Goal: Information Seeking & Learning: Learn about a topic

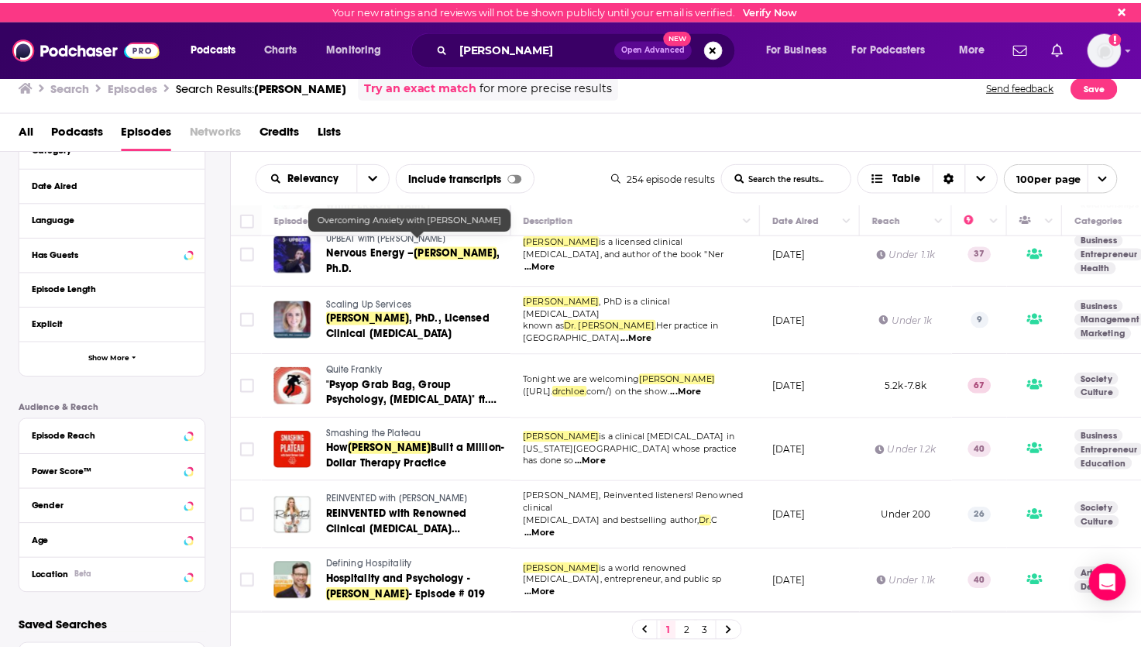
scroll to position [2478, 0]
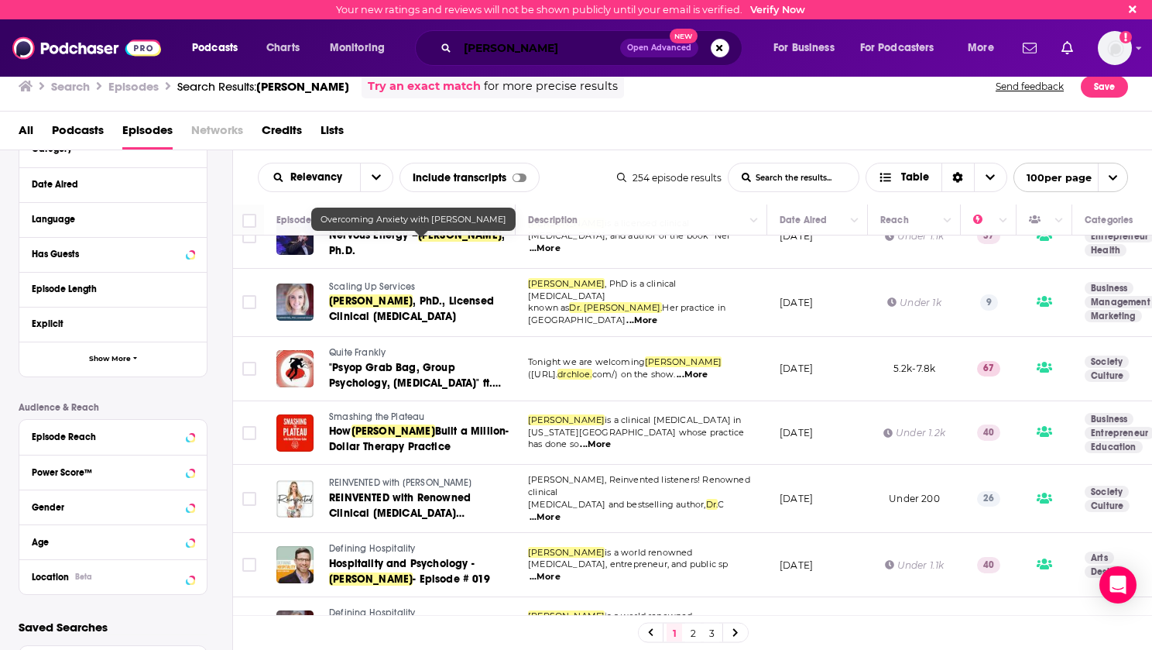
click at [582, 55] on input "[PERSON_NAME]" at bounding box center [539, 48] width 163 height 25
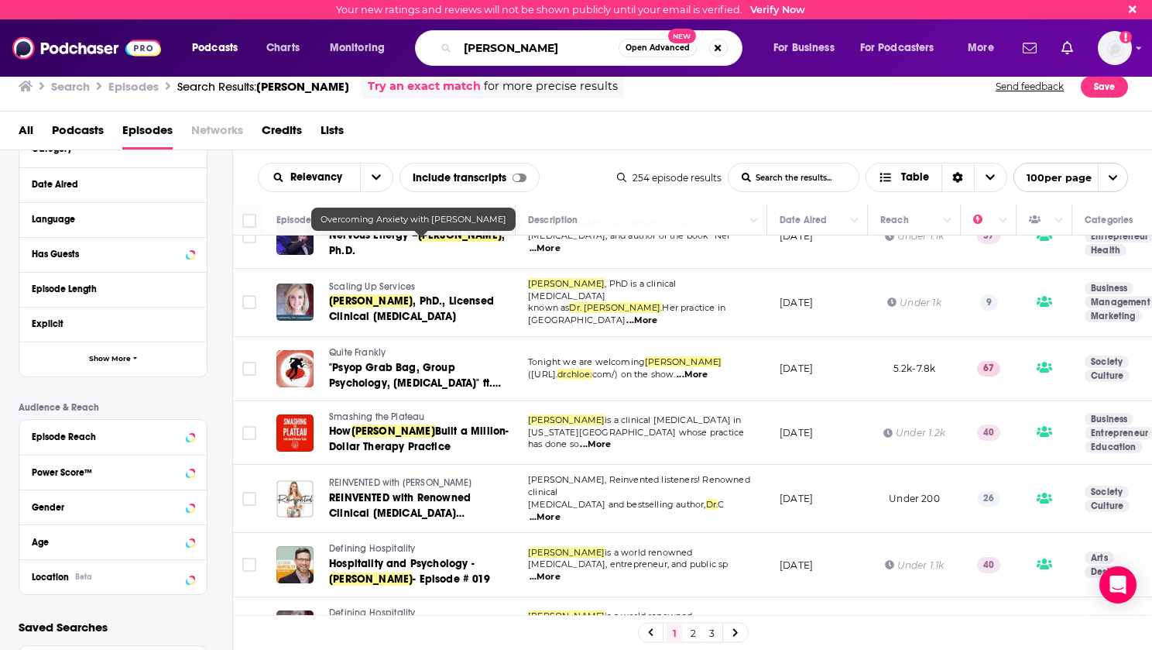
drag, startPoint x: 589, startPoint y: 50, endPoint x: 462, endPoint y: 55, distance: 127.1
click at [462, 55] on input "[PERSON_NAME]" at bounding box center [538, 48] width 161 height 25
paste input "[PERSON_NAME]"
type input "[PERSON_NAME]"
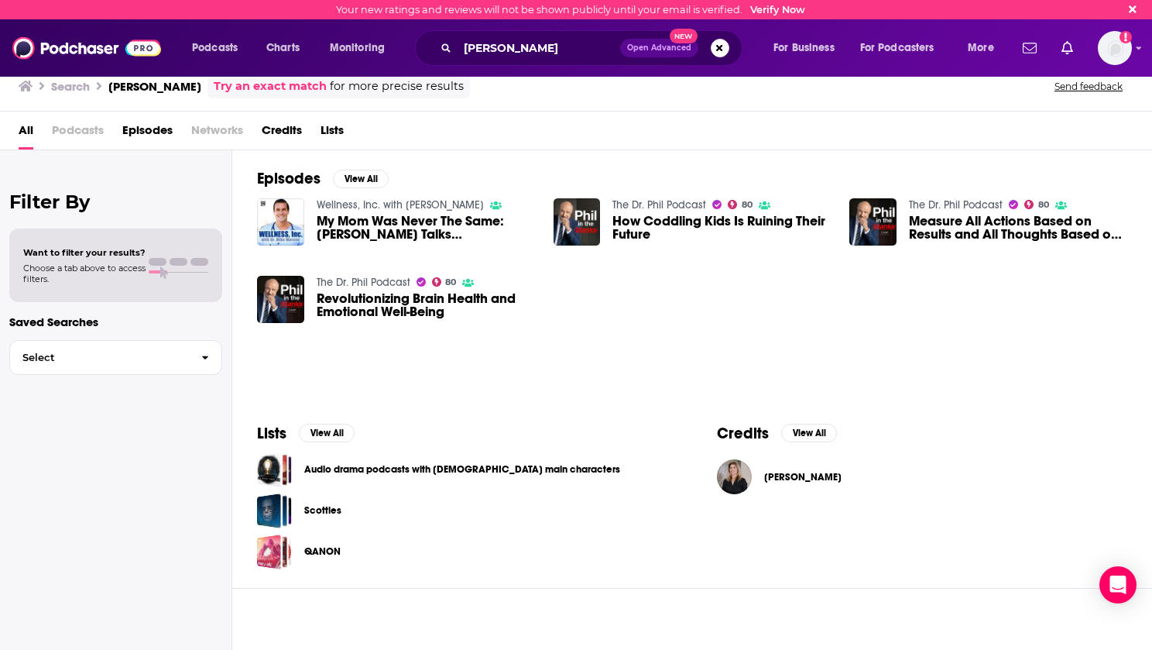
click at [273, 129] on span "Credits" at bounding box center [282, 134] width 40 height 32
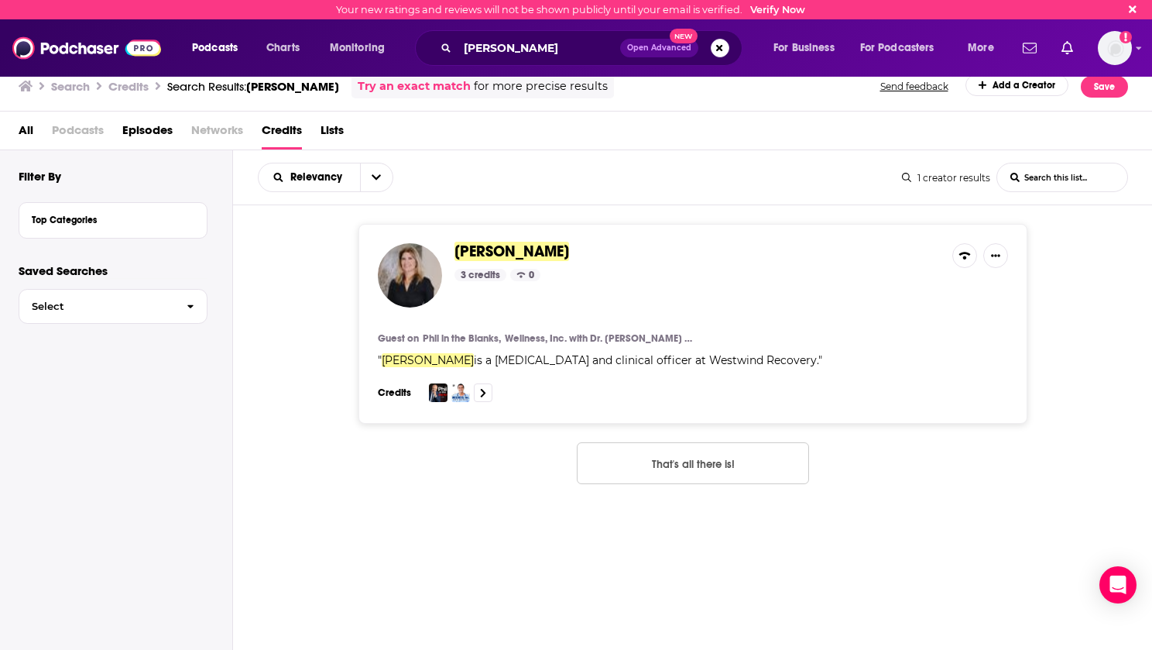
click at [522, 254] on span "[PERSON_NAME]" at bounding box center [512, 251] width 115 height 19
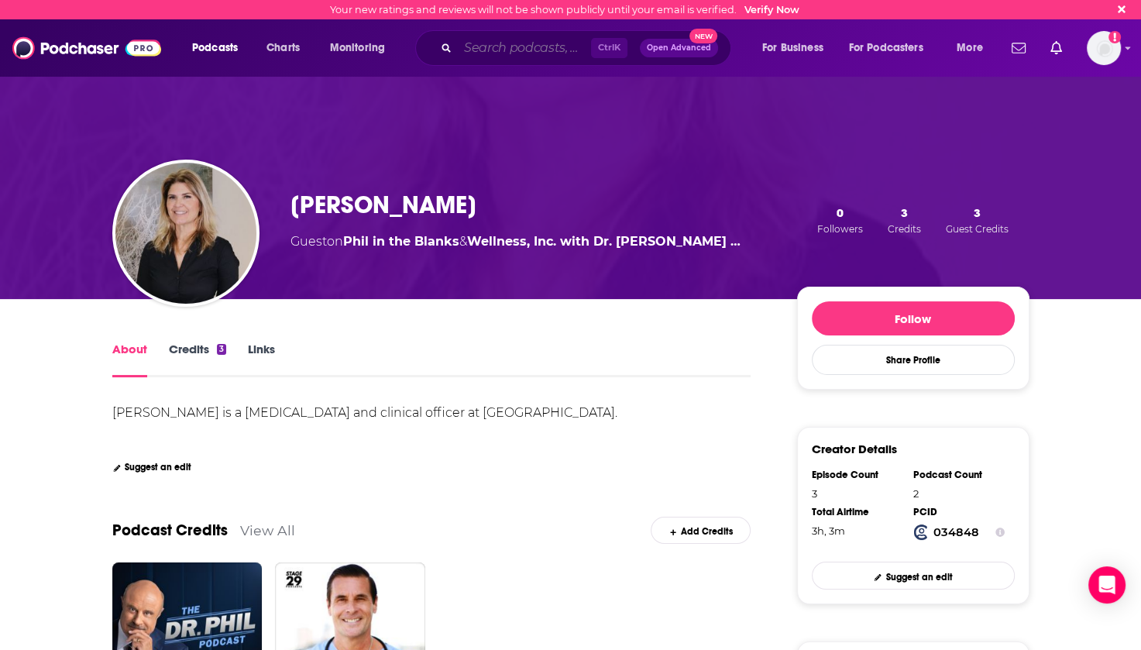
click at [527, 52] on input "Search podcasts, credits, & more..." at bounding box center [524, 48] width 133 height 25
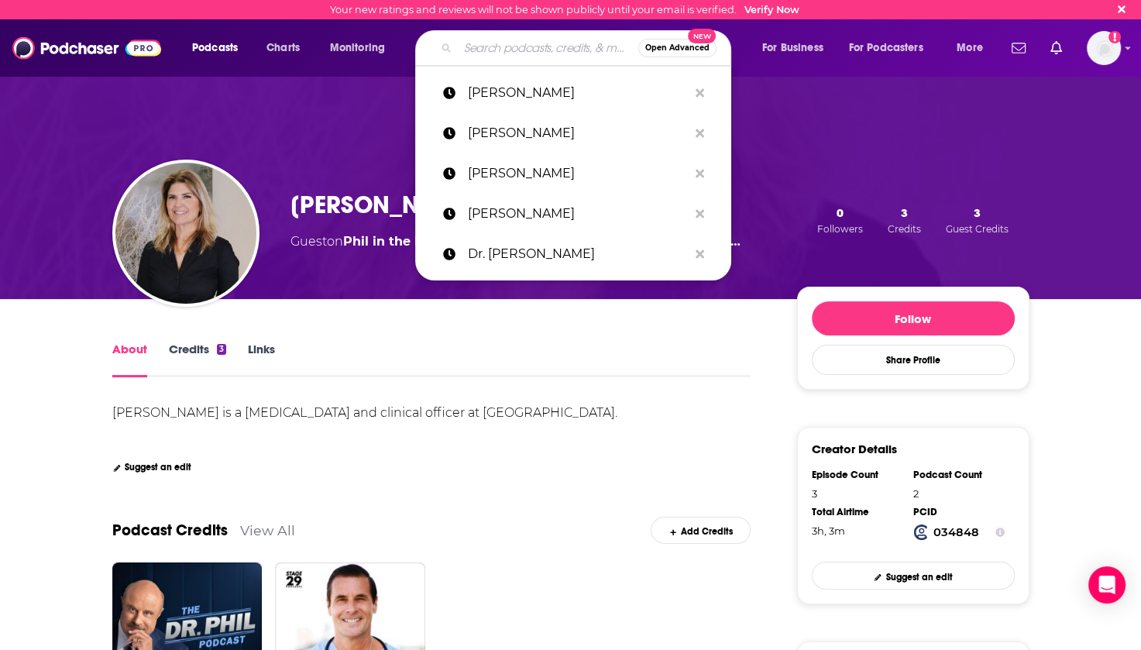
paste input "[PERSON_NAME]"
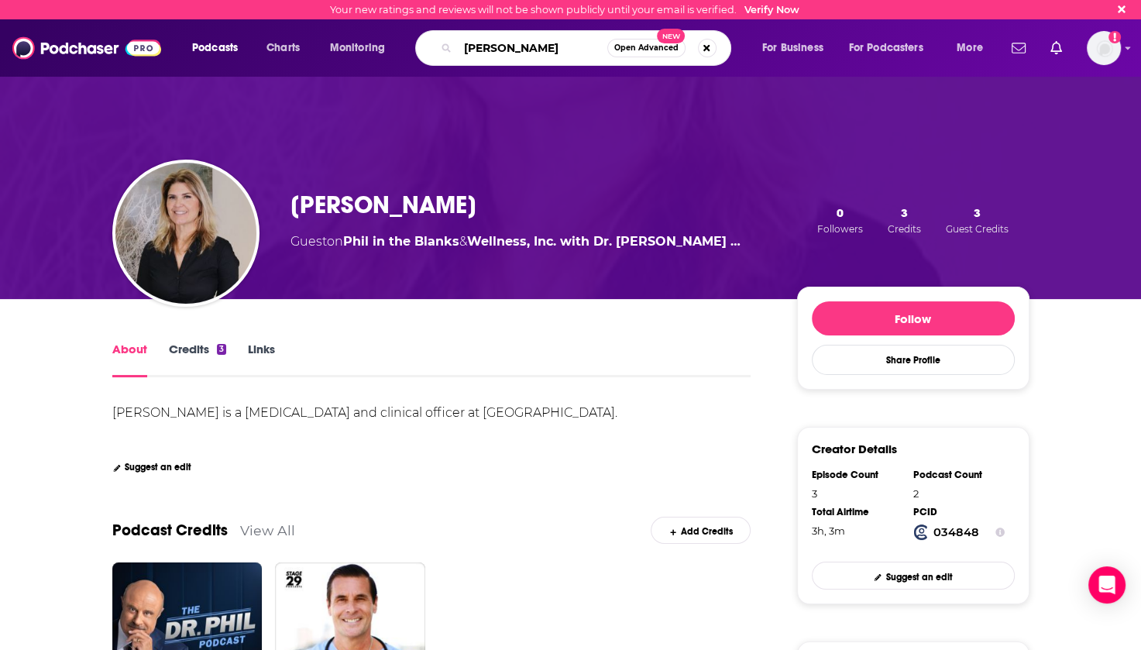
type input "[PERSON_NAME]"
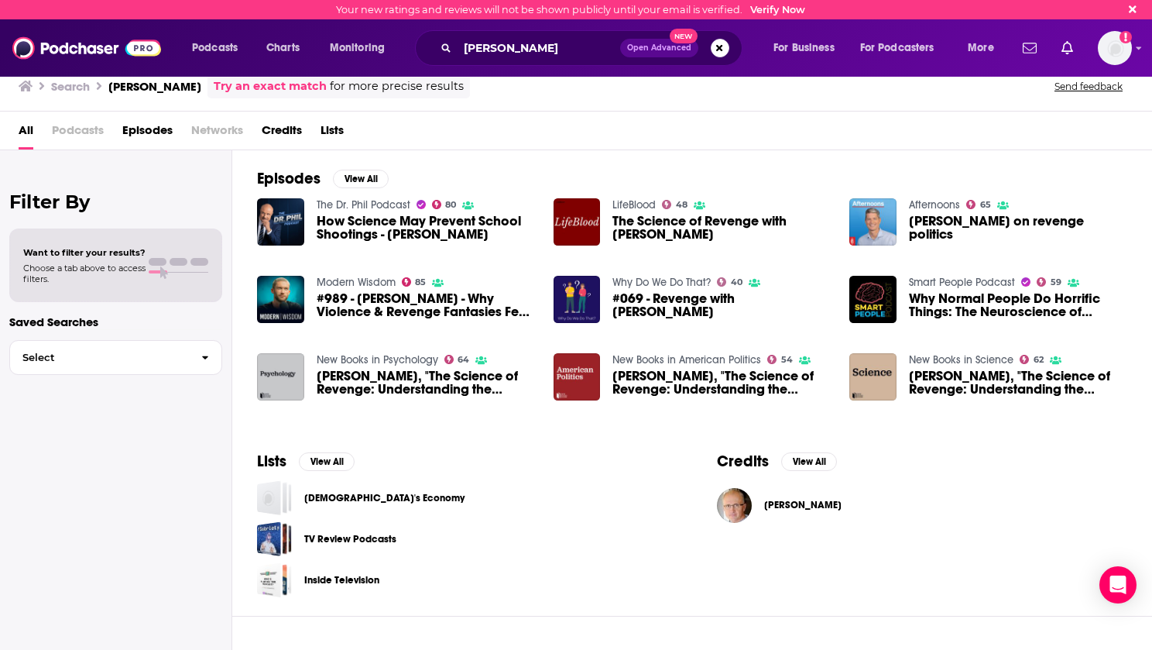
click at [273, 132] on span "Credits" at bounding box center [282, 134] width 40 height 32
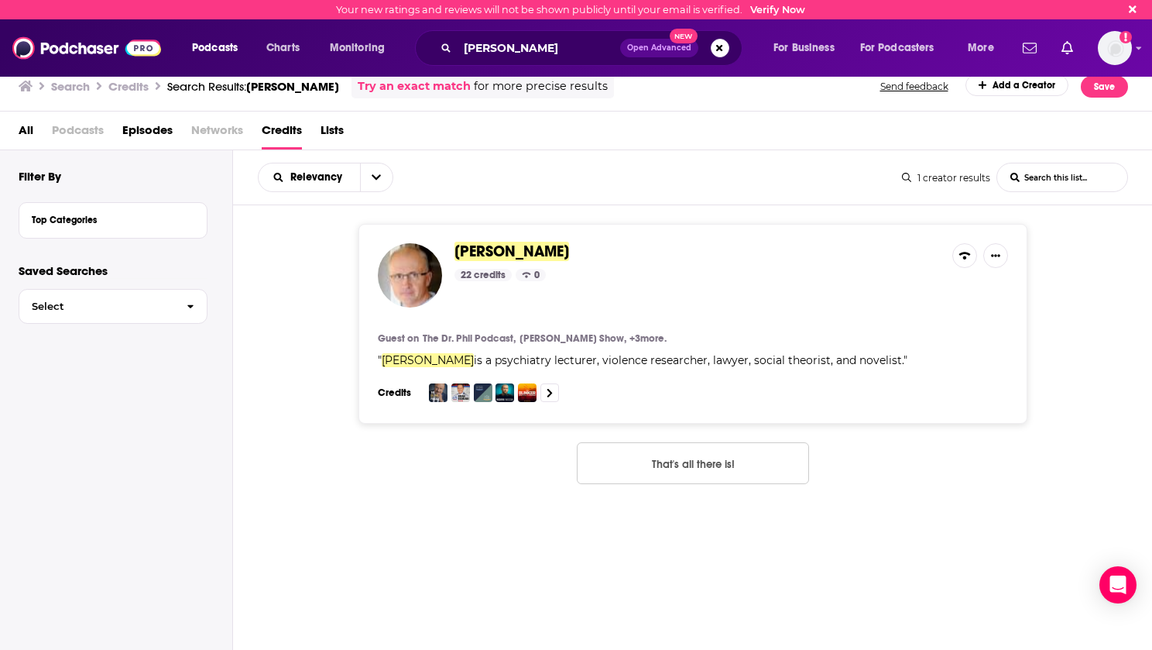
click at [523, 248] on span "[PERSON_NAME]" at bounding box center [512, 251] width 115 height 19
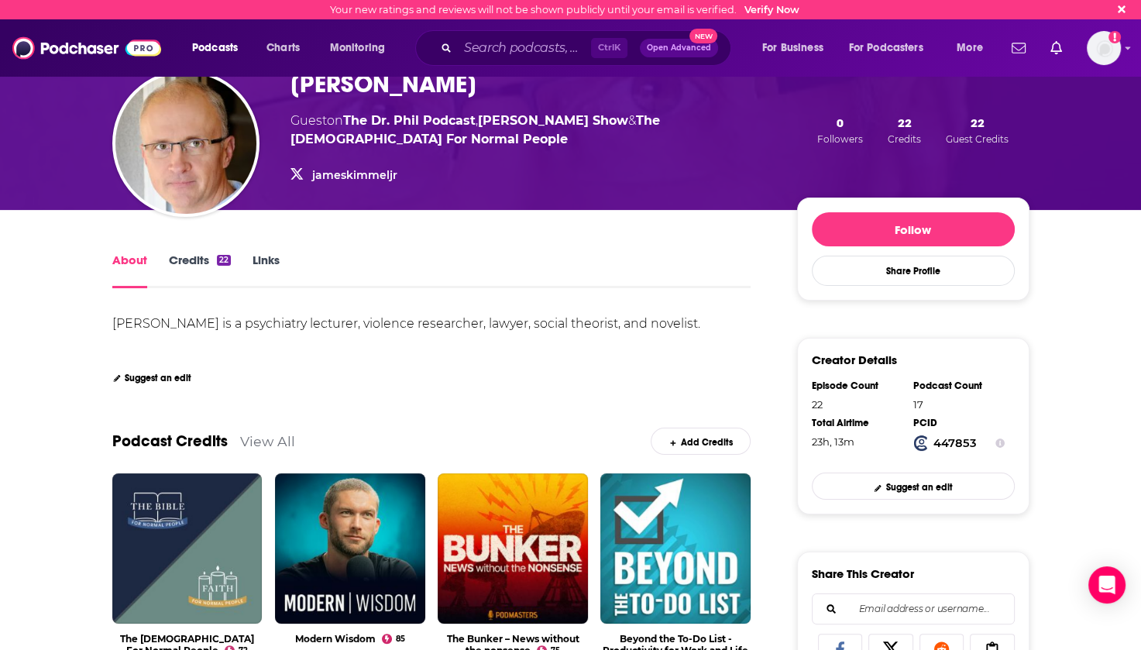
scroll to position [232, 0]
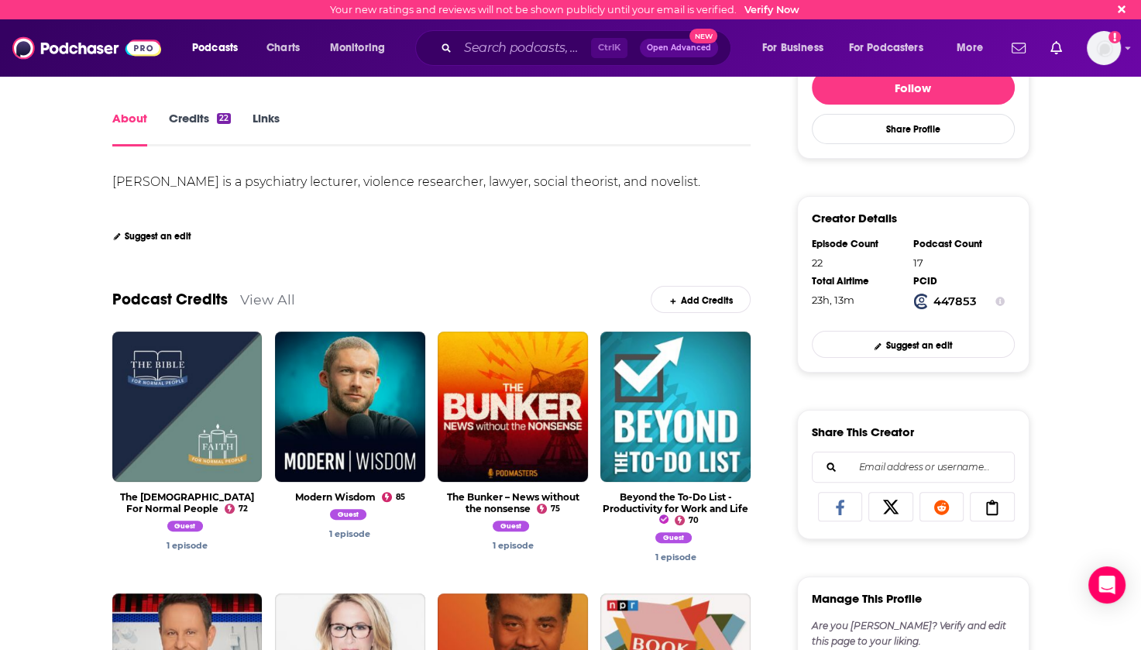
click at [272, 297] on link "View All" at bounding box center [267, 299] width 55 height 16
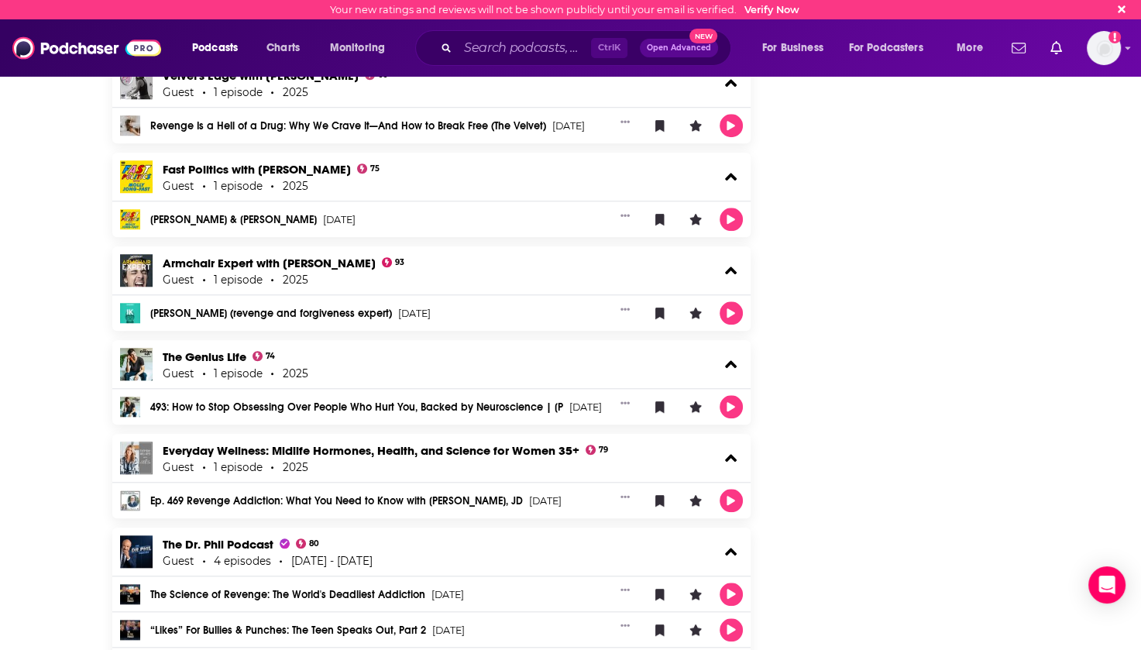
scroll to position [1471, 0]
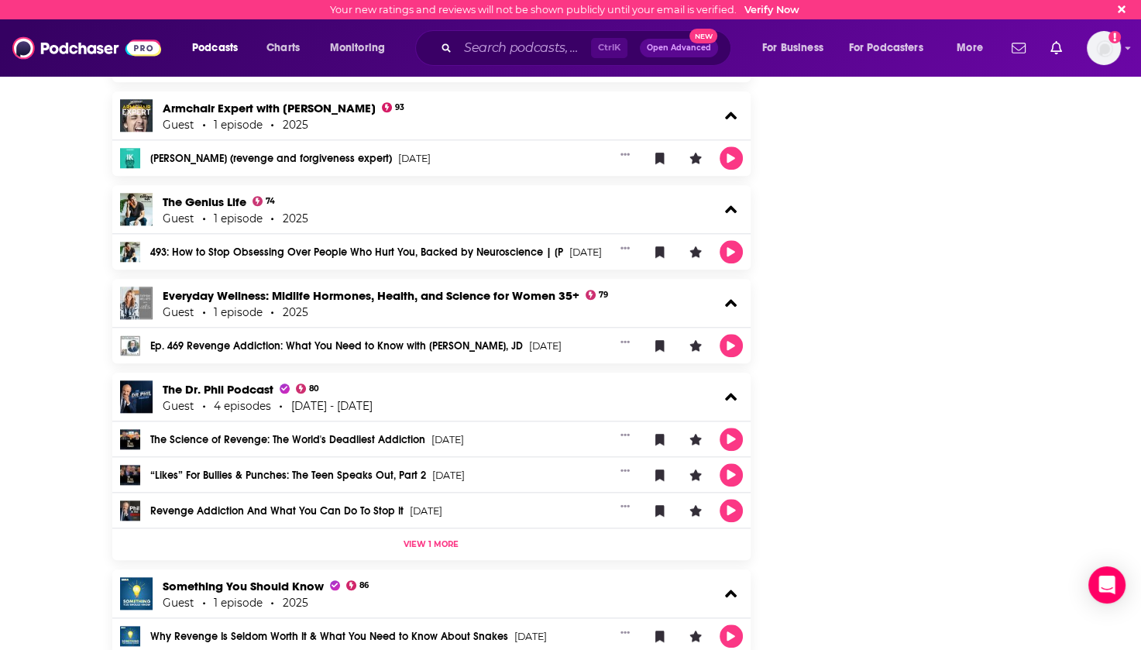
click at [421, 546] on span "View 1 more" at bounding box center [430, 544] width 55 height 10
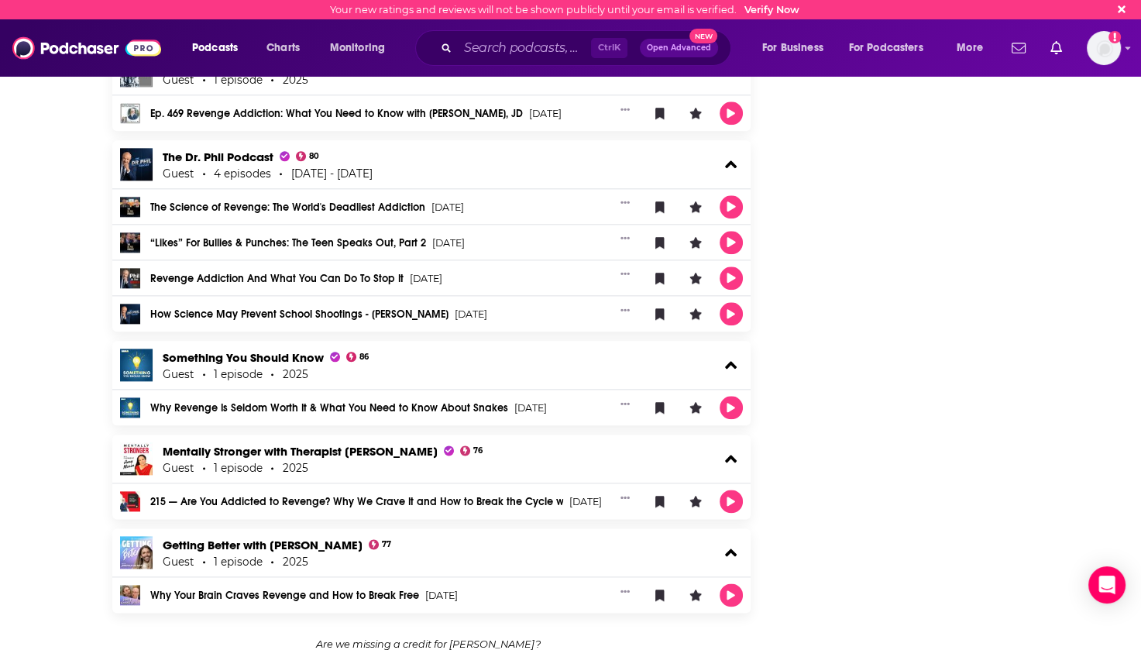
scroll to position [1713, 0]
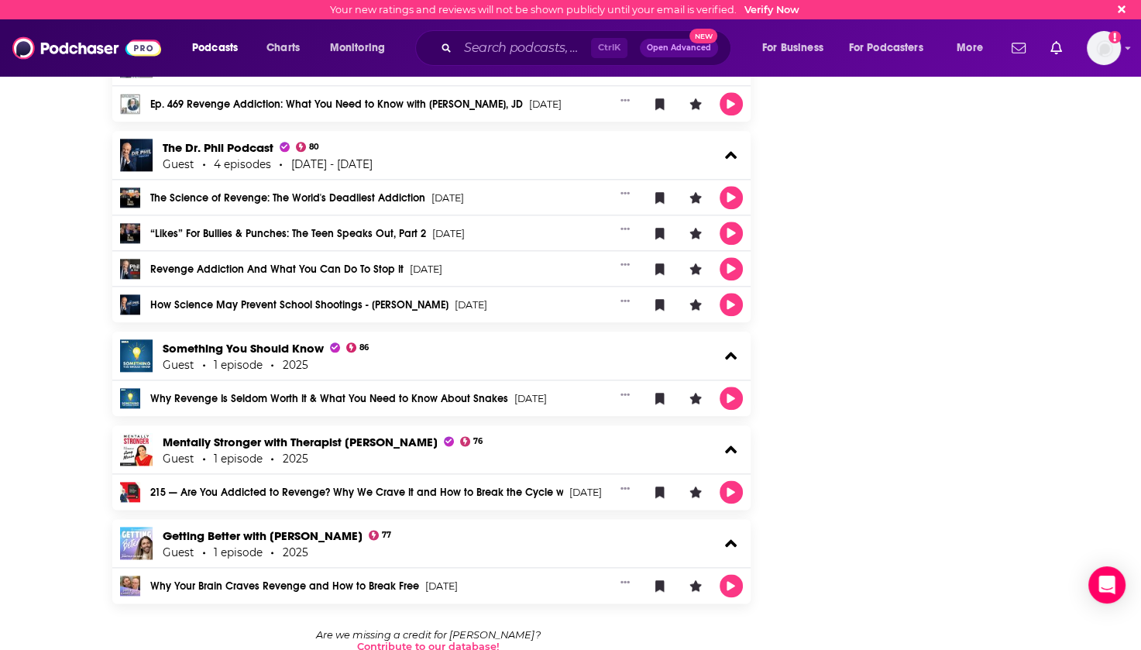
drag, startPoint x: 161, startPoint y: 533, endPoint x: 379, endPoint y: 536, distance: 217.6
click at [379, 536] on div "Getting Better with [PERSON_NAME] 77 Guest 1 episode 2025" at bounding box center [431, 543] width 639 height 48
copy link "Getting Better with [PERSON_NAME]"
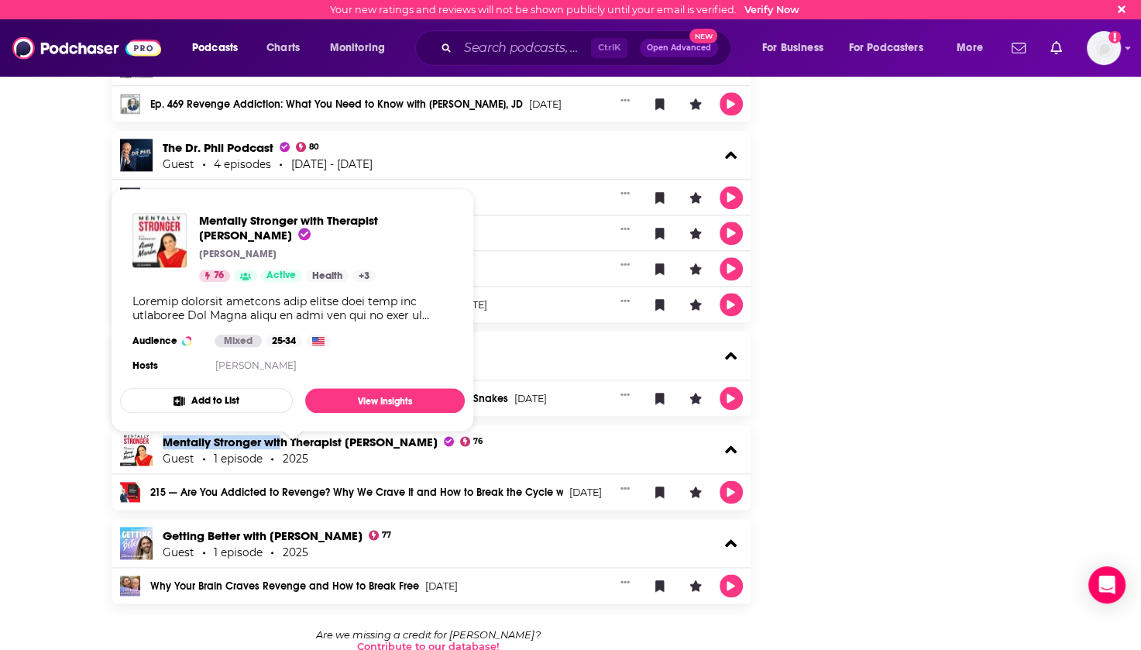
drag, startPoint x: 160, startPoint y: 433, endPoint x: 281, endPoint y: 441, distance: 121.1
click at [281, 441] on div "Mentally Stronger with Therapist [PERSON_NAME] 76 Guest 1 episode 2025" at bounding box center [431, 449] width 639 height 48
copy span "Mentally Stronger wit"
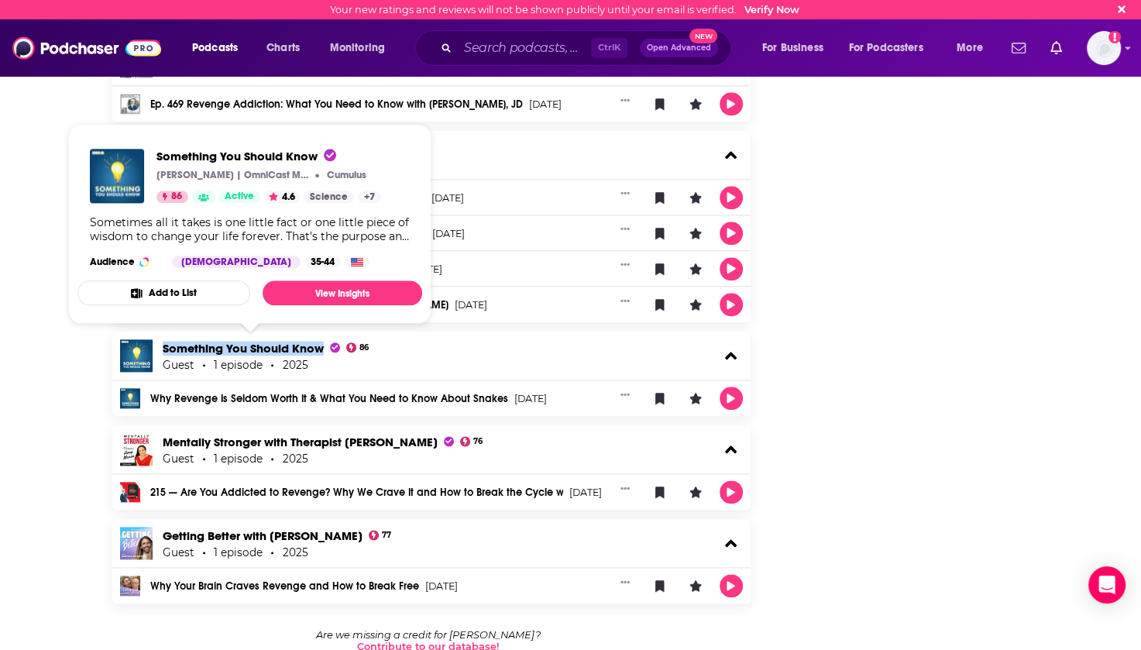
drag, startPoint x: 158, startPoint y: 337, endPoint x: 322, endPoint y: 349, distance: 164.6
click at [322, 349] on div "Something You Should Know 86 Guest 1 episode 2025" at bounding box center [431, 355] width 639 height 48
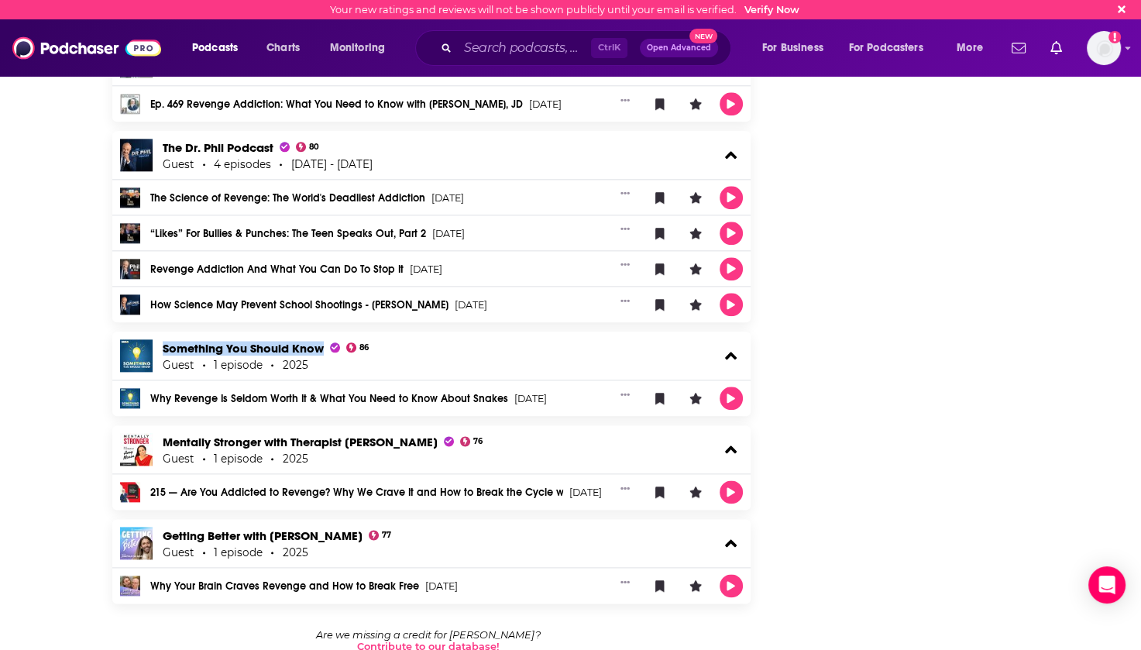
copy span "Something You Should Know"
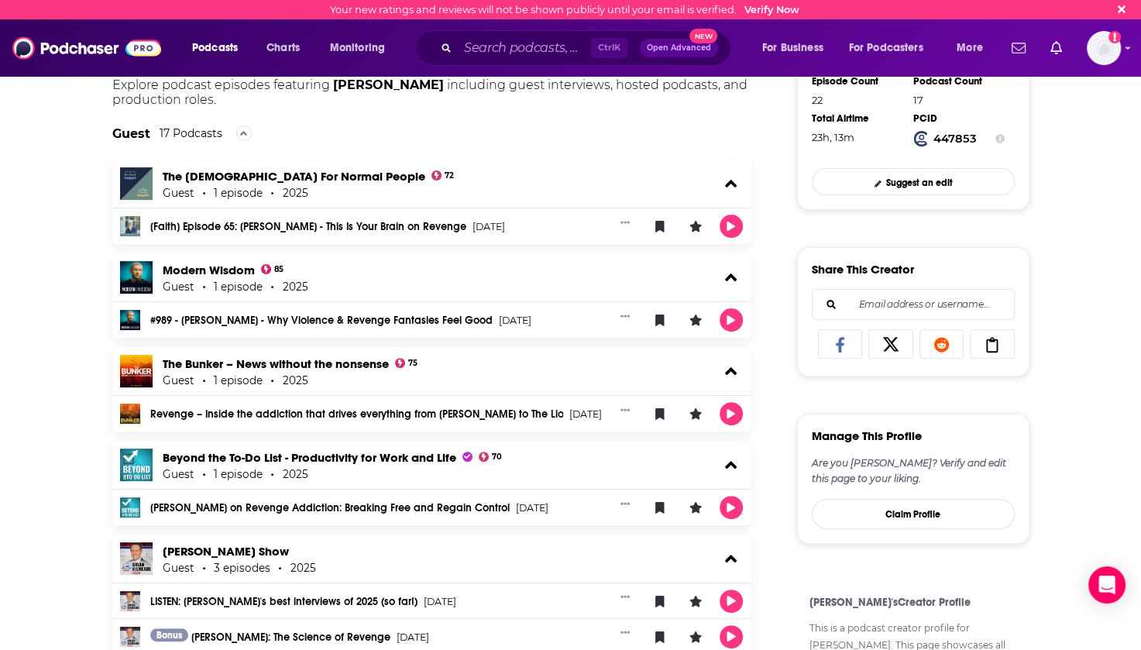
scroll to position [319, 0]
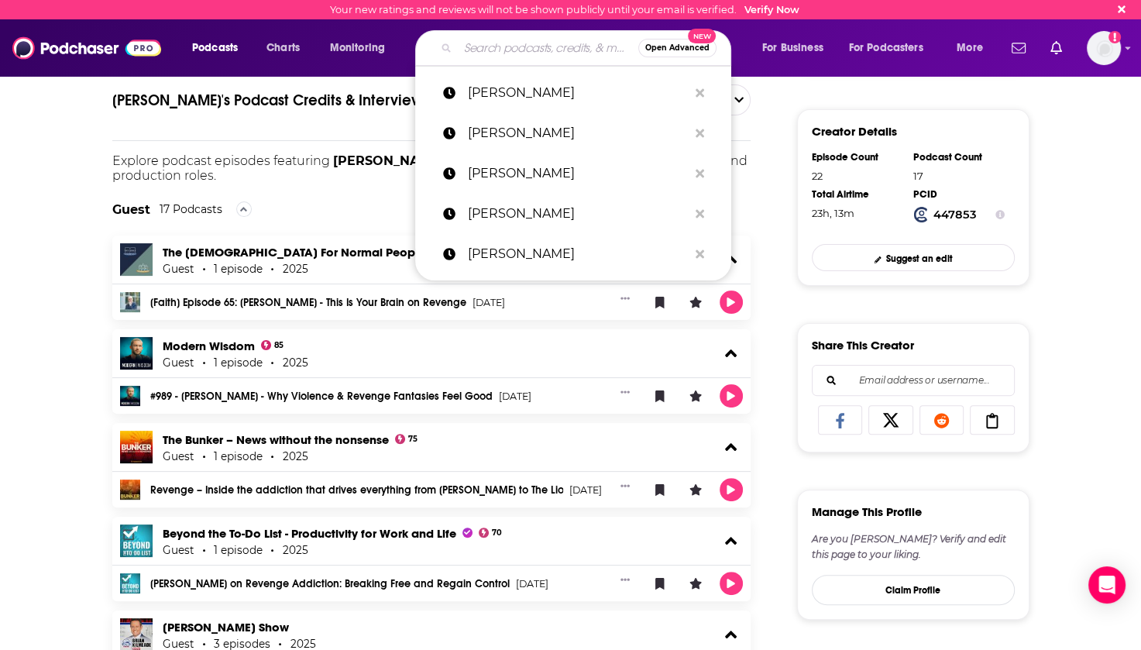
click at [482, 36] on input "Search podcasts, credits, & more..." at bounding box center [548, 48] width 180 height 25
paste input "[PERSON_NAME]"
type input "[PERSON_NAME]"
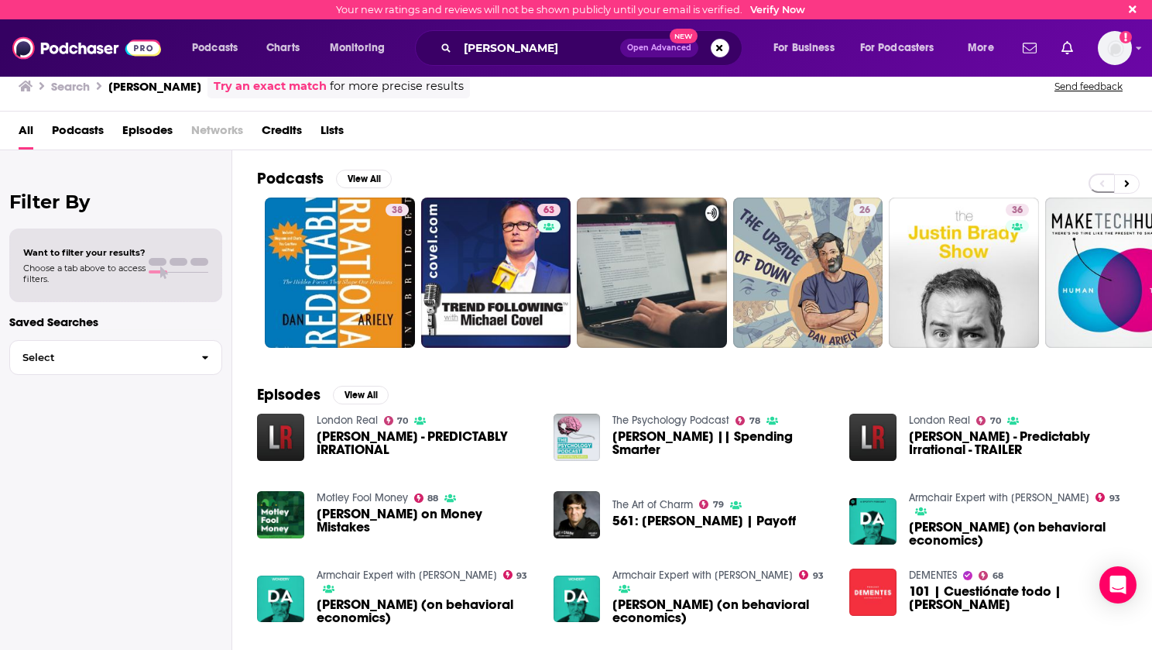
click at [273, 124] on span "Credits" at bounding box center [282, 134] width 40 height 32
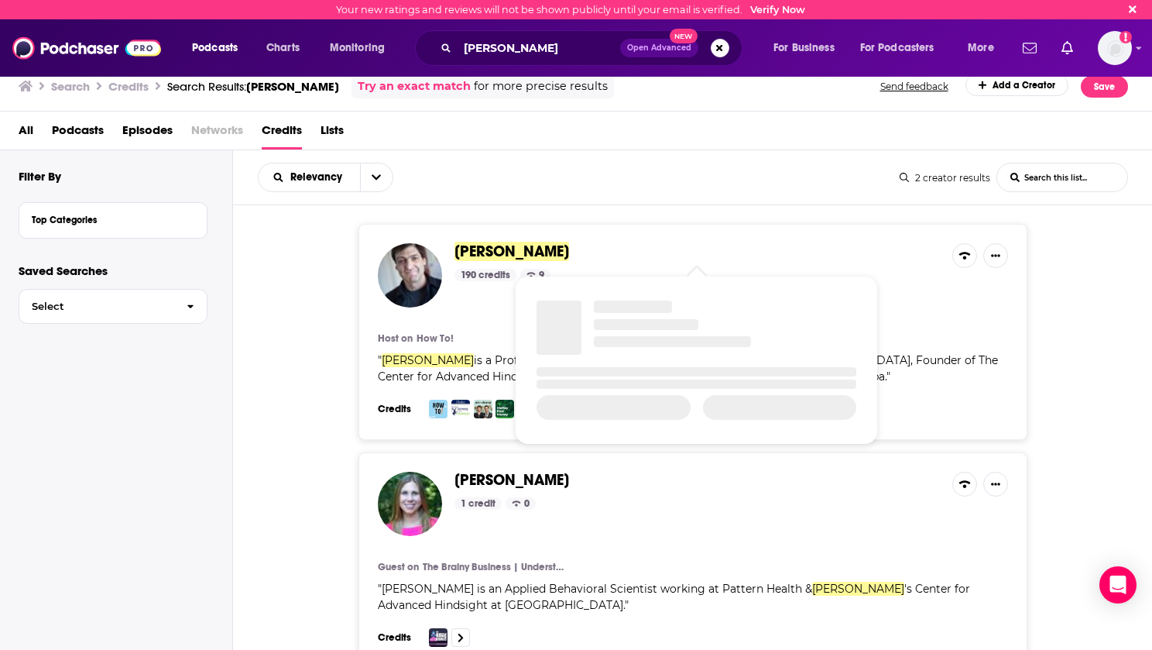
click at [489, 253] on span "[PERSON_NAME]" at bounding box center [512, 251] width 115 height 19
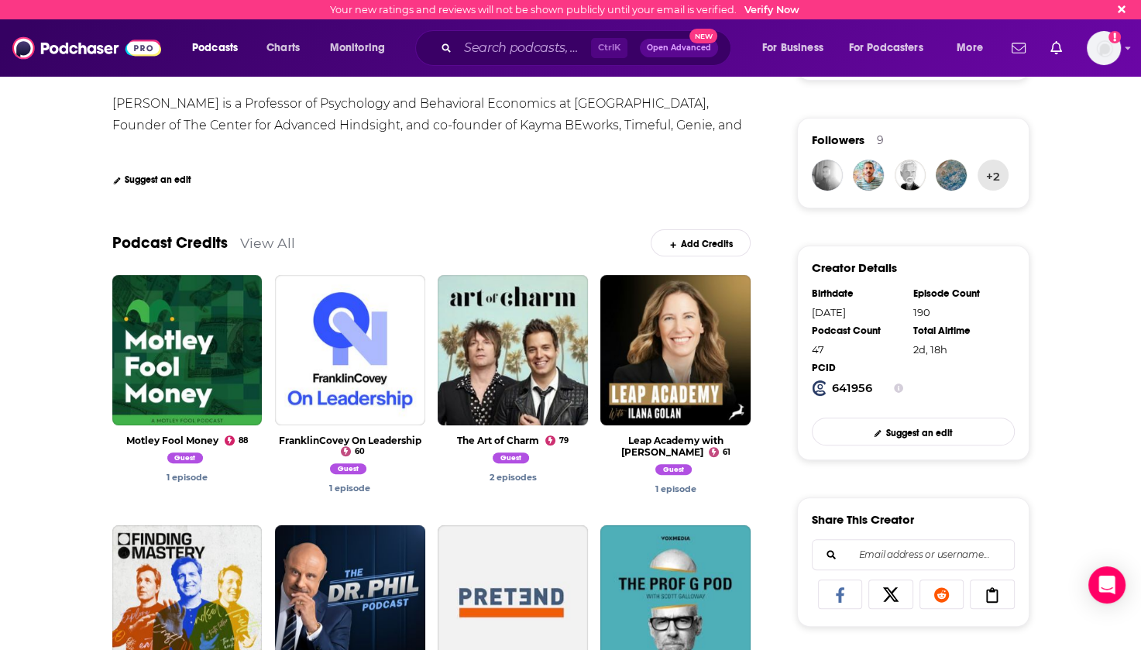
scroll to position [310, 0]
click at [276, 247] on link "View All" at bounding box center [267, 242] width 55 height 16
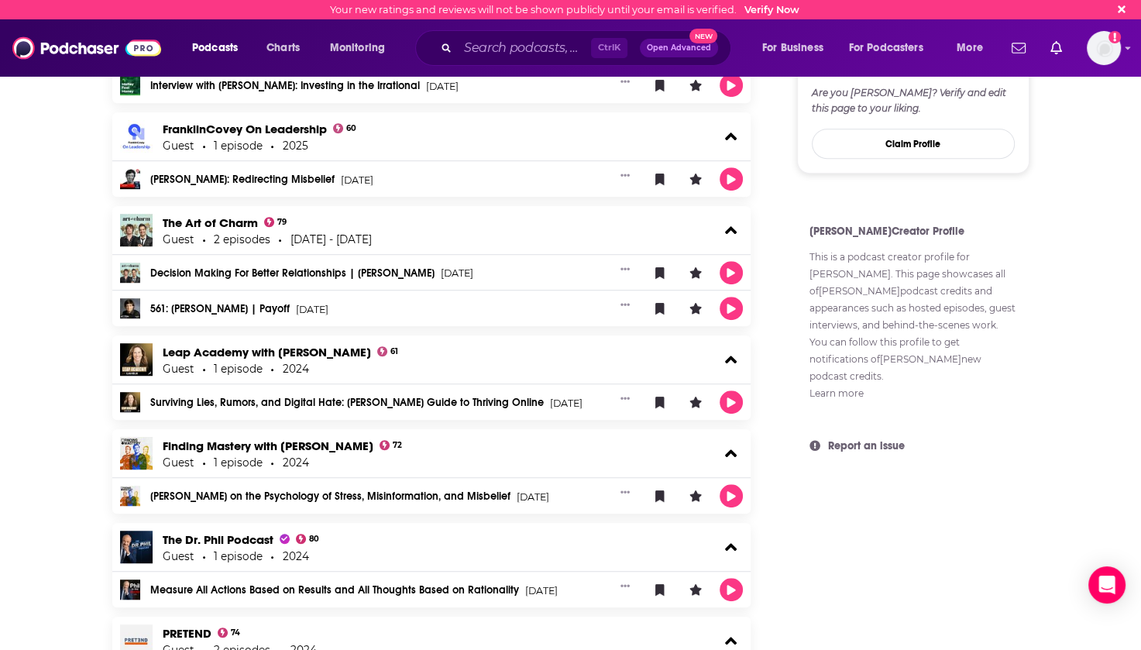
scroll to position [929, 0]
drag, startPoint x: 161, startPoint y: 221, endPoint x: 259, endPoint y: 228, distance: 97.8
click at [259, 228] on div "The Art of Charm 79" at bounding box center [270, 222] width 215 height 15
copy link "The Art of Charm"
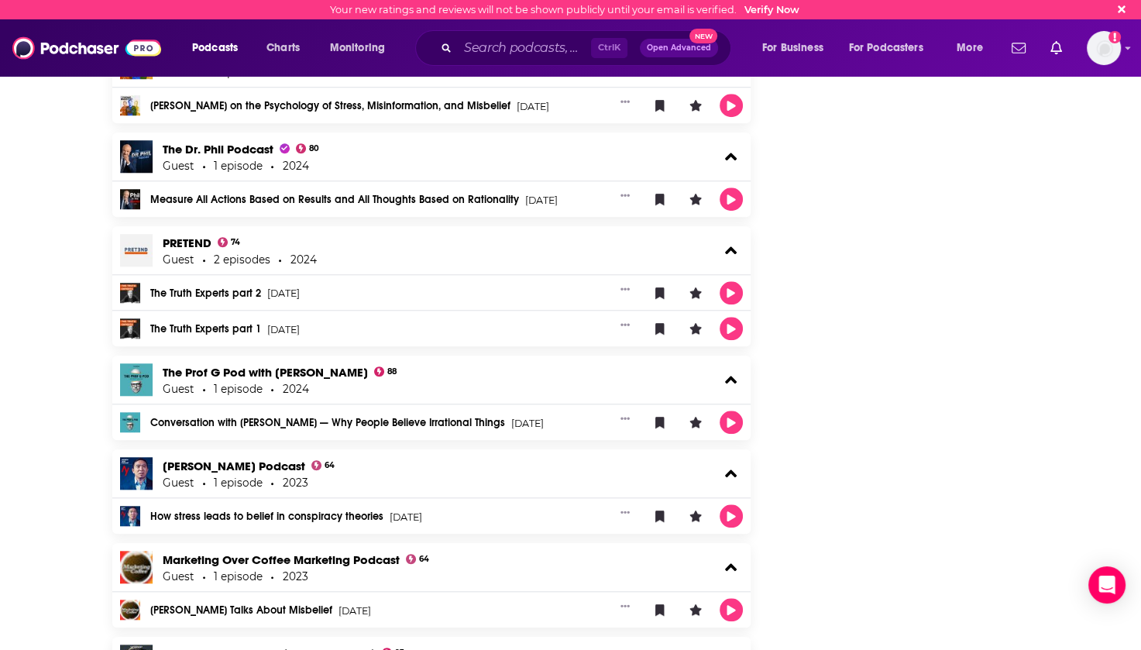
scroll to position [1316, 0]
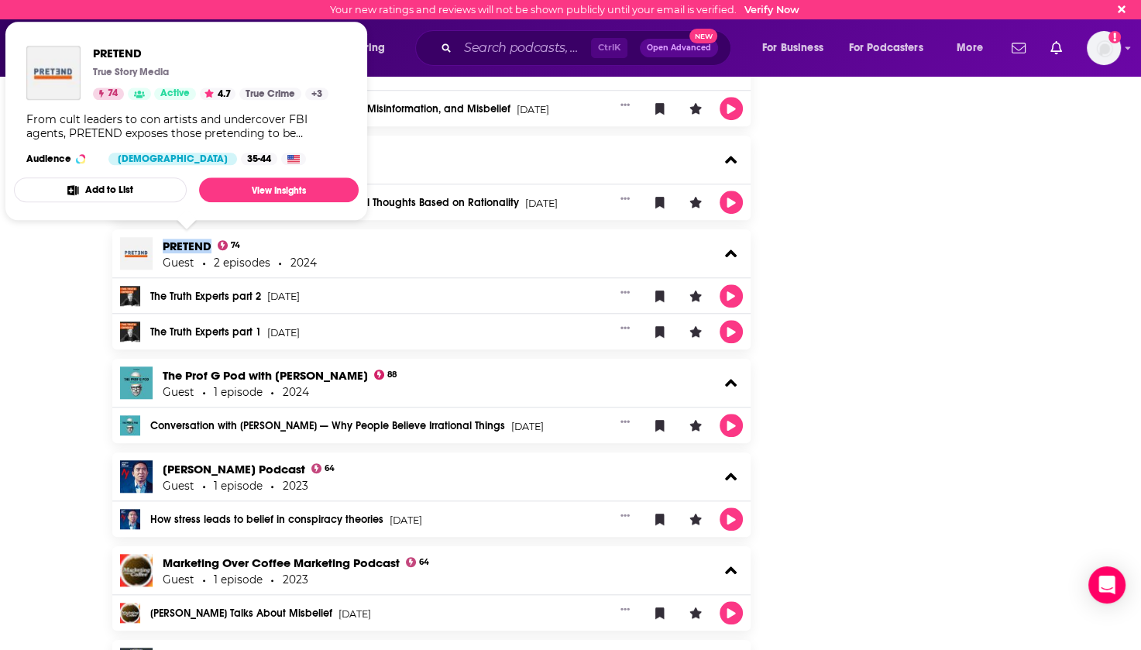
drag, startPoint x: 158, startPoint y: 242, endPoint x: 209, endPoint y: 246, distance: 51.3
click at [209, 246] on div "PRETEND 74 Guest 2 episodes 2024" at bounding box center [431, 253] width 639 height 48
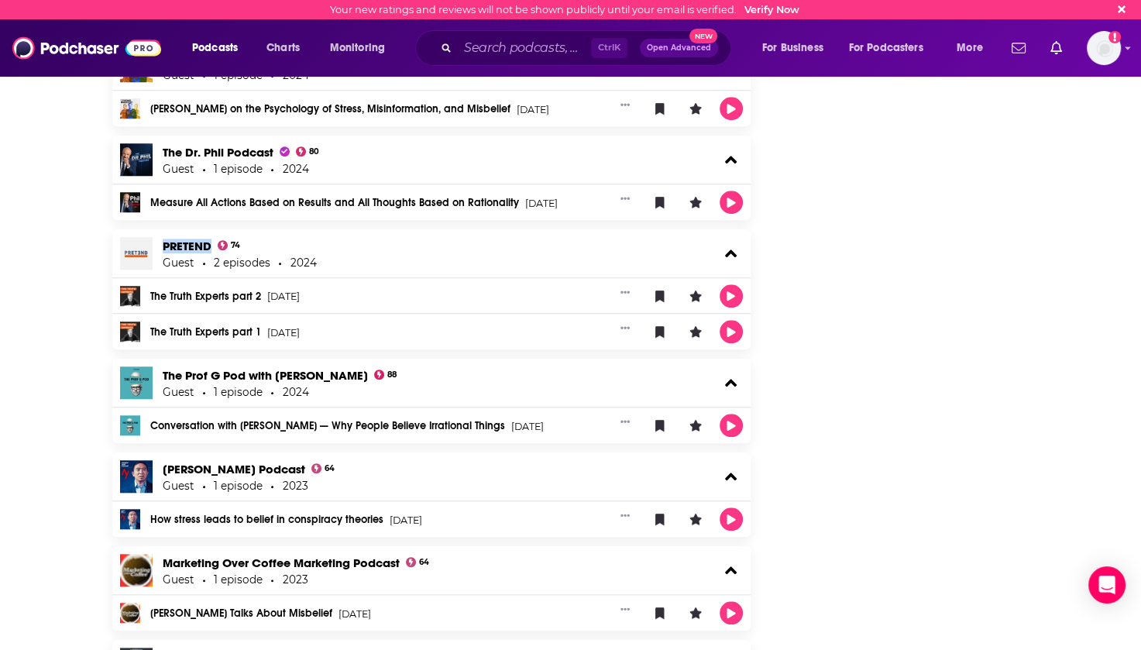
copy link "PRETEND"
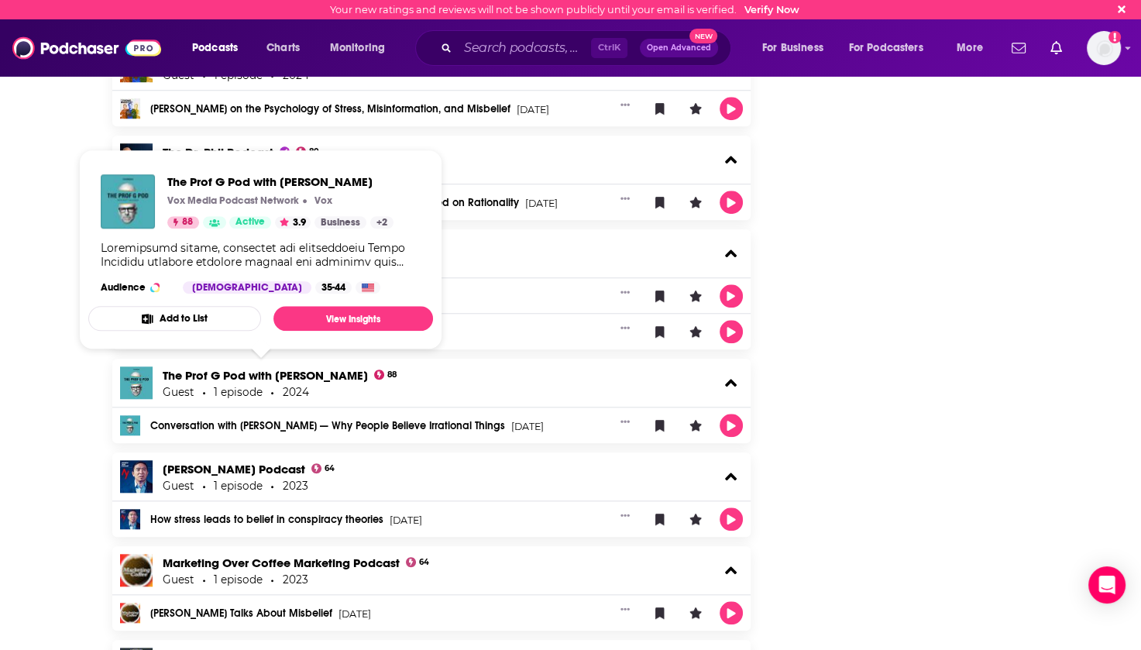
drag, startPoint x: 158, startPoint y: 365, endPoint x: 358, endPoint y: 376, distance: 200.1
click at [358, 376] on div "The Prof G Pod with [PERSON_NAME] 88 Guest 1 episode 2024" at bounding box center [431, 383] width 639 height 48
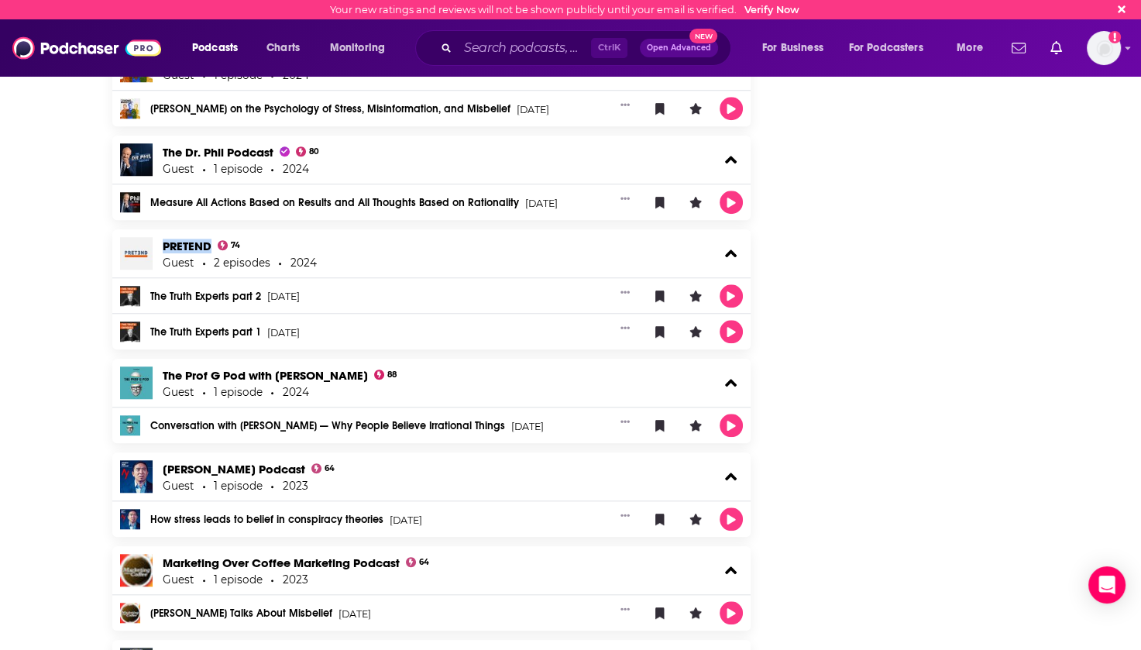
copy link "The Prof G Pod with [PERSON_NAME]"
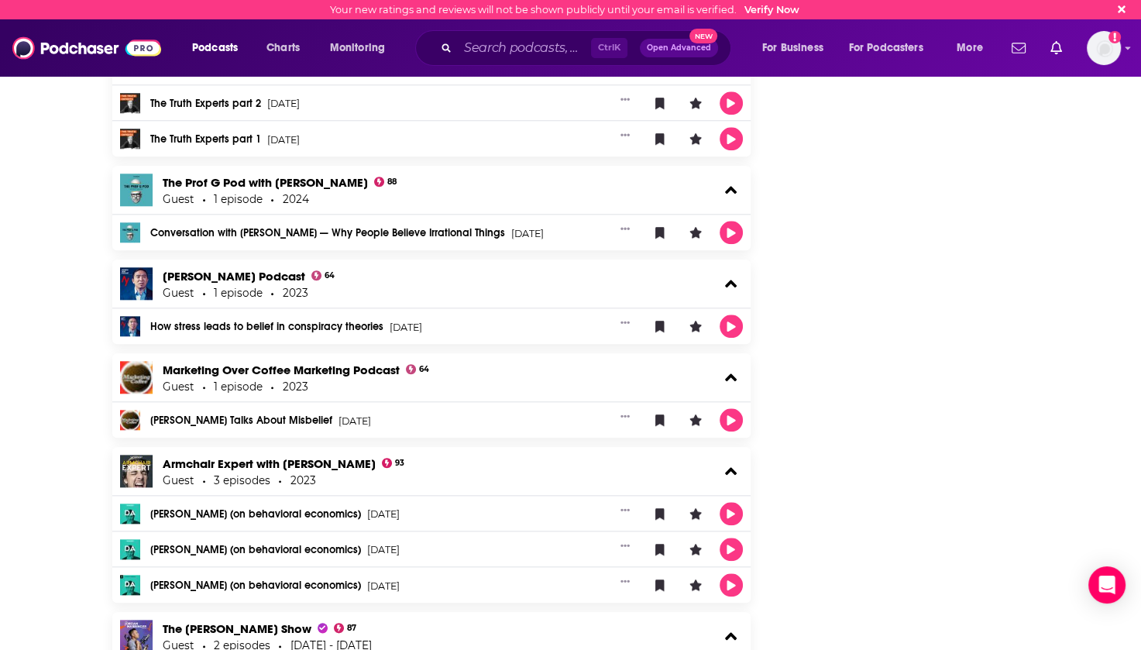
scroll to position [1549, 0]
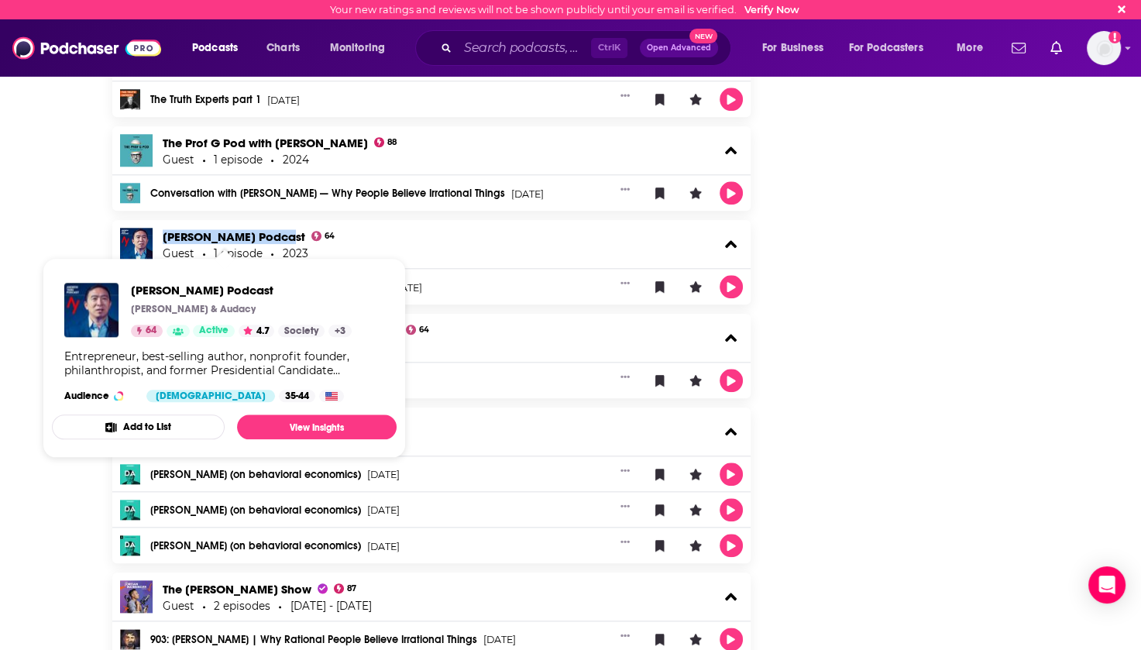
drag, startPoint x: 161, startPoint y: 238, endPoint x: 286, endPoint y: 238, distance: 124.7
click at [286, 238] on div "[PERSON_NAME] Podcast 64 Guest 1 episode 2023" at bounding box center [431, 244] width 639 height 48
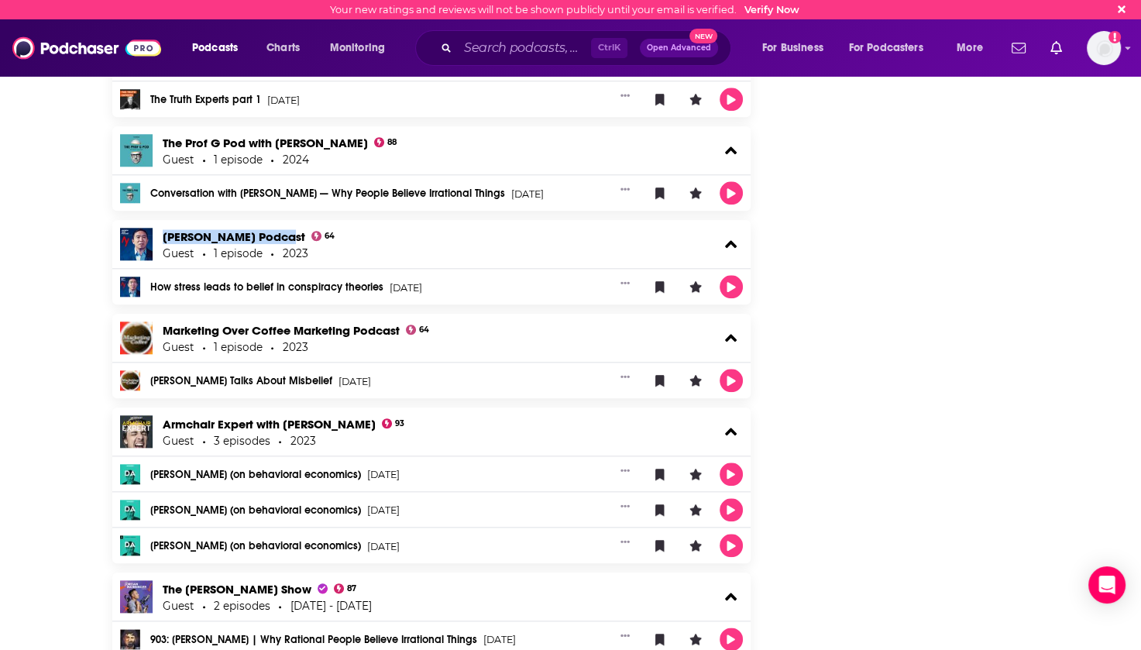
copy link "[PERSON_NAME] Podcast"
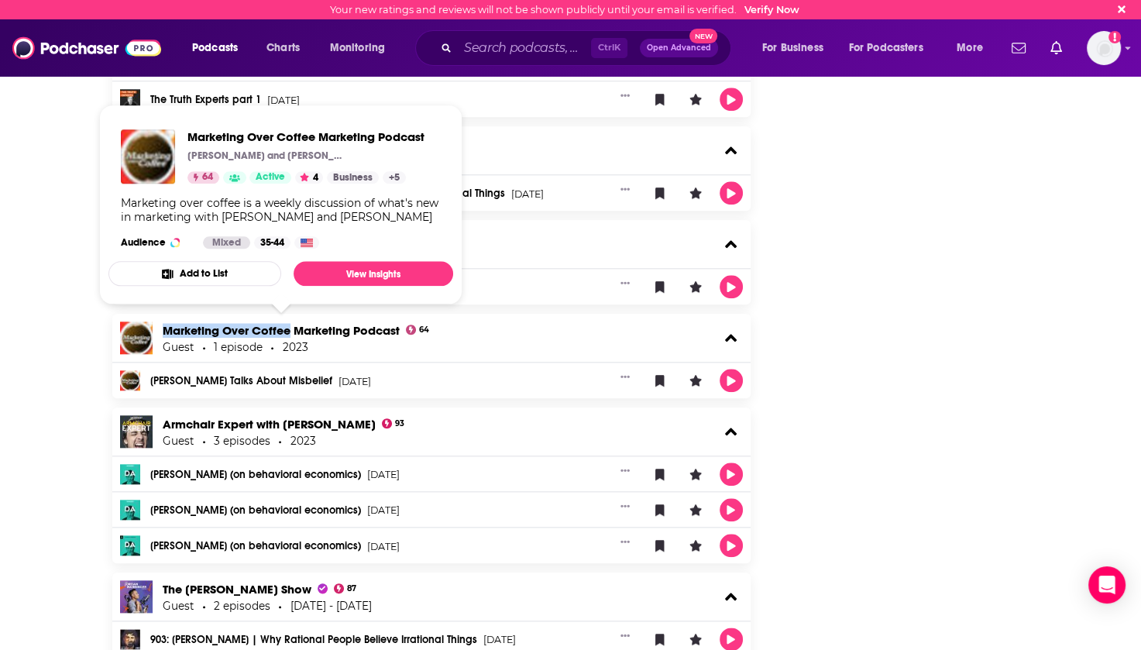
drag, startPoint x: 159, startPoint y: 321, endPoint x: 288, endPoint y: 325, distance: 129.4
click at [288, 325] on div "Marketing Over Coffee Marketing Podcast 64 Guest 1 episode 2023" at bounding box center [431, 338] width 639 height 48
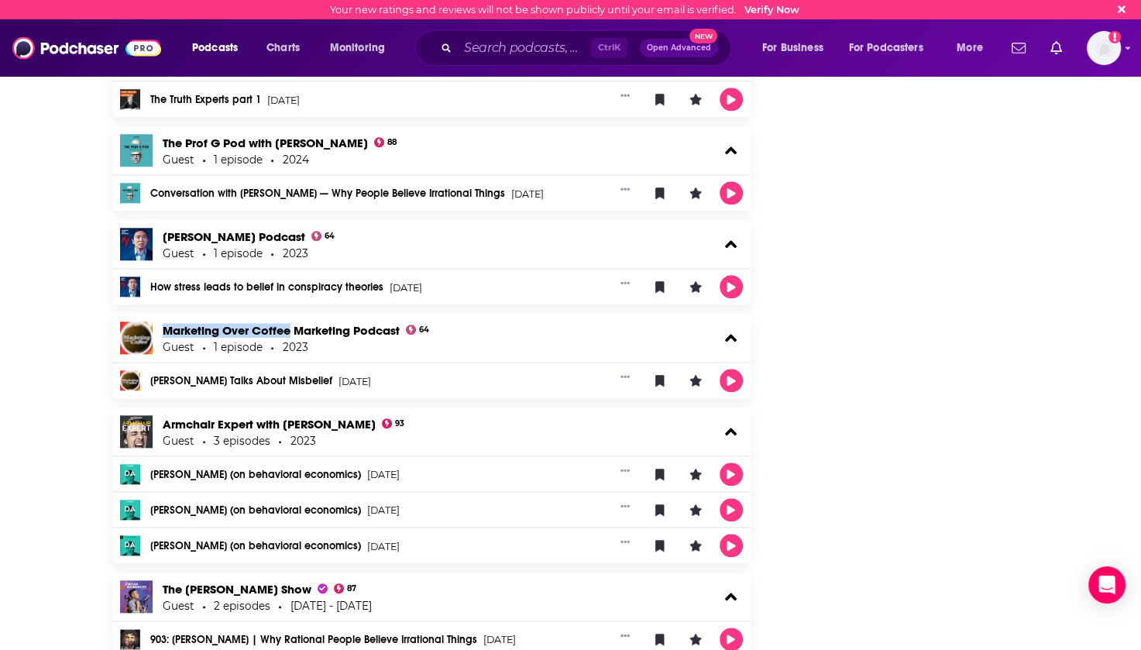
copy link "Marketing Over Coffee"
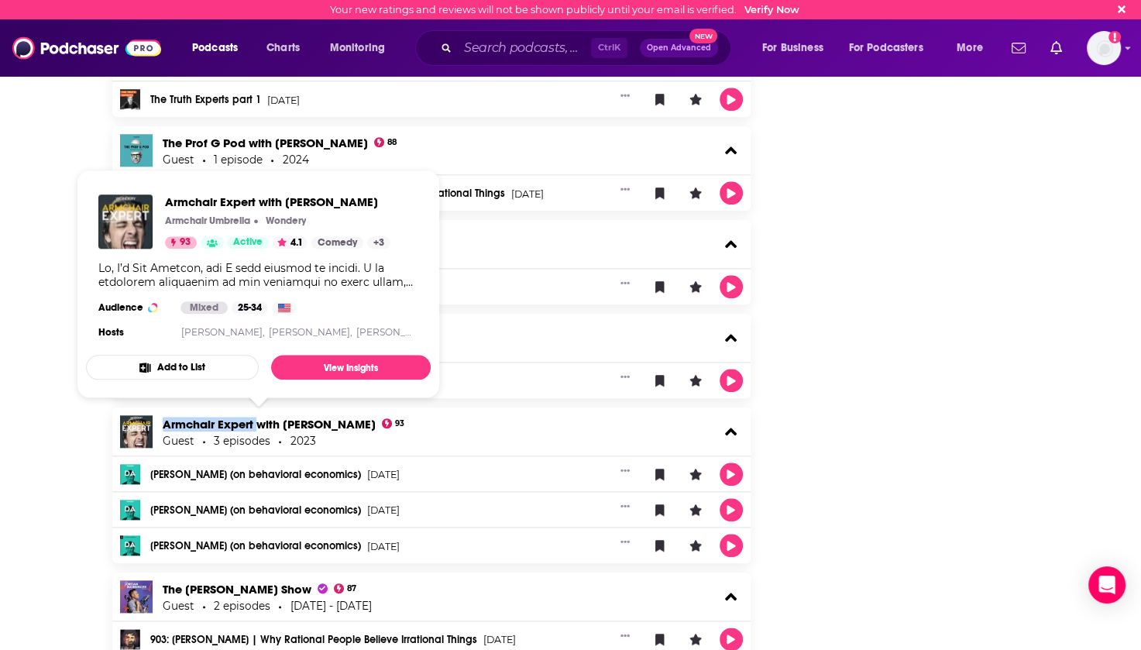
drag, startPoint x: 158, startPoint y: 414, endPoint x: 257, endPoint y: 418, distance: 99.2
click at [257, 418] on div "Armchair Expert with [PERSON_NAME] 93 Guest 3 episodes 2023" at bounding box center [431, 431] width 639 height 48
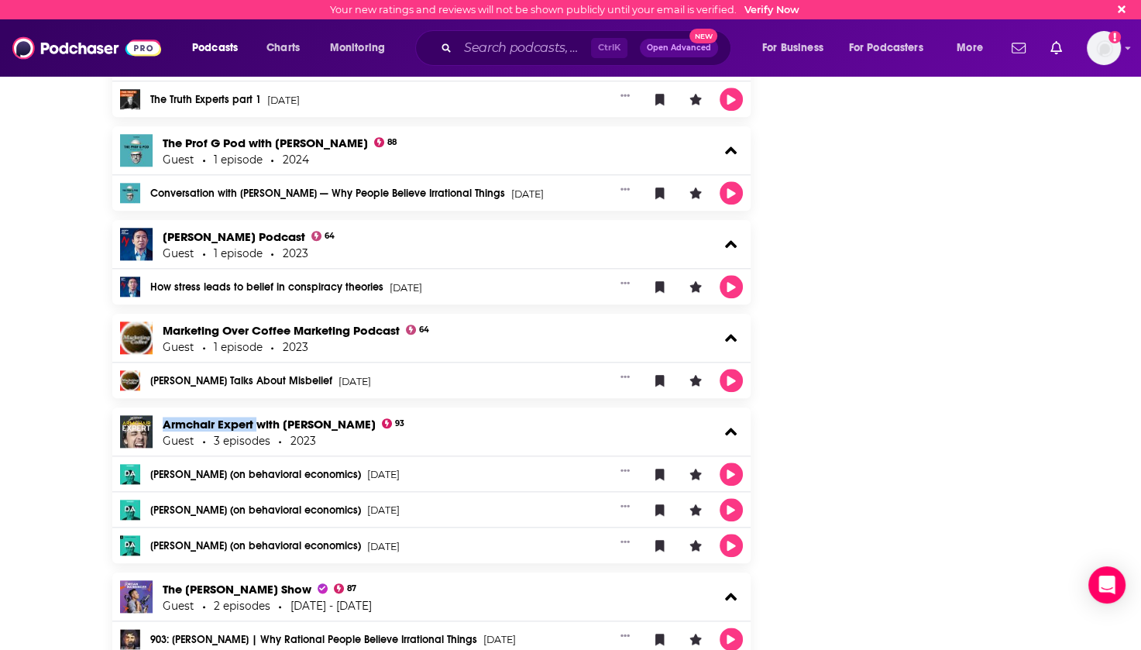
copy link "Armchair Expert"
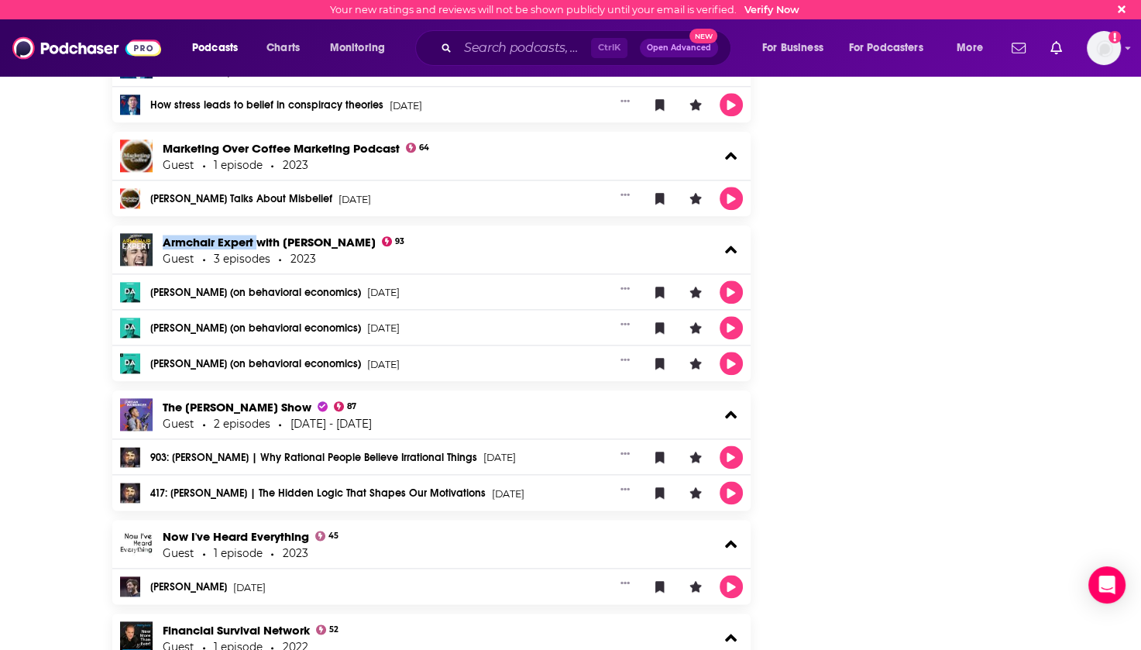
scroll to position [1859, 0]
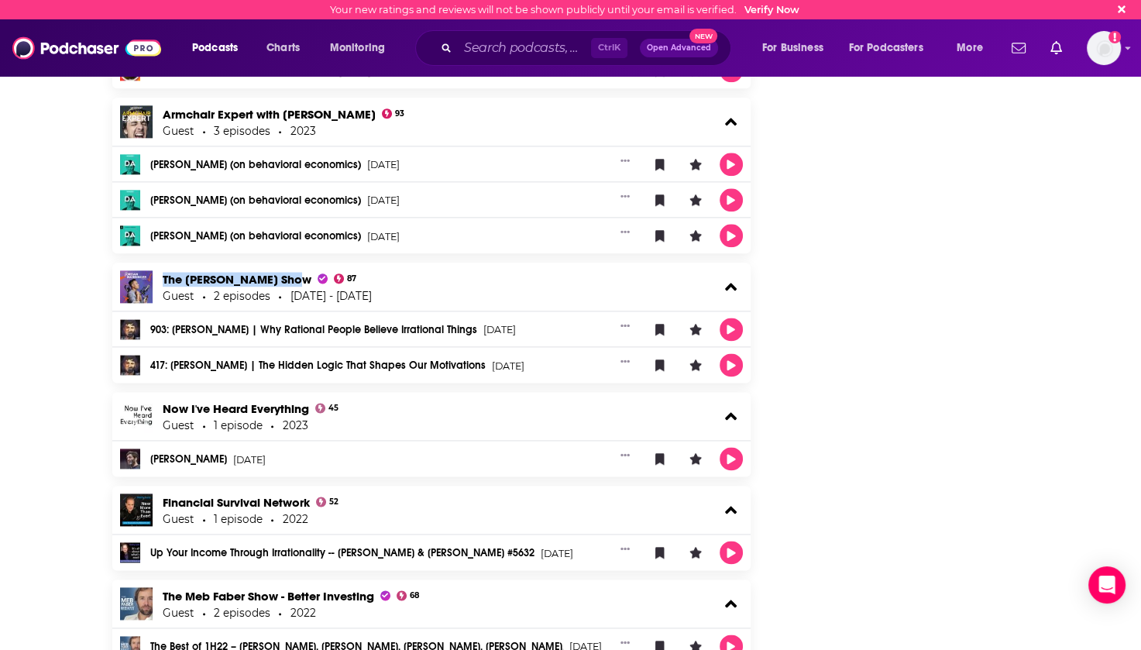
drag, startPoint x: 160, startPoint y: 273, endPoint x: 288, endPoint y: 284, distance: 129.1
click at [288, 284] on div "The [PERSON_NAME] Show 87 Guest 2 episodes [DATE] - [DATE]" at bounding box center [431, 287] width 639 height 48
copy span "The [PERSON_NAME]"
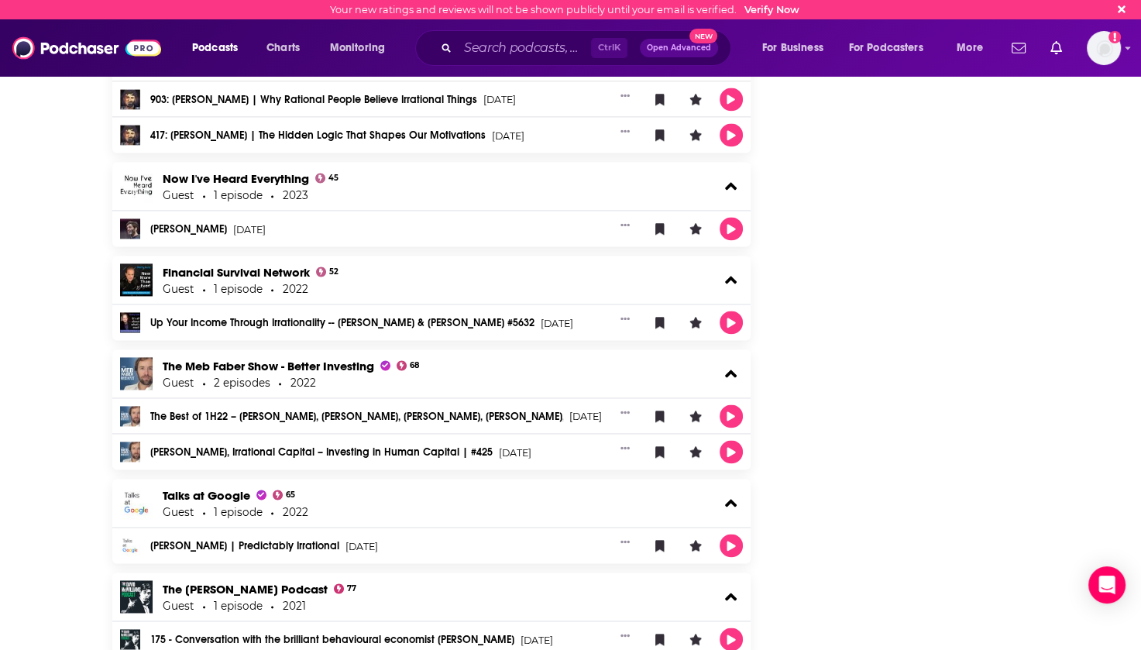
scroll to position [2091, 0]
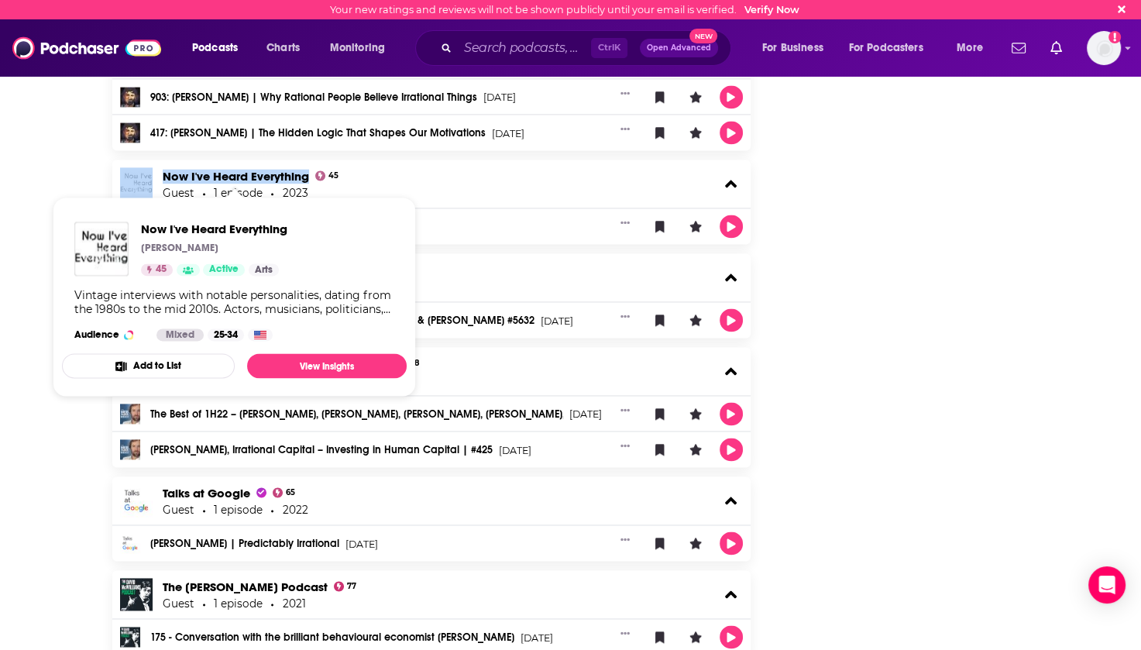
drag, startPoint x: 156, startPoint y: 166, endPoint x: 304, endPoint y: 175, distance: 147.4
click at [304, 175] on div "Now I've Heard Everything 45 Guest 1 episode 2023" at bounding box center [431, 184] width 639 height 48
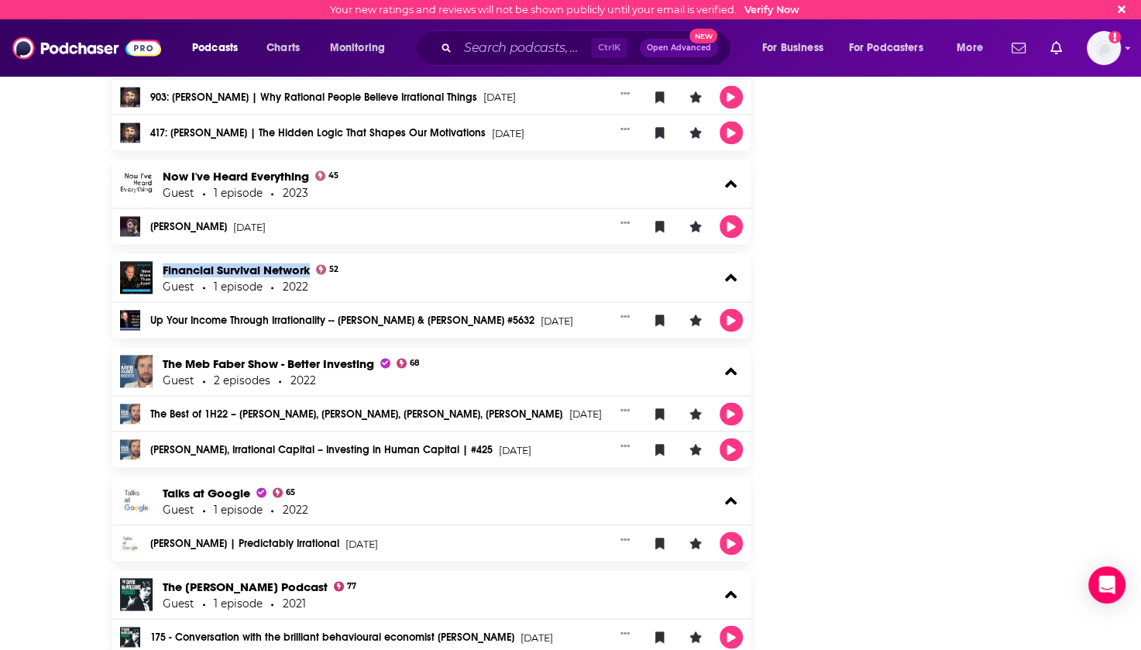
drag, startPoint x: 160, startPoint y: 267, endPoint x: 311, endPoint y: 272, distance: 151.1
click at [311, 272] on div "Financial Survival Network 52 Guest 1 episode 2022" at bounding box center [431, 277] width 639 height 48
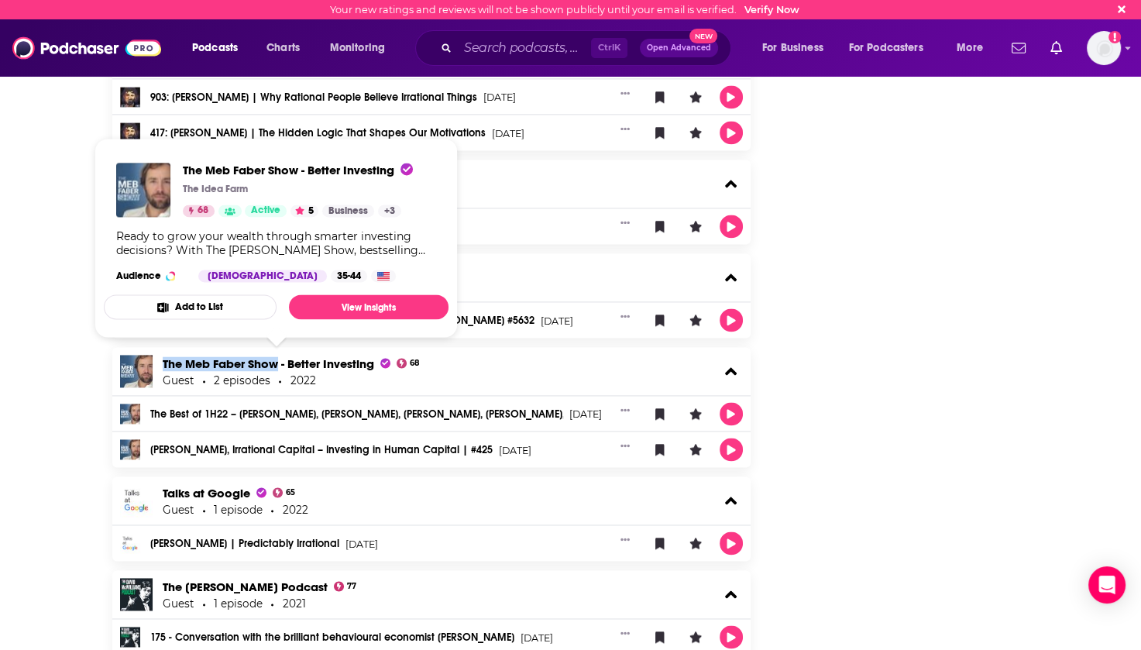
drag, startPoint x: 161, startPoint y: 349, endPoint x: 278, endPoint y: 359, distance: 117.3
click at [278, 359] on div "The [PERSON_NAME] Show - Better Investing 68 Guest 2 episodes 2022" at bounding box center [431, 371] width 639 height 48
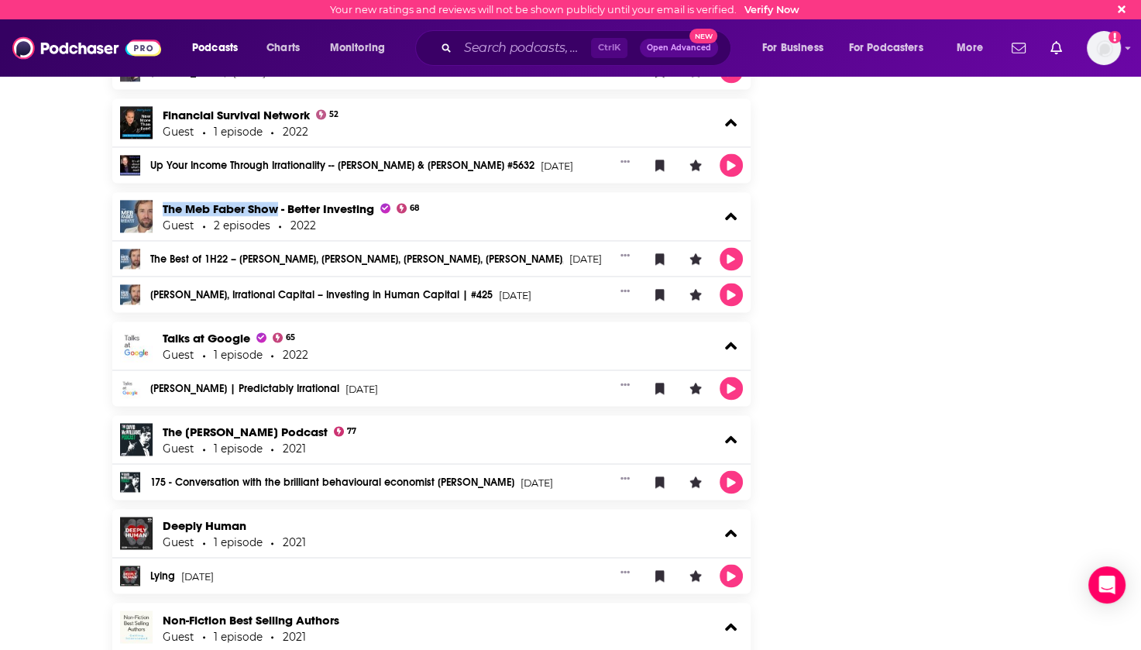
scroll to position [2323, 0]
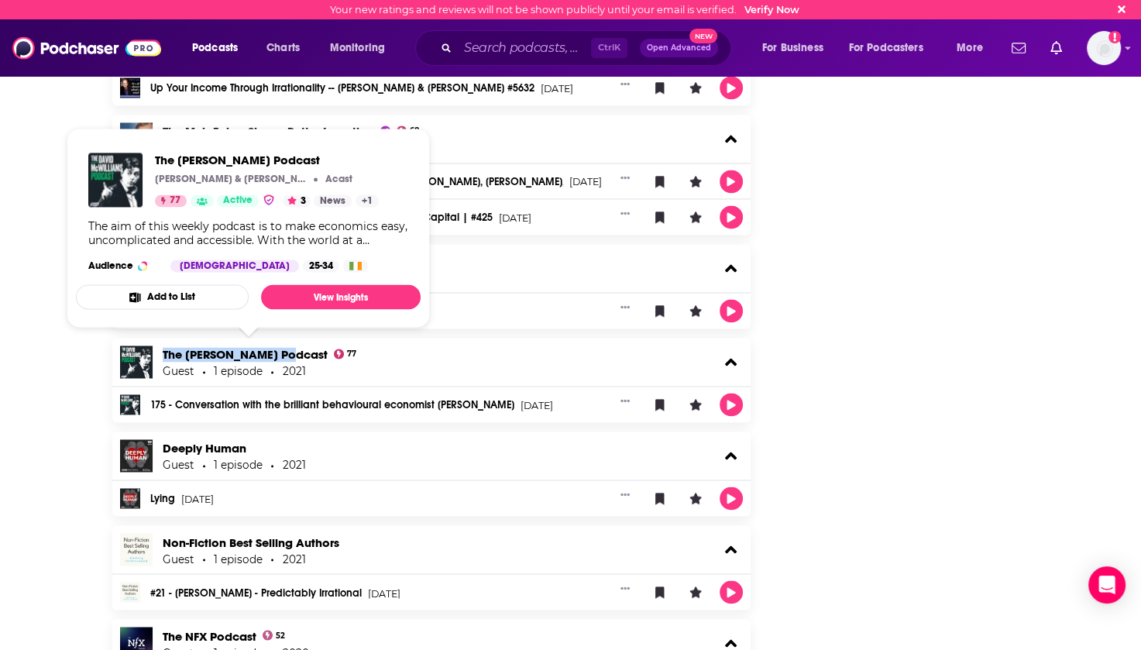
drag, startPoint x: 160, startPoint y: 343, endPoint x: 285, endPoint y: 349, distance: 124.8
click at [285, 349] on div "The [PERSON_NAME] Podcast 77 Guest 1 episode 2021" at bounding box center [431, 362] width 639 height 48
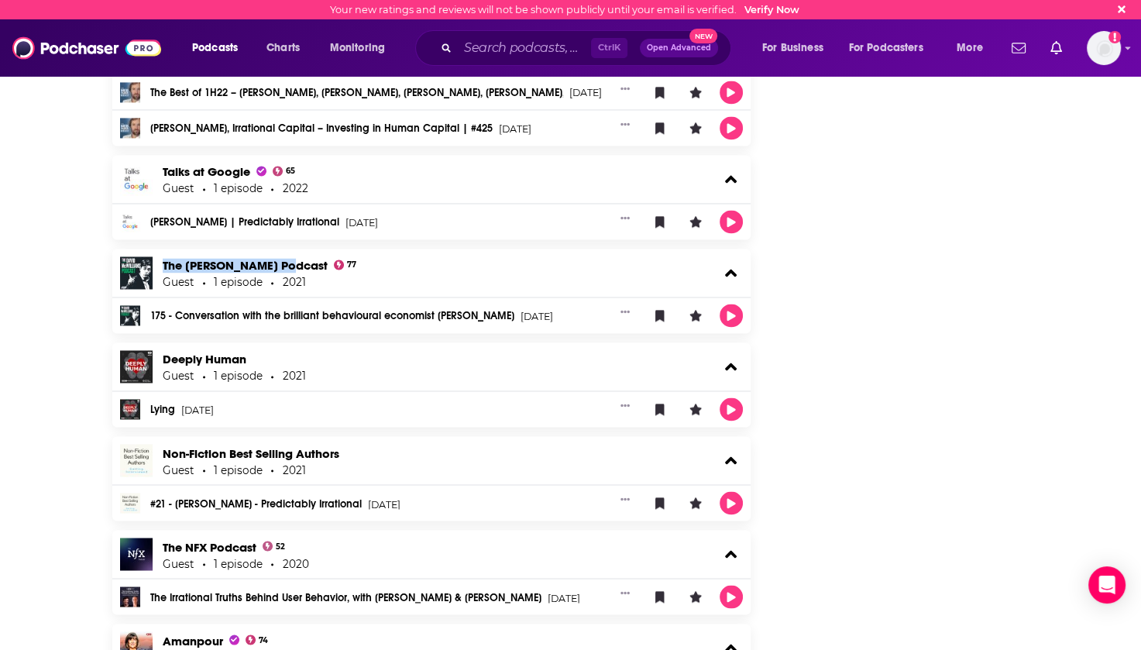
scroll to position [2555, 0]
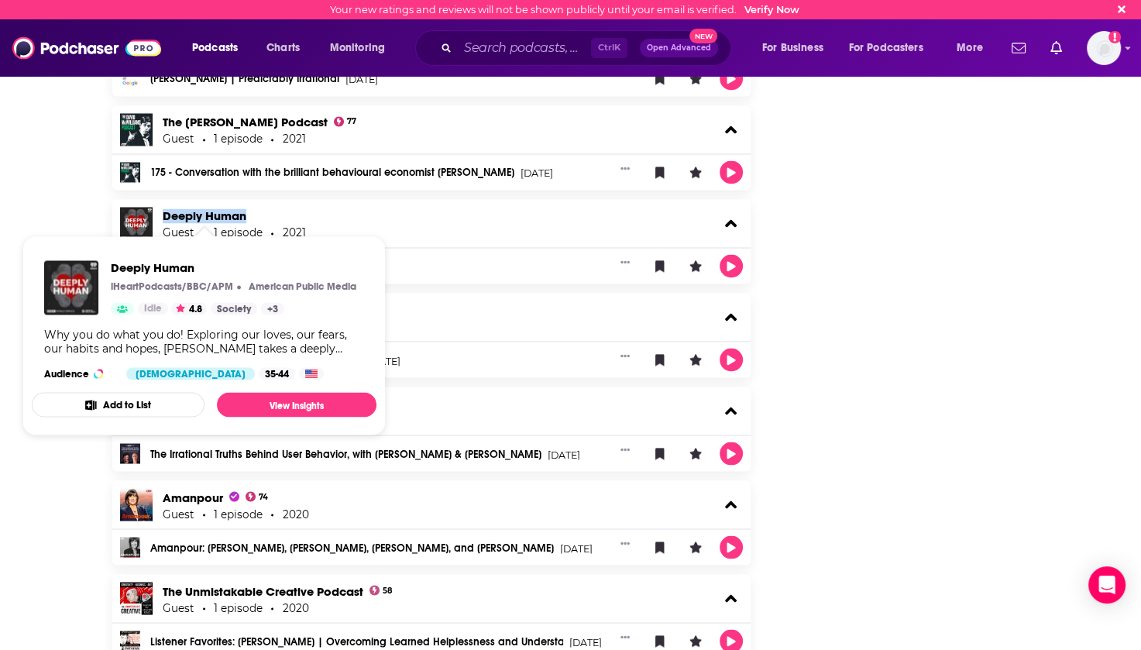
drag, startPoint x: 158, startPoint y: 215, endPoint x: 246, endPoint y: 219, distance: 88.4
click at [246, 219] on div "Deeply Human Guest 1 episode 2021" at bounding box center [431, 223] width 639 height 48
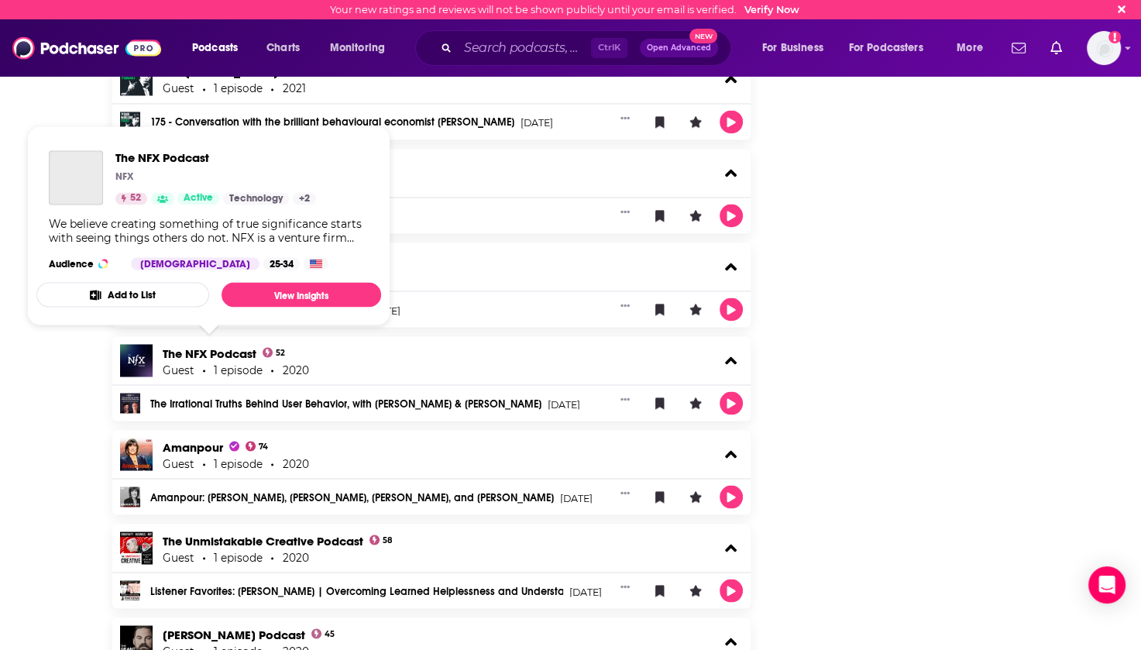
scroll to position [2710, 0]
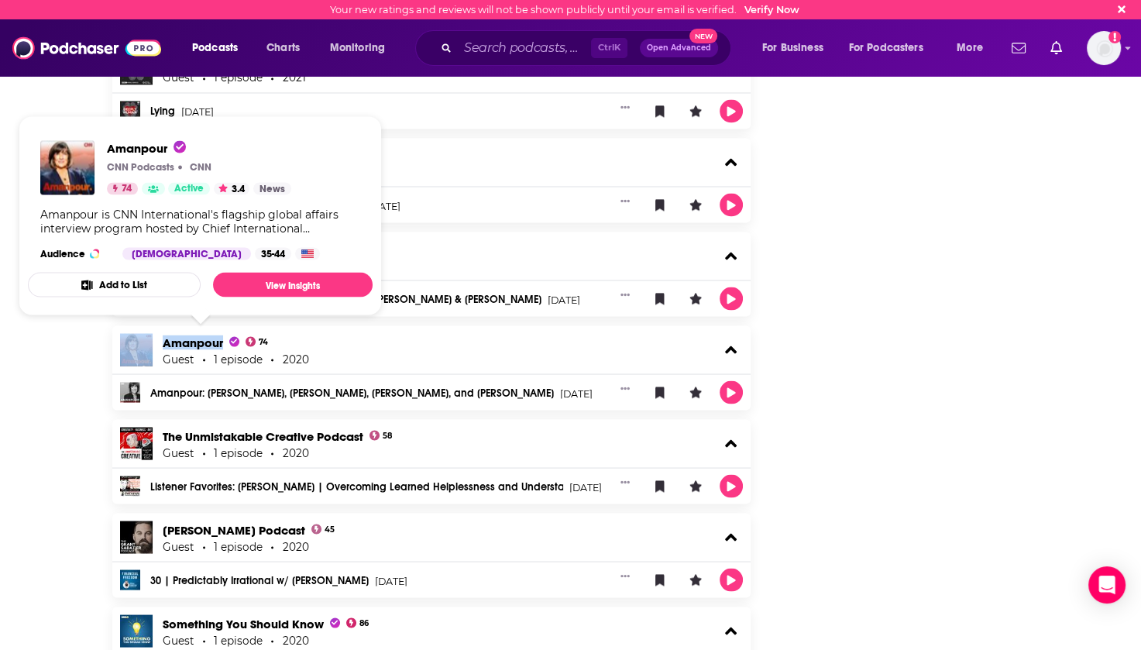
drag, startPoint x: 156, startPoint y: 342, endPoint x: 221, endPoint y: 342, distance: 64.3
click at [221, 342] on div "Amanpour 74 Guest 1 episode 2020" at bounding box center [431, 349] width 639 height 48
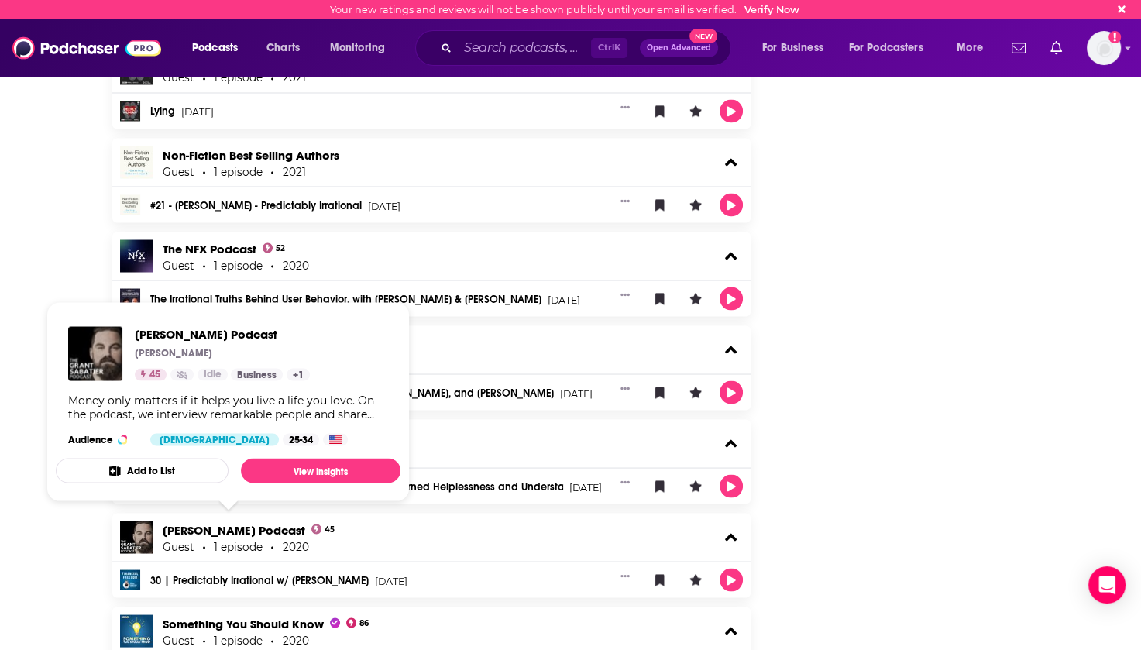
drag, startPoint x: 158, startPoint y: 523, endPoint x: 294, endPoint y: 528, distance: 136.4
click at [294, 528] on div "[PERSON_NAME] Podcast 45 Guest 1 episode 2020" at bounding box center [431, 537] width 639 height 48
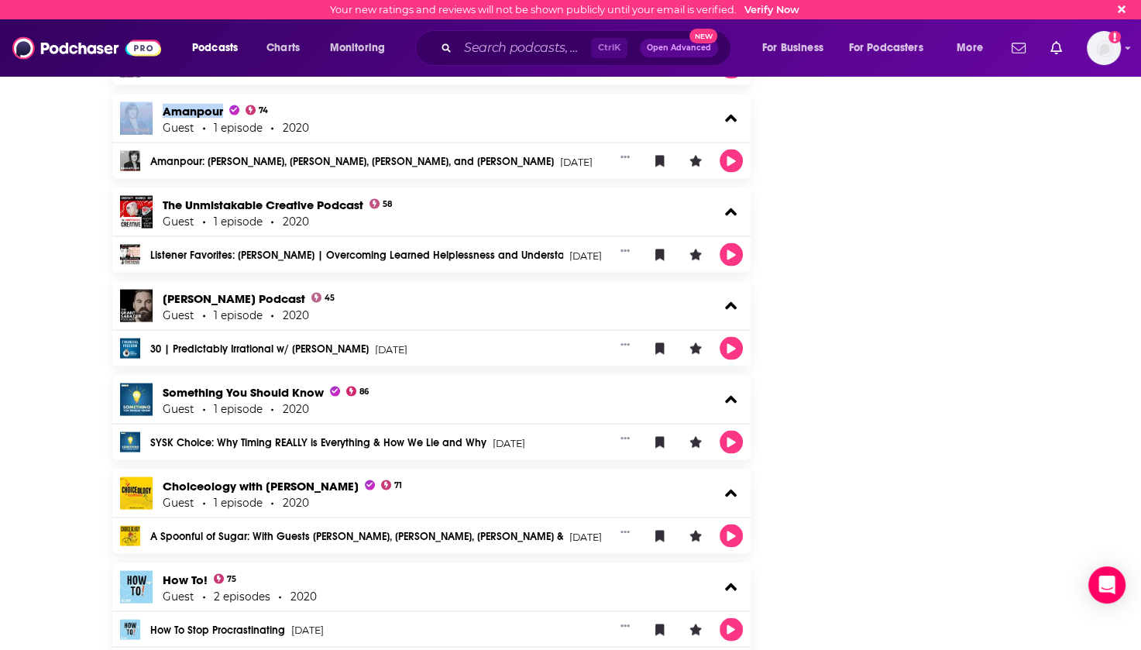
scroll to position [2943, 0]
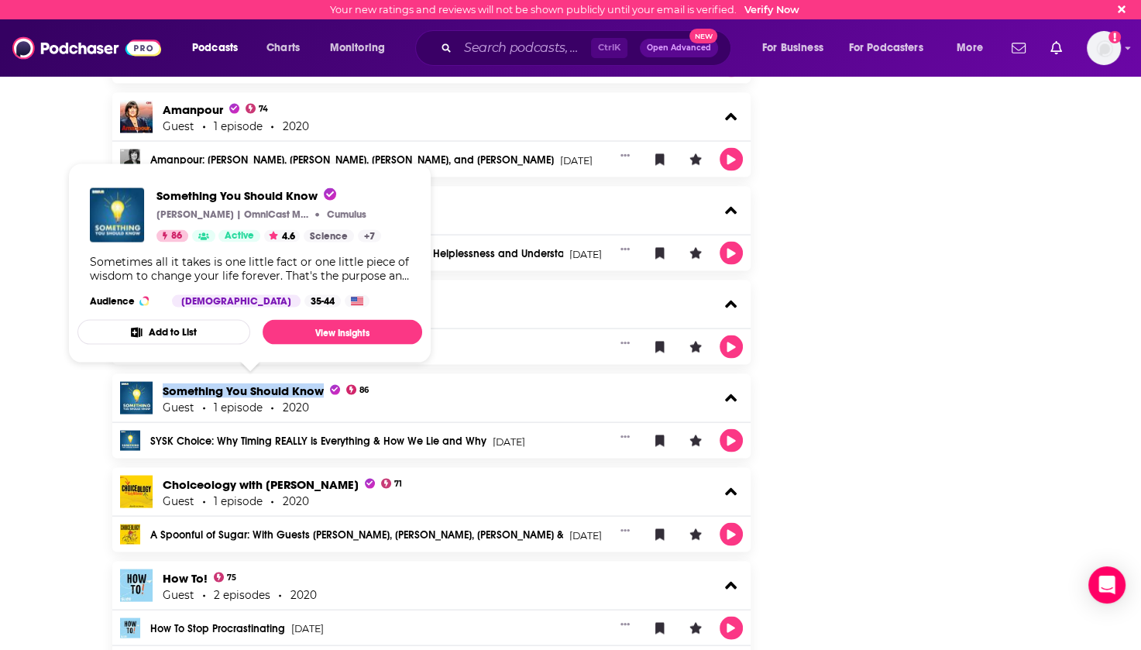
drag, startPoint x: 161, startPoint y: 379, endPoint x: 321, endPoint y: 389, distance: 159.8
click at [321, 389] on div "Something You Should Know 86" at bounding box center [266, 390] width 207 height 15
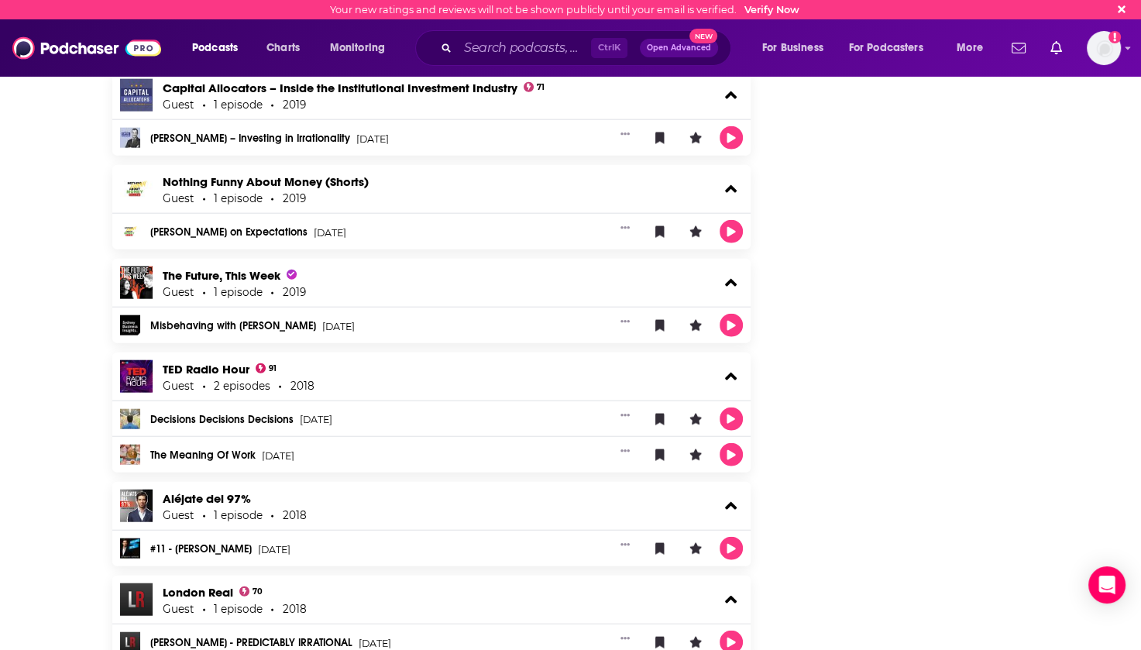
scroll to position [3794, 0]
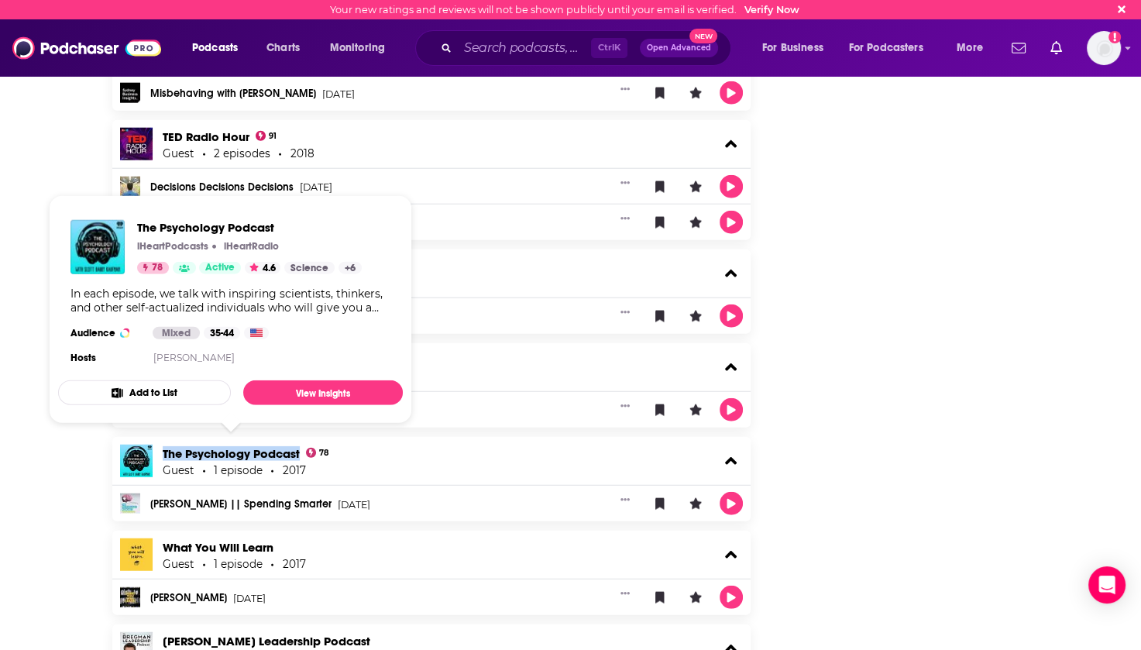
drag, startPoint x: 160, startPoint y: 438, endPoint x: 299, endPoint y: 445, distance: 138.8
click at [299, 445] on div "The Psychology Podcast 78 Guest 1 episode 2017" at bounding box center [431, 461] width 639 height 48
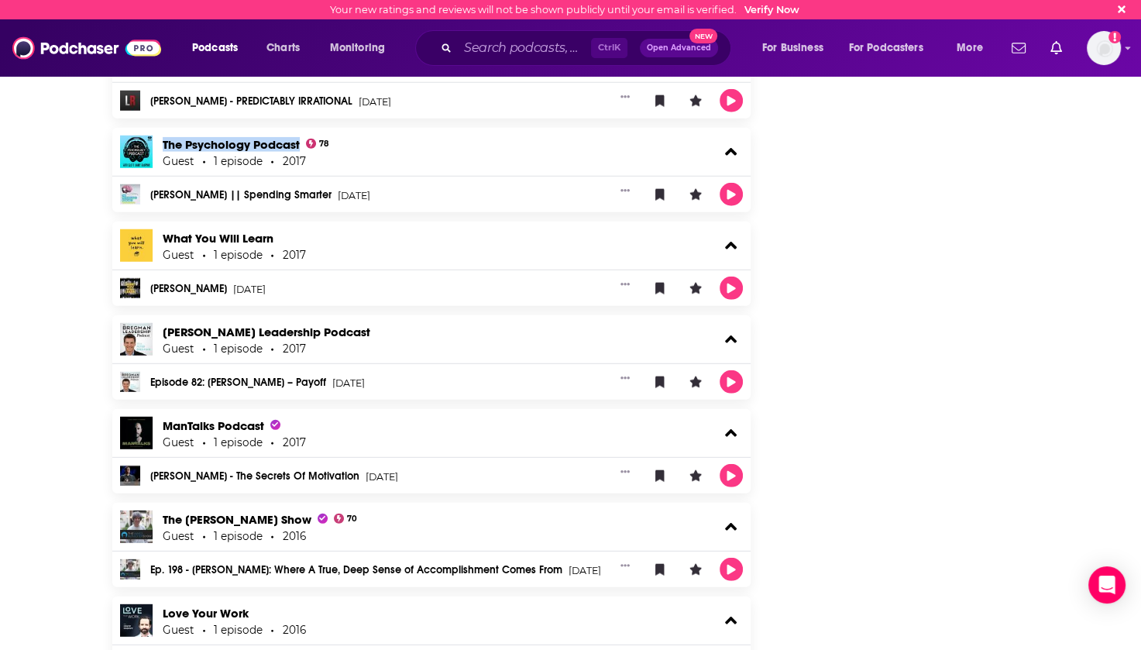
scroll to position [4104, 0]
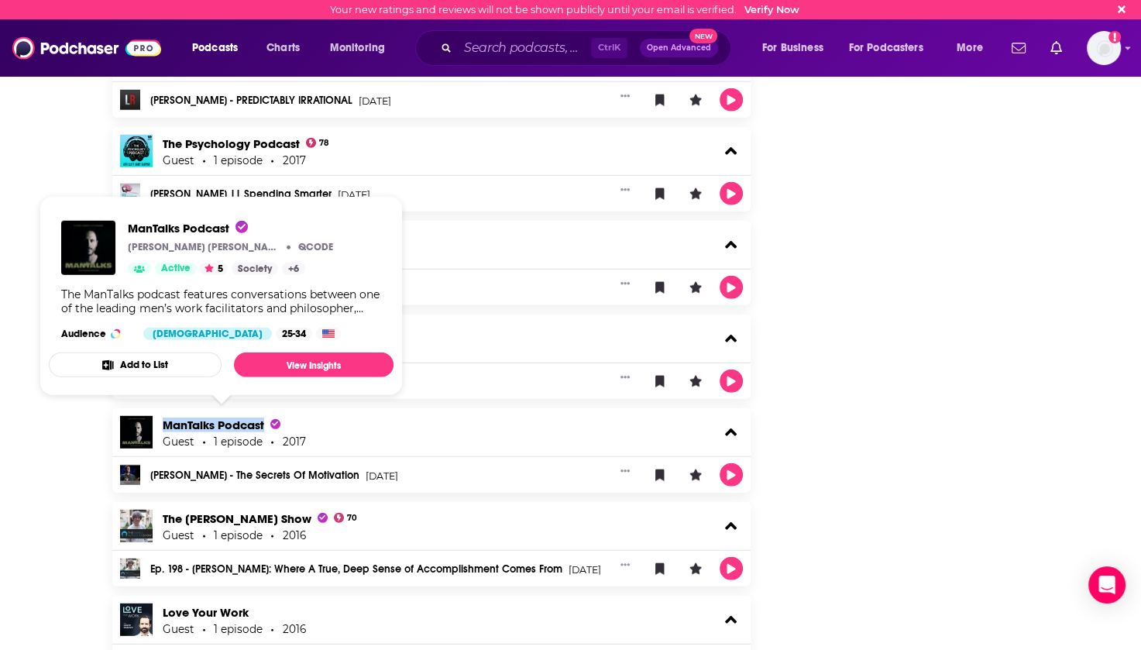
drag, startPoint x: 160, startPoint y: 411, endPoint x: 266, endPoint y: 420, distance: 105.7
click at [266, 420] on div "ManTalks Podcast Guest 1 episode 2017" at bounding box center [431, 432] width 639 height 48
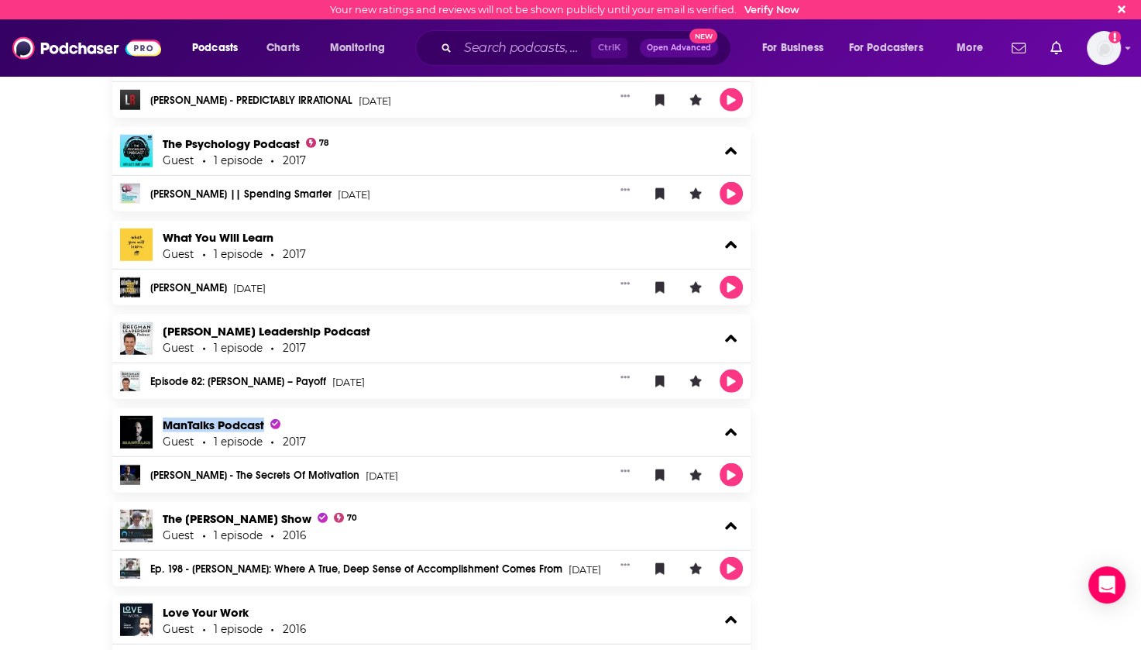
drag, startPoint x: 157, startPoint y: 507, endPoint x: 304, endPoint y: 517, distance: 147.4
click at [304, 517] on div "The [PERSON_NAME] Show 70 Guest 1 episode 2016" at bounding box center [431, 526] width 639 height 48
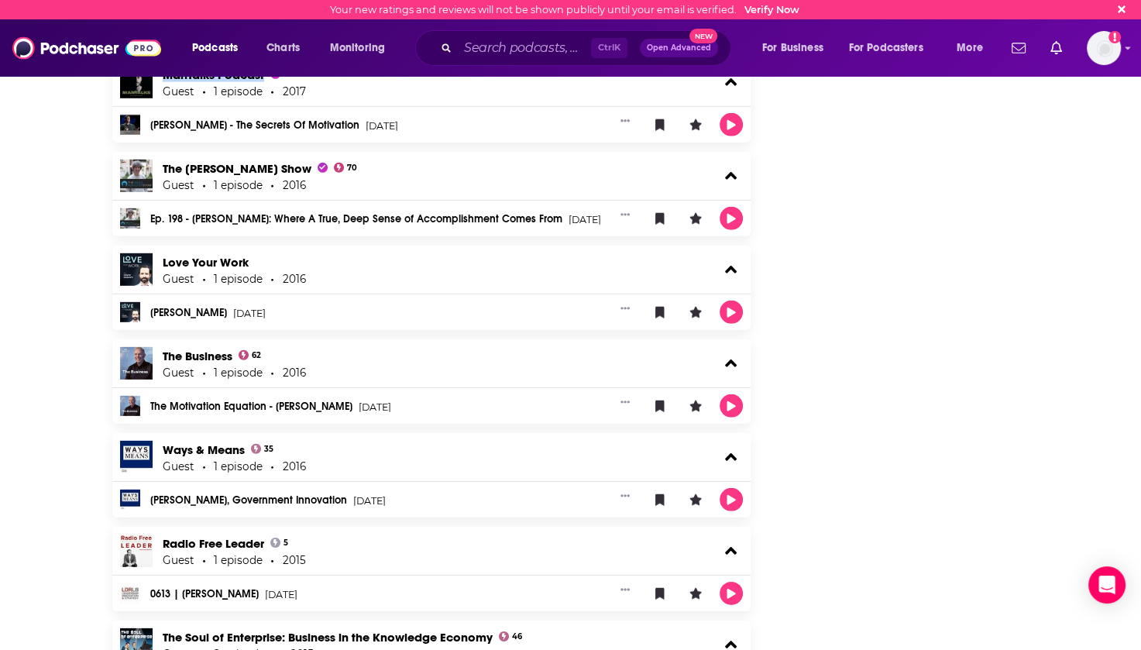
scroll to position [4299, 0]
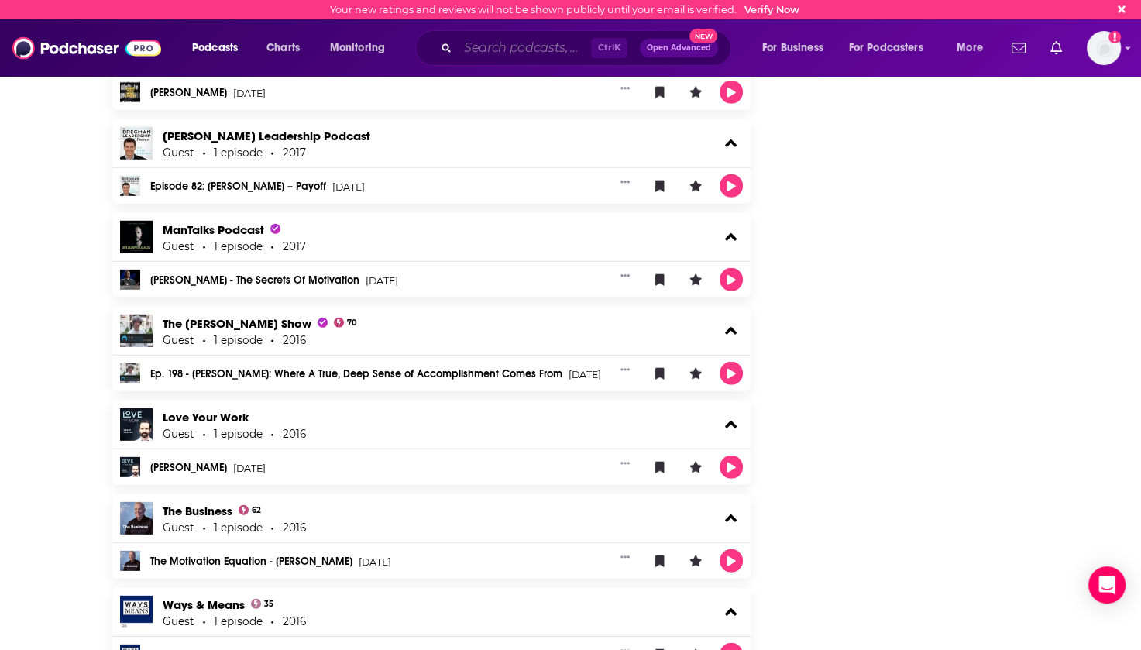
click at [511, 50] on input "Search podcasts, credits, & more..." at bounding box center [524, 48] width 133 height 25
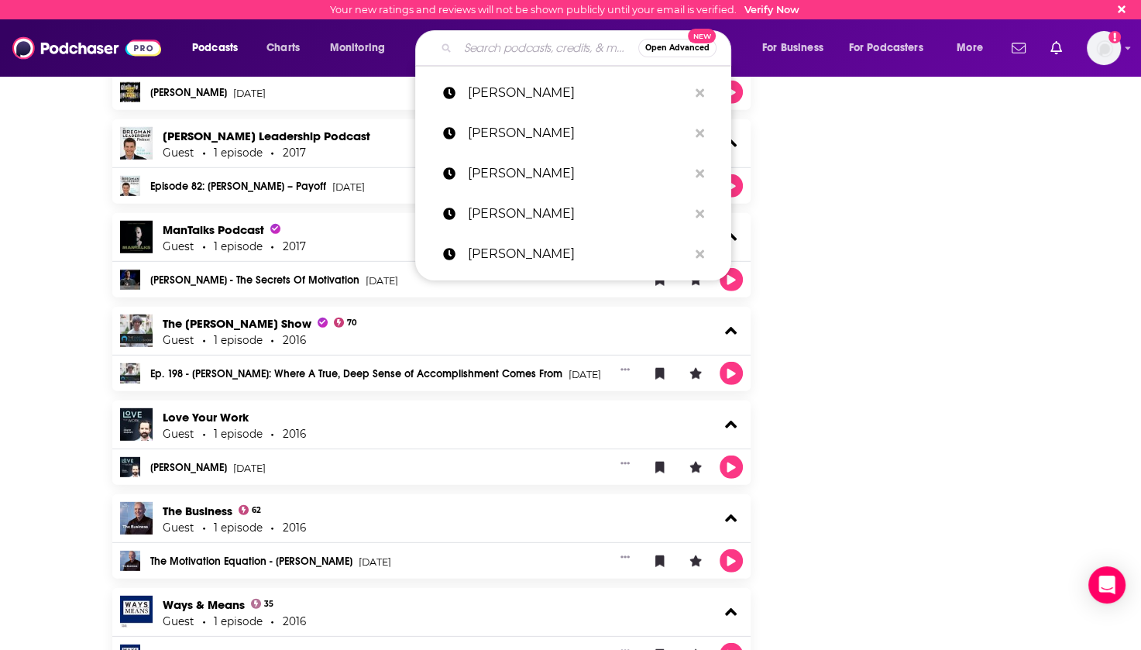
paste input "[PERSON_NAME]"
type input "[PERSON_NAME]"
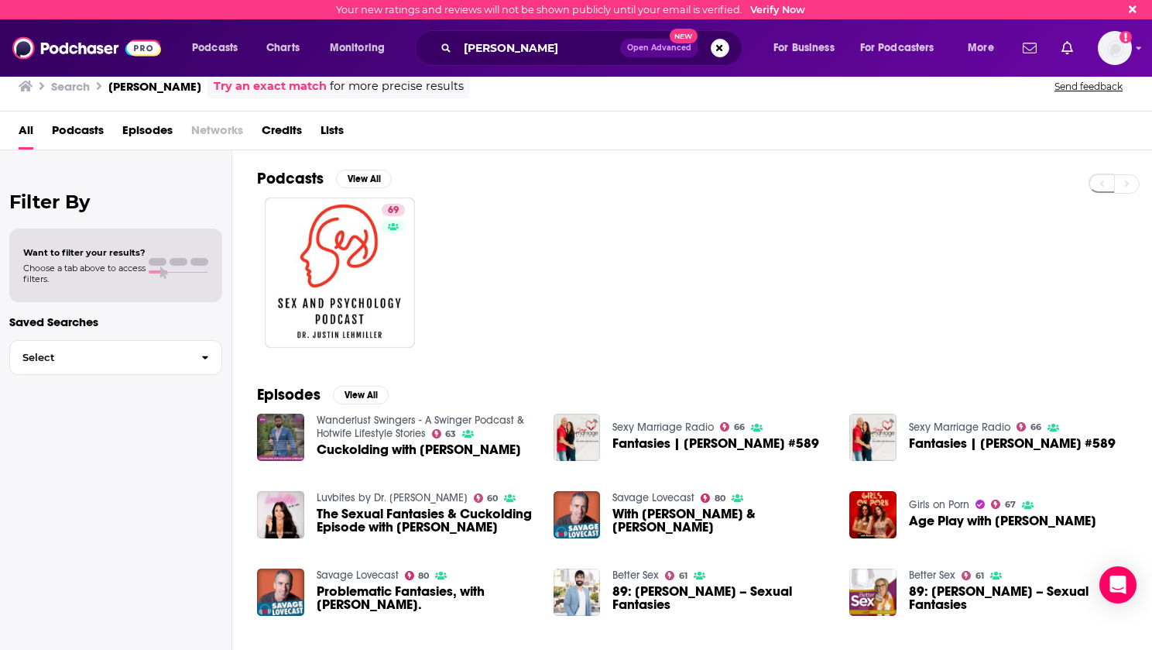
click at [285, 136] on span "Credits" at bounding box center [282, 134] width 40 height 32
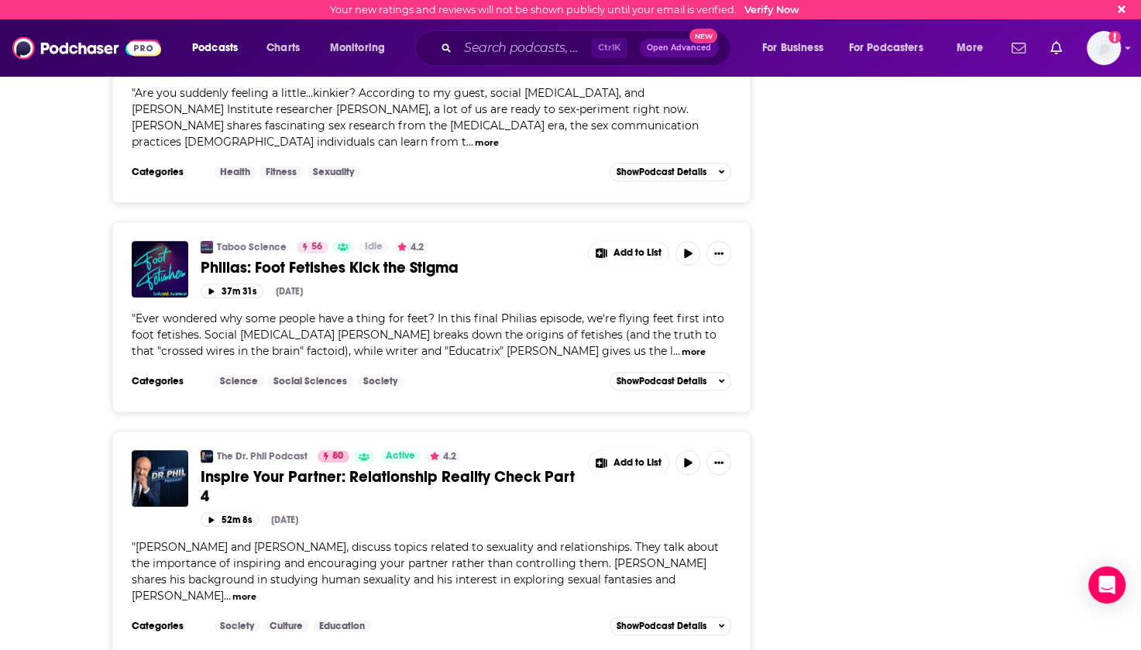
scroll to position [1186, 0]
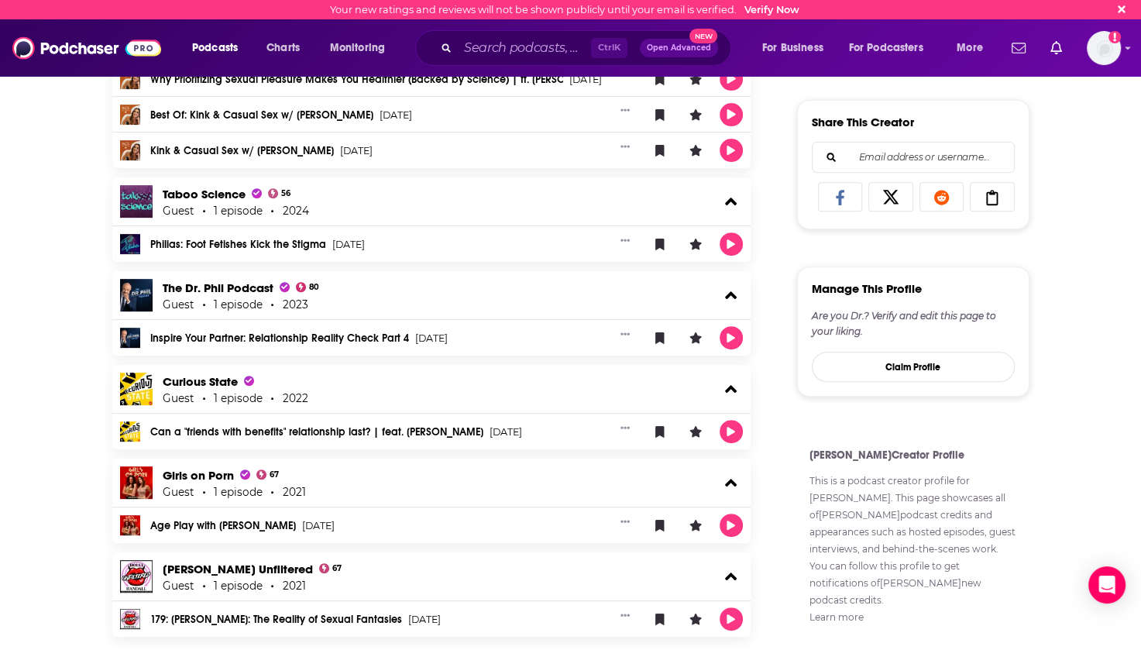
scroll to position [618, 0]
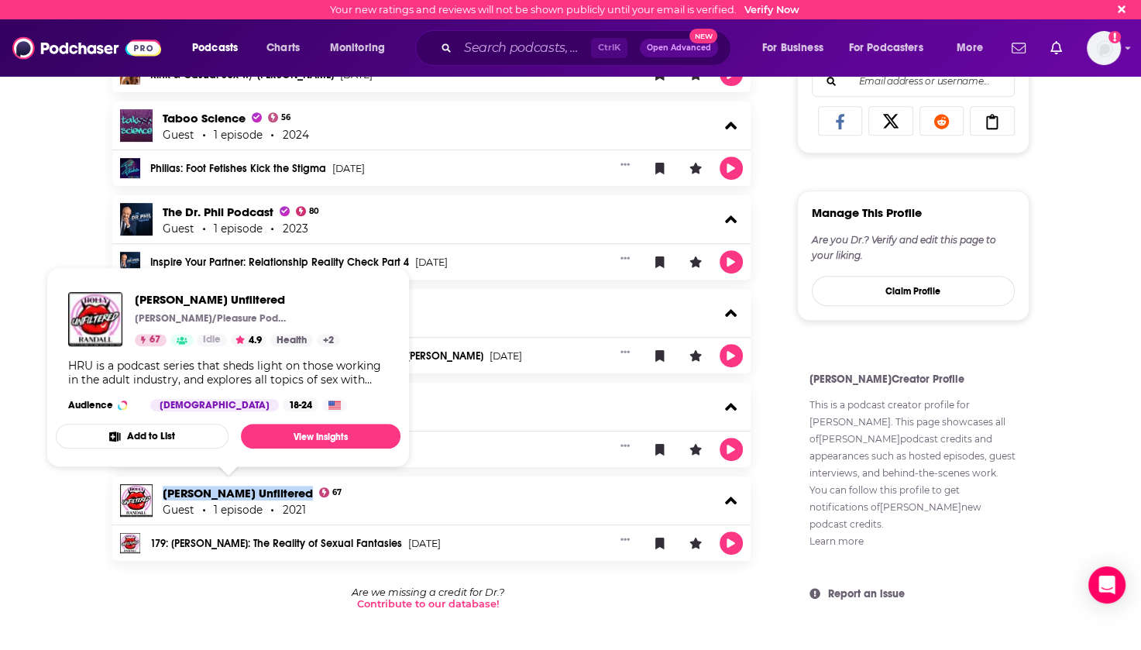
drag, startPoint x: 160, startPoint y: 489, endPoint x: 294, endPoint y: 496, distance: 134.9
click at [294, 496] on div "[PERSON_NAME] Unfiltered 67 Guest 1 episode 2021" at bounding box center [431, 500] width 639 height 48
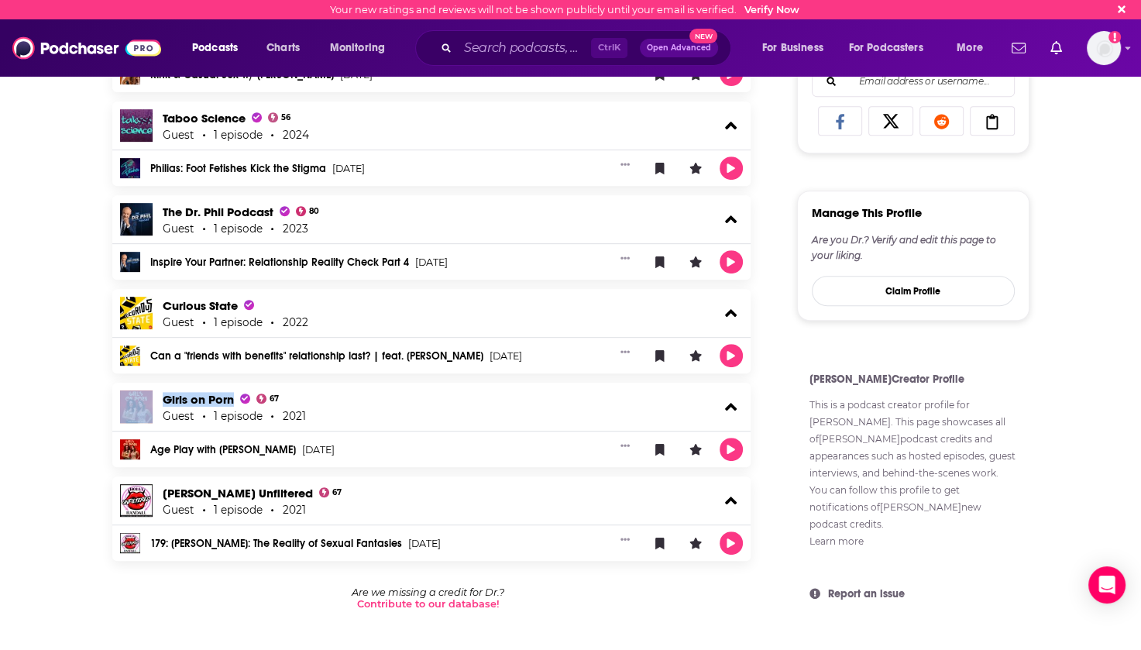
drag, startPoint x: 156, startPoint y: 398, endPoint x: 231, endPoint y: 403, distance: 74.5
click at [231, 403] on div "Girls on Porn 67 Guest 1 episode 2021" at bounding box center [431, 407] width 639 height 48
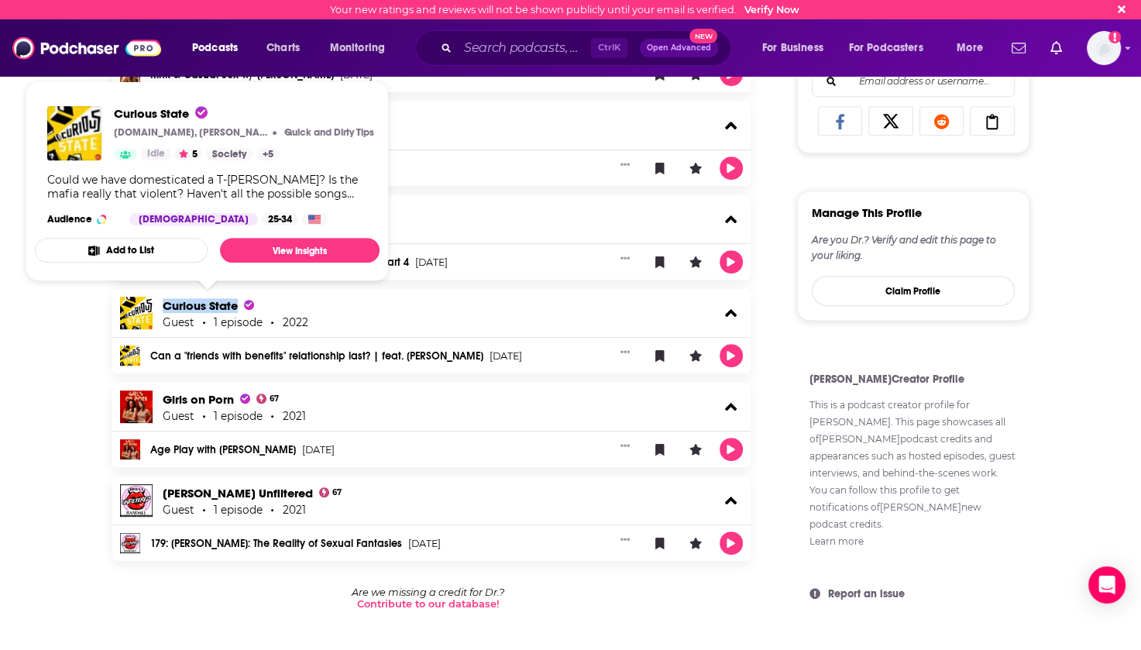
drag, startPoint x: 158, startPoint y: 296, endPoint x: 235, endPoint y: 304, distance: 77.8
click at [235, 304] on div "Curious State Guest 1 episode 2022" at bounding box center [431, 313] width 639 height 48
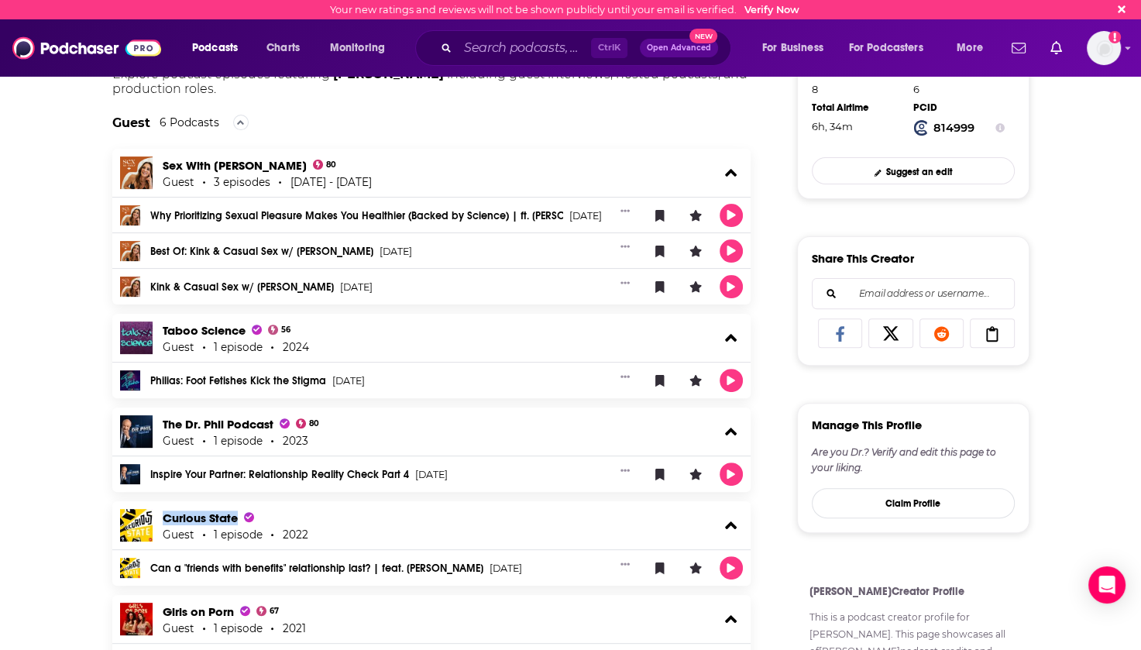
scroll to position [386, 0]
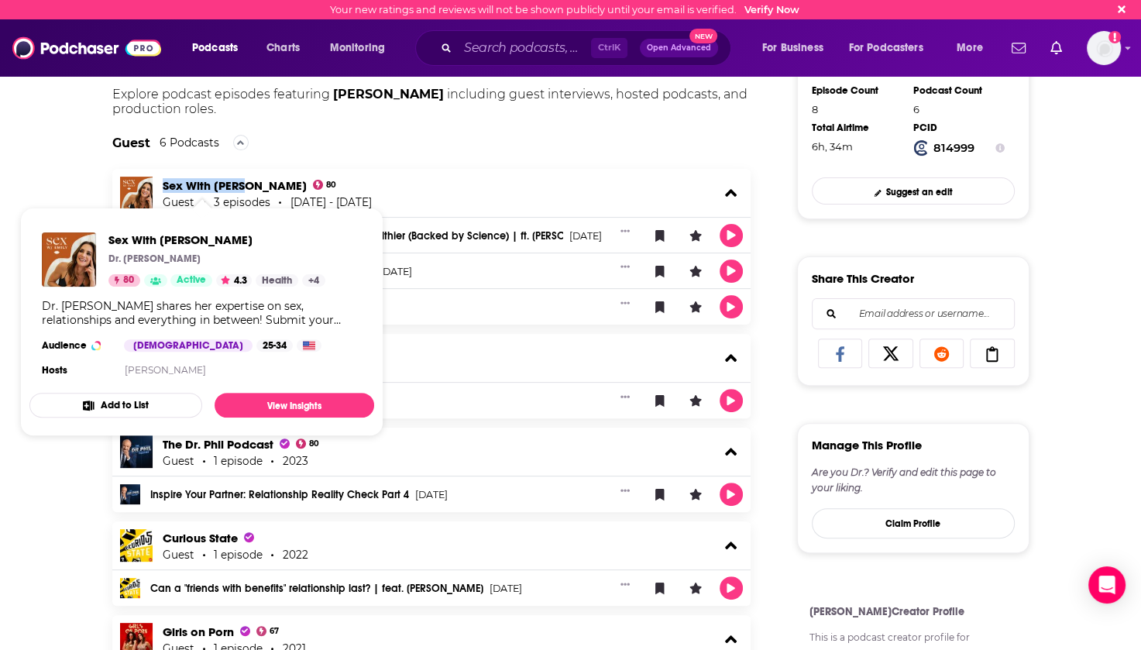
drag, startPoint x: 158, startPoint y: 184, endPoint x: 242, endPoint y: 189, distance: 83.8
click at [242, 189] on div "Sex With [PERSON_NAME] 80 Guest 3 episodes [DATE] - [DATE]" at bounding box center [431, 193] width 639 height 48
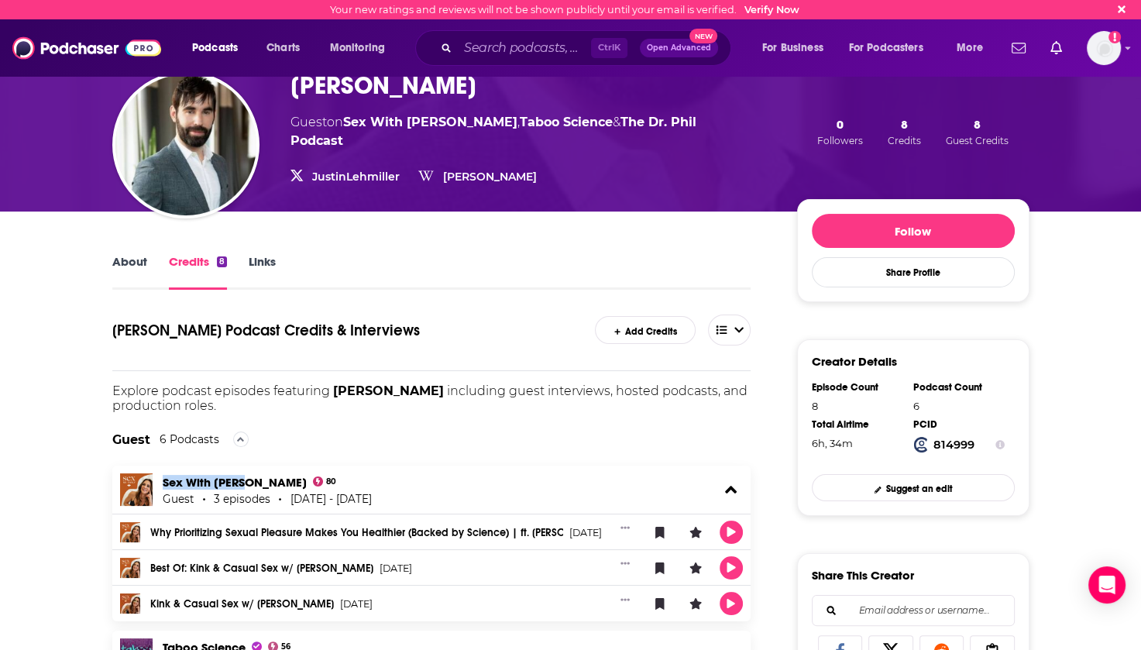
scroll to position [76, 0]
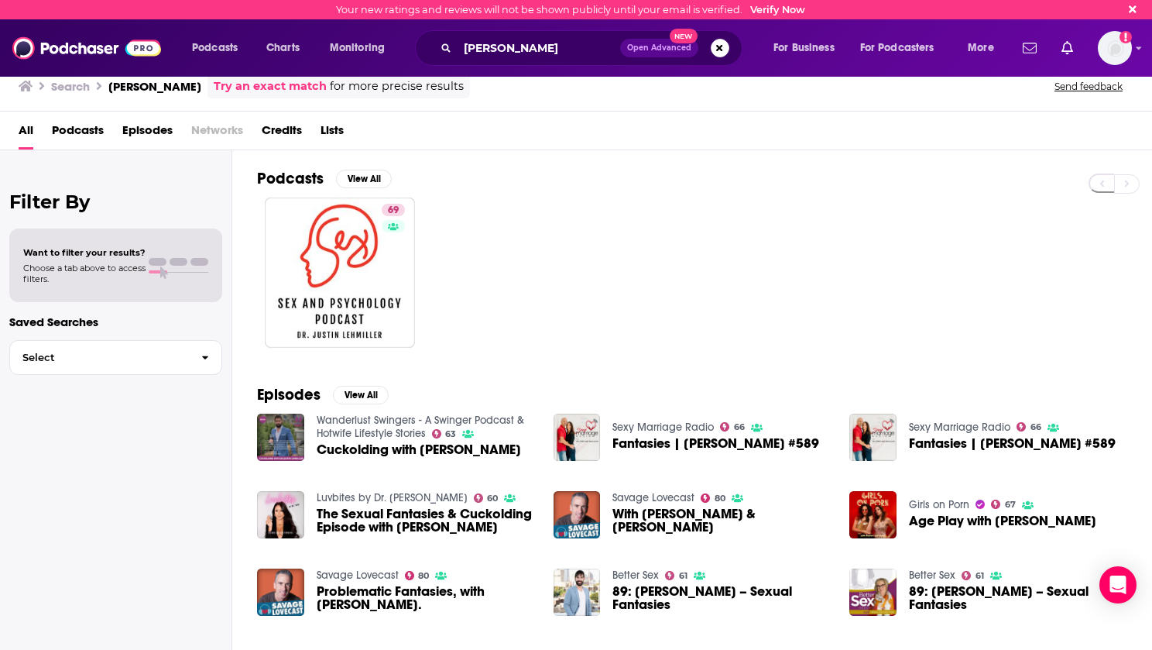
click at [136, 126] on span "Episodes" at bounding box center [147, 134] width 50 height 32
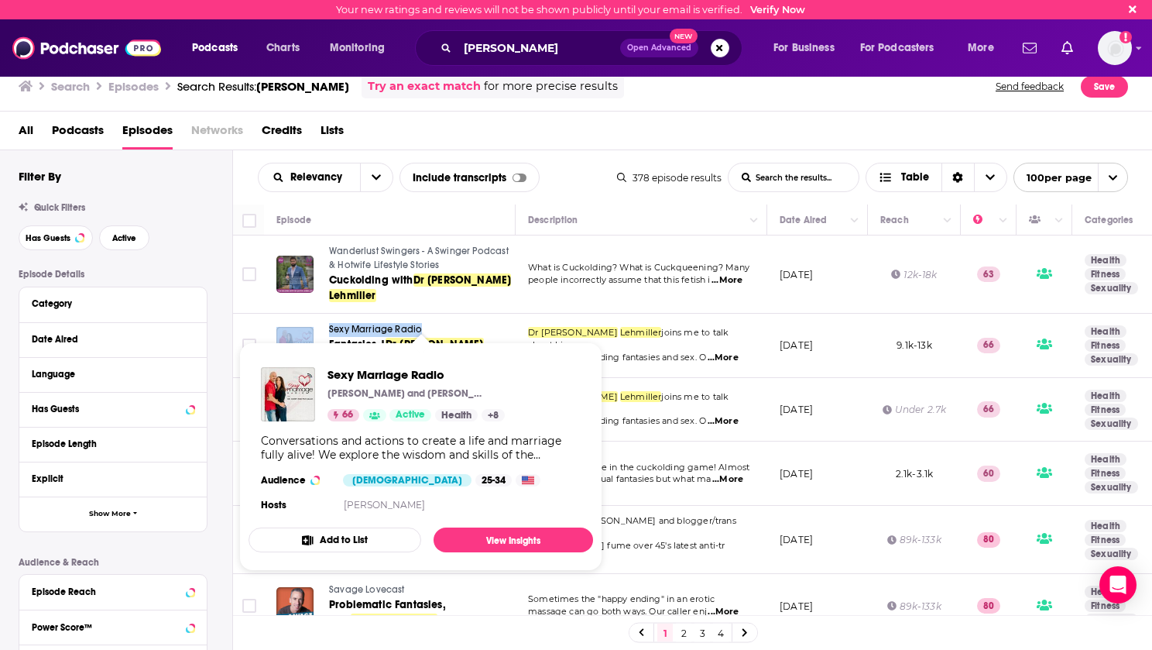
drag, startPoint x: 320, startPoint y: 319, endPoint x: 420, endPoint y: 318, distance: 99.9
click at [420, 323] on div "Sexy Marriage Radio Fantasies | [PERSON_NAME] #589" at bounding box center [394, 345] width 237 height 45
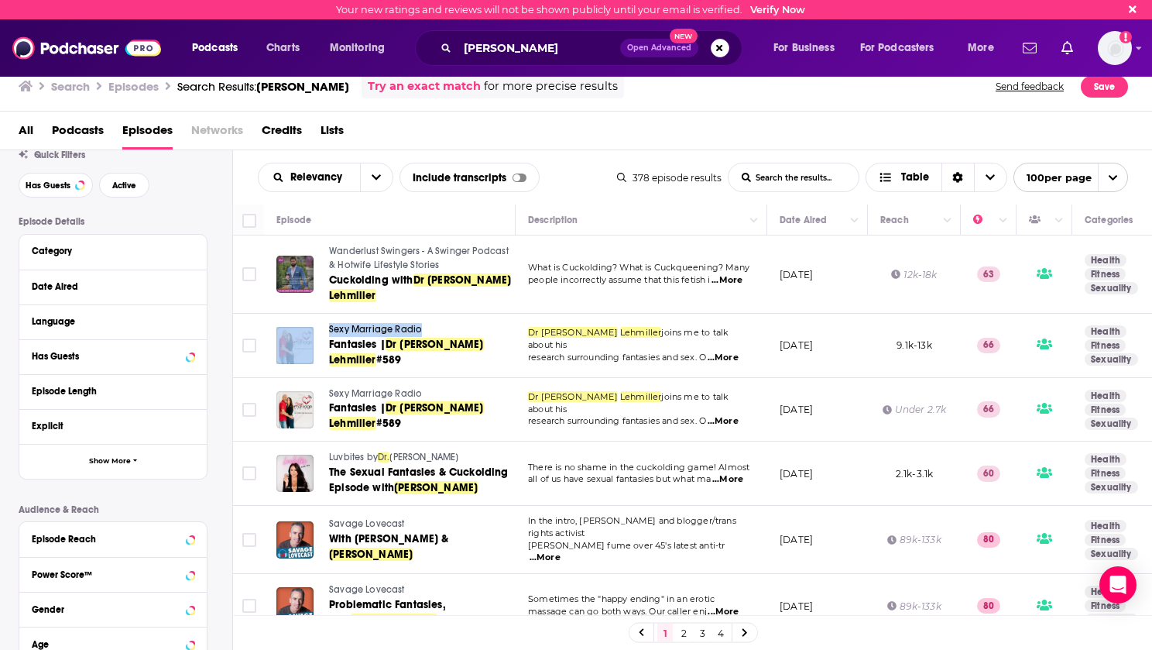
scroll to position [77, 0]
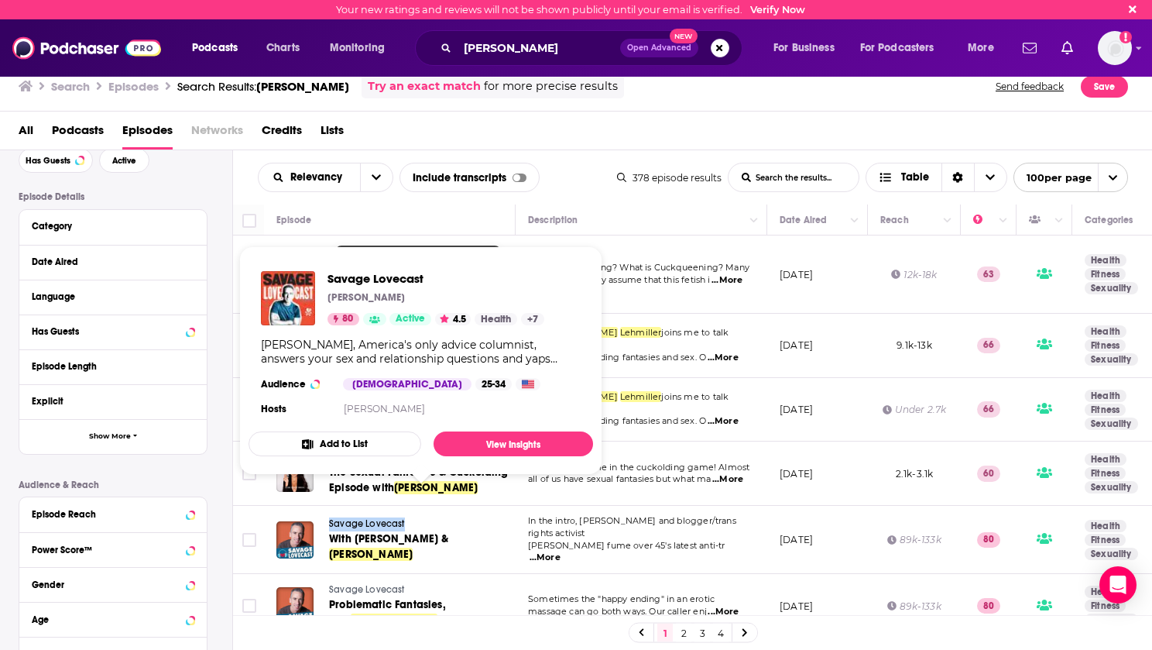
drag, startPoint x: 325, startPoint y: 498, endPoint x: 403, endPoint y: 498, distance: 77.4
click at [403, 517] on div "Savage Lovecast With [PERSON_NAME] & [PERSON_NAME]" at bounding box center [394, 539] width 237 height 45
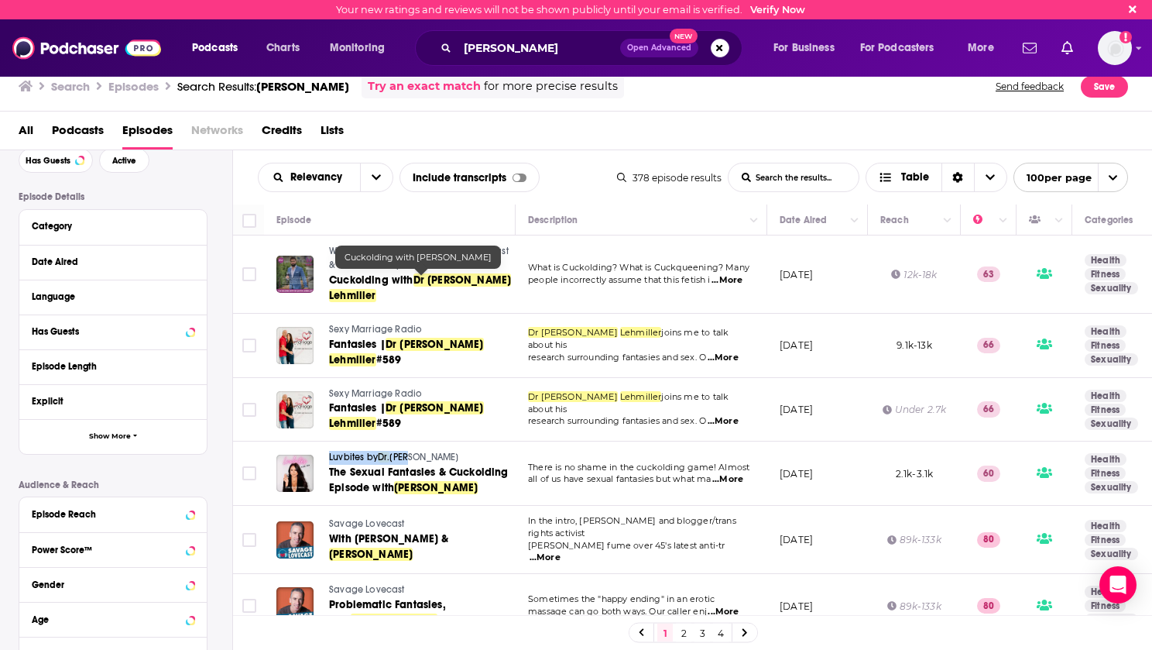
drag, startPoint x: 323, startPoint y: 432, endPoint x: 415, endPoint y: 434, distance: 92.2
click at [415, 451] on div "Luvbites by Dr. [PERSON_NAME] The Sexual Fantasies & Cuckolding Episode with [P…" at bounding box center [394, 473] width 237 height 45
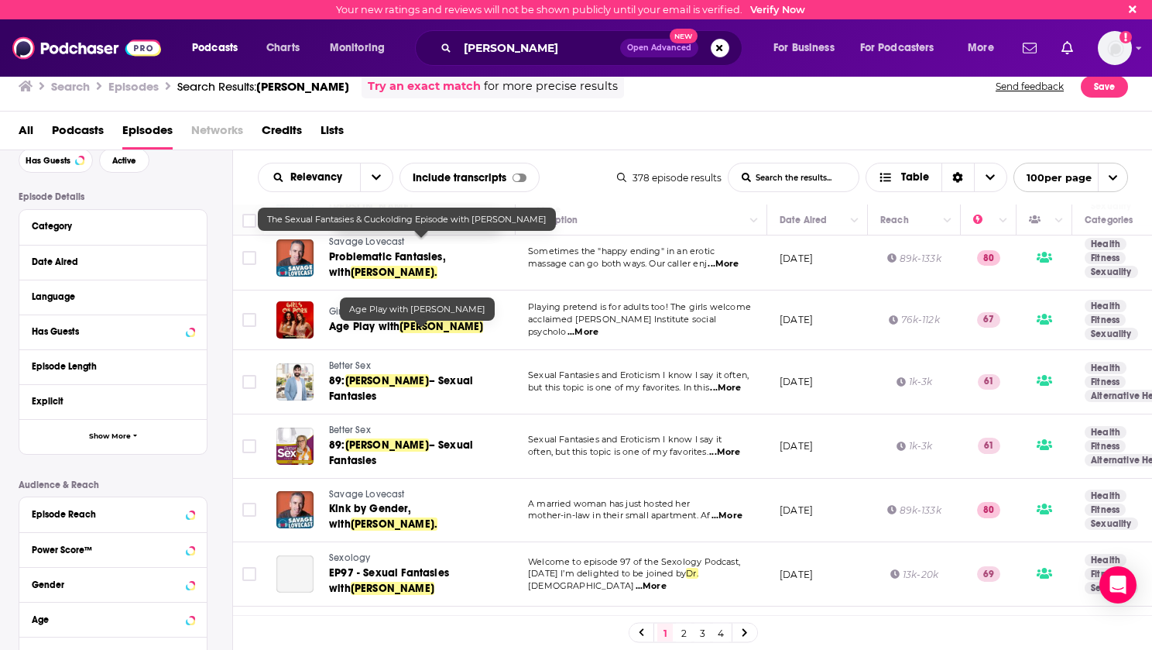
scroll to position [387, 0]
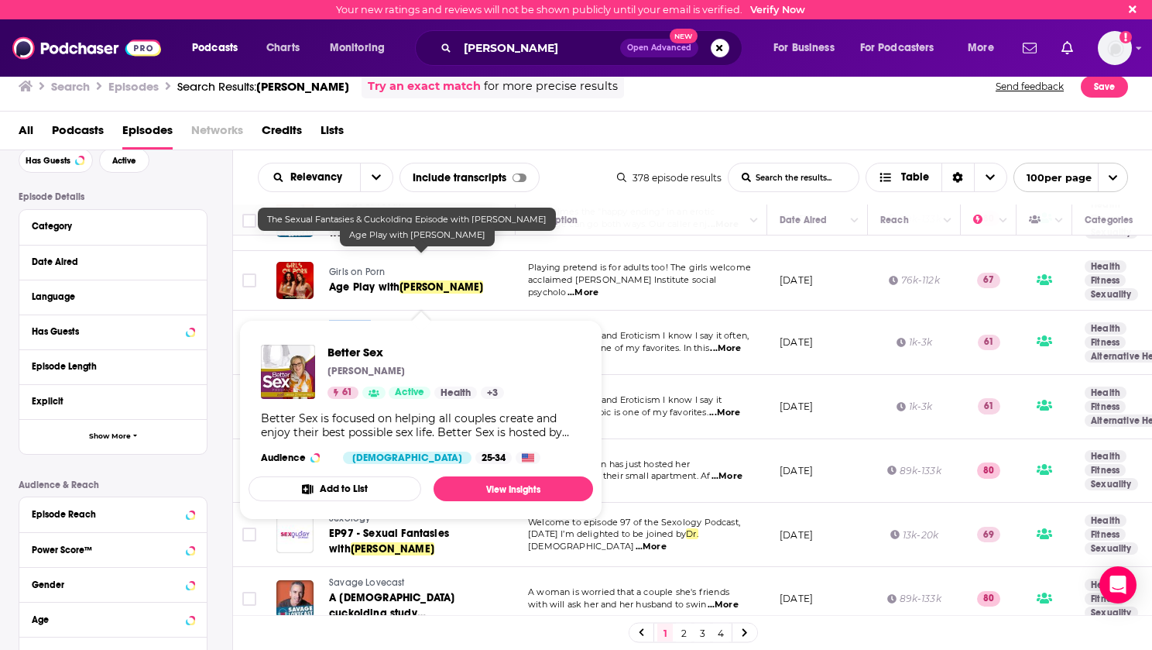
drag, startPoint x: 325, startPoint y: 293, endPoint x: 375, endPoint y: 299, distance: 49.9
click at [375, 320] on div "Better Sex 89: [PERSON_NAME] – Sexual Fantasies" at bounding box center [394, 342] width 237 height 45
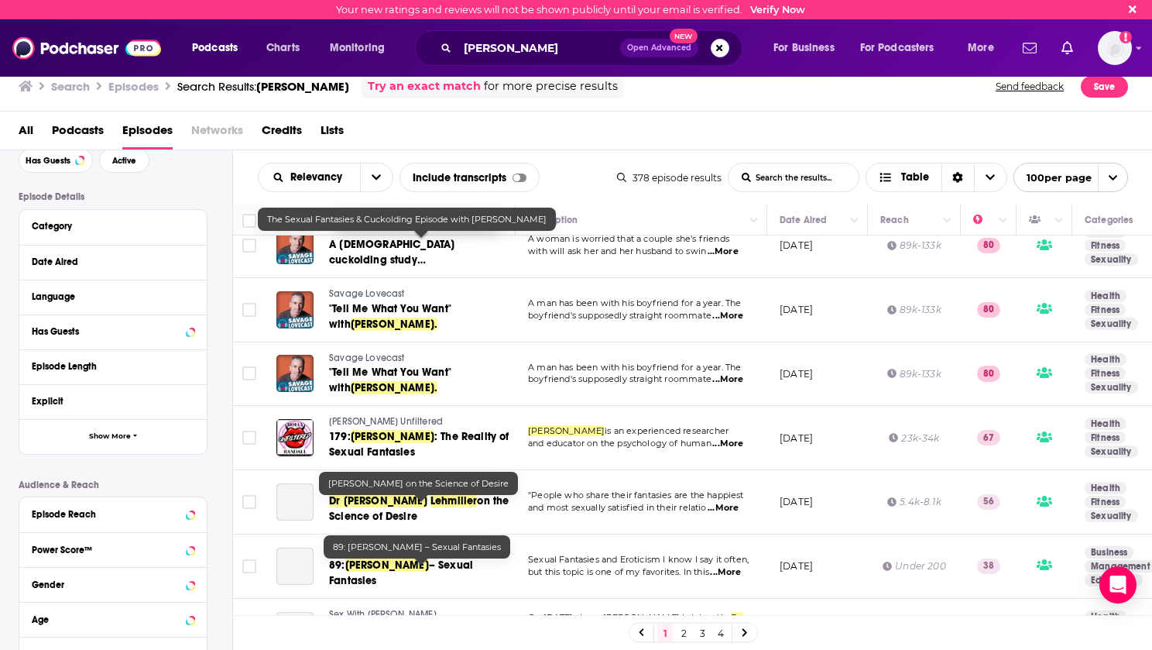
scroll to position [774, 0]
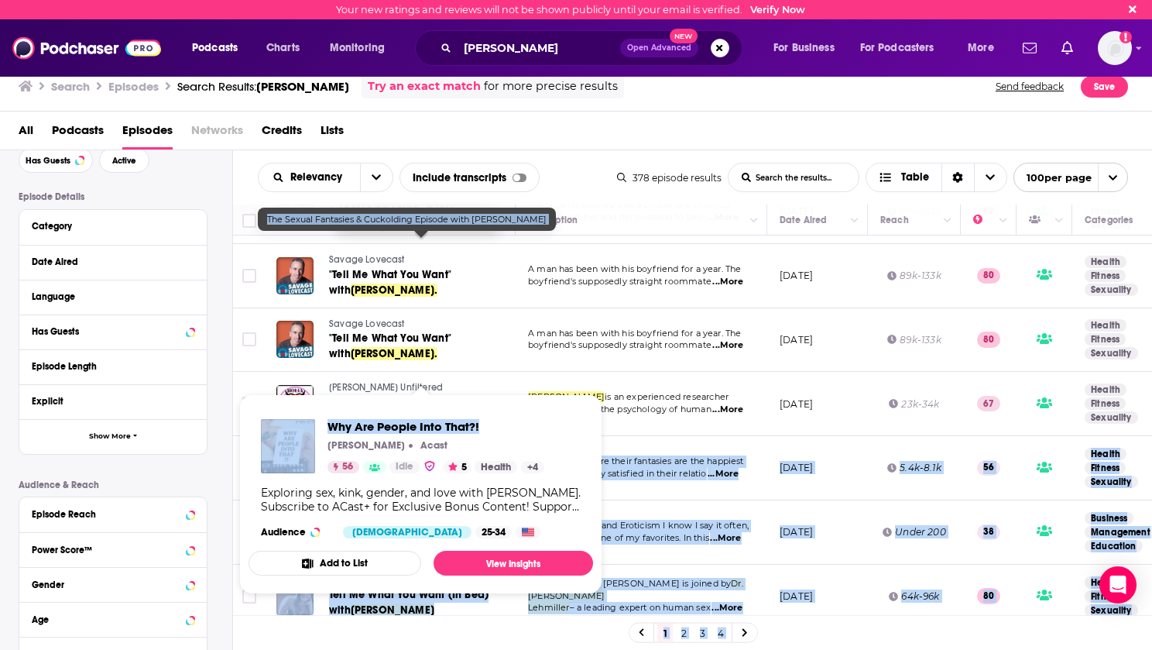
drag, startPoint x: 323, startPoint y: 417, endPoint x: 480, endPoint y: 430, distance: 157.7
click at [480, 430] on div "Your new ratings and reviews will not be shown publicly until your email is ver…" at bounding box center [576, 325] width 1152 height 650
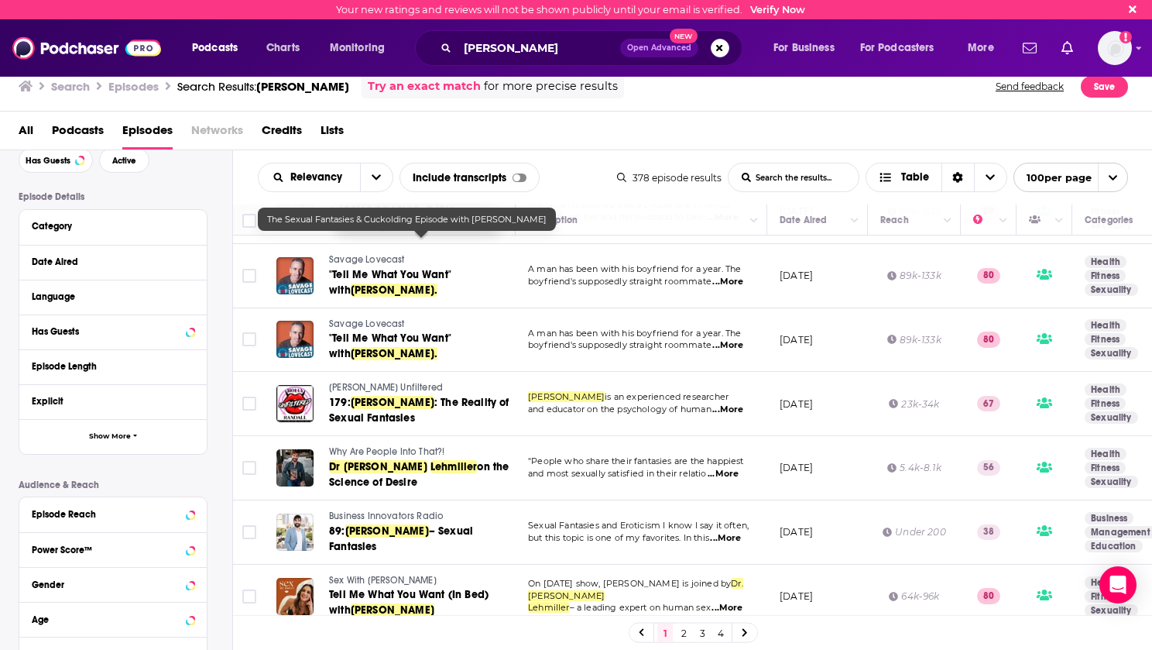
click at [218, 370] on div "Episode Details Category Date Aired Language Has Guests Episode Length Explicit…" at bounding box center [126, 431] width 214 height 481
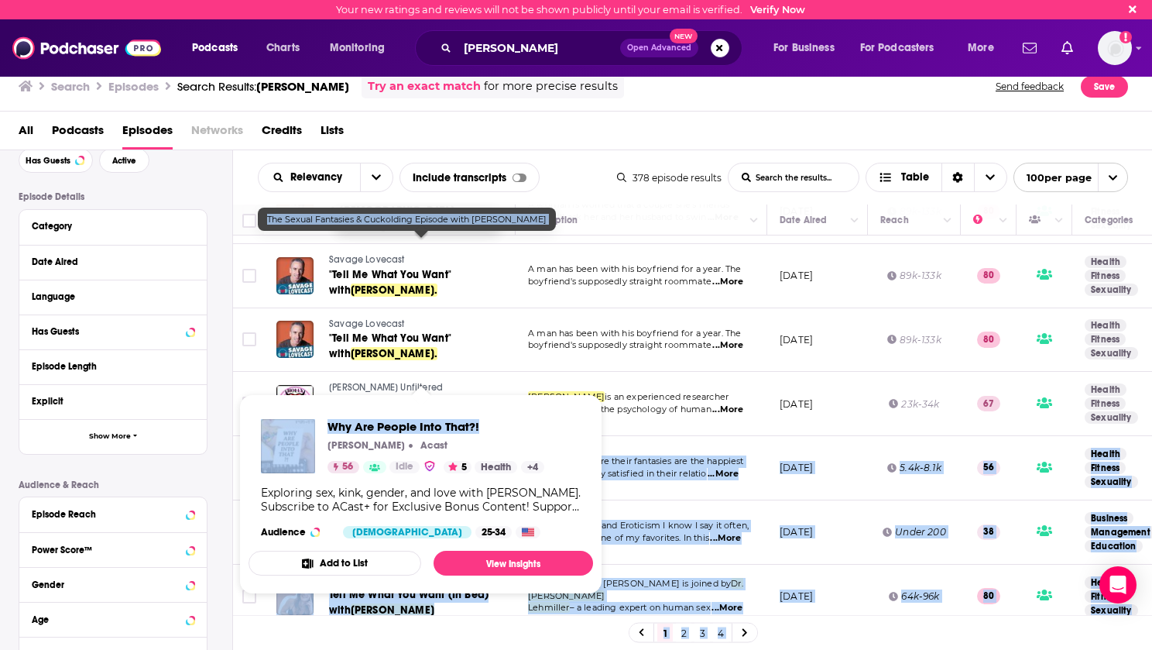
drag, startPoint x: 324, startPoint y: 419, endPoint x: 477, endPoint y: 427, distance: 153.6
click at [477, 427] on div "Your new ratings and reviews will not be shown publicly until your email is ver…" at bounding box center [576, 325] width 1152 height 650
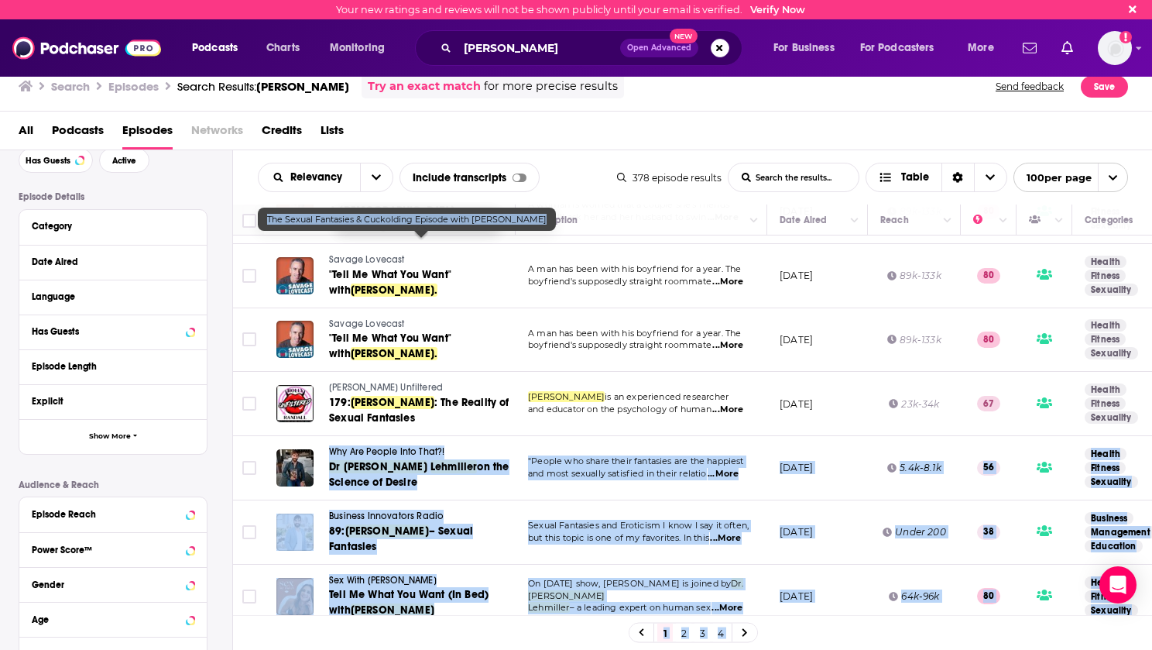
drag, startPoint x: 477, startPoint y: 427, endPoint x: 451, endPoint y: 414, distance: 29.1
click at [451, 436] on td "Why Are People Into That?! [PERSON_NAME] on the Science of Desire" at bounding box center [390, 468] width 252 height 64
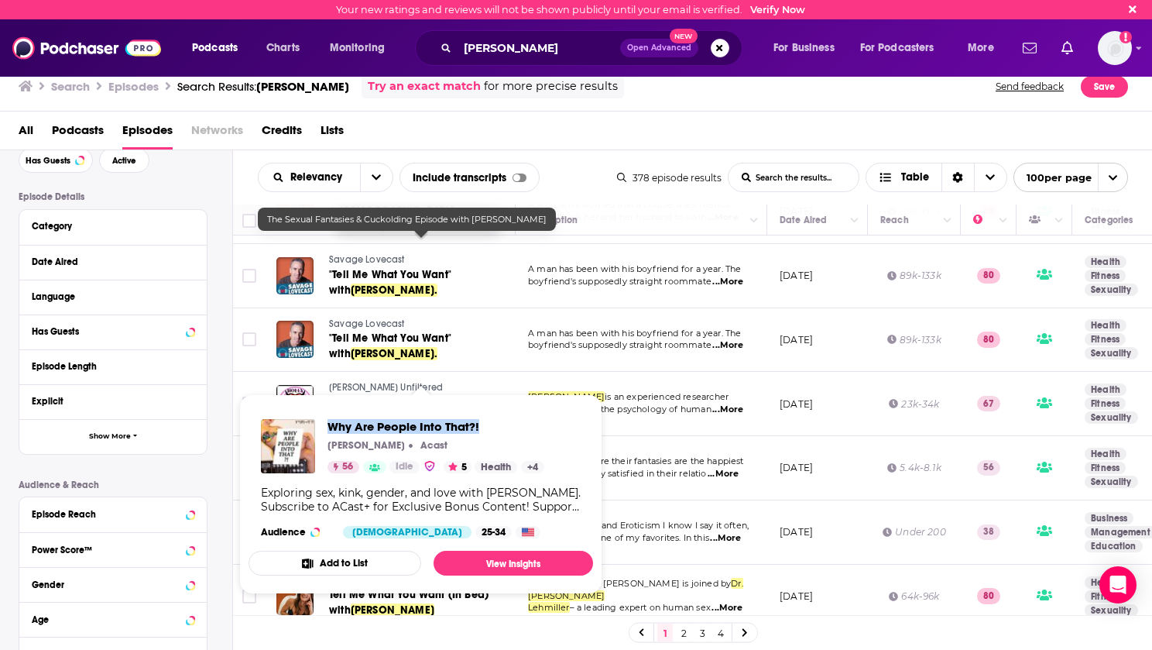
drag, startPoint x: 325, startPoint y: 417, endPoint x: 482, endPoint y: 423, distance: 156.5
click at [482, 423] on div "Why Are People Into That?! [PERSON_NAME] Acast 56 Idle 5 Health + 4 Exploring s…" at bounding box center [421, 479] width 345 height 144
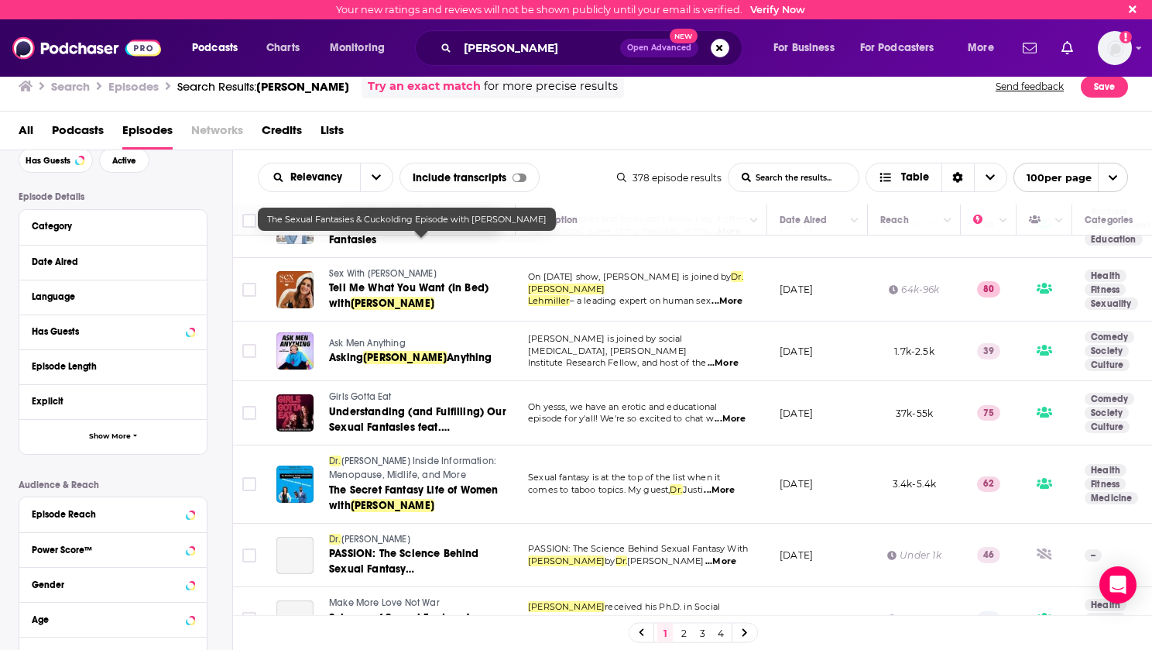
scroll to position [1084, 0]
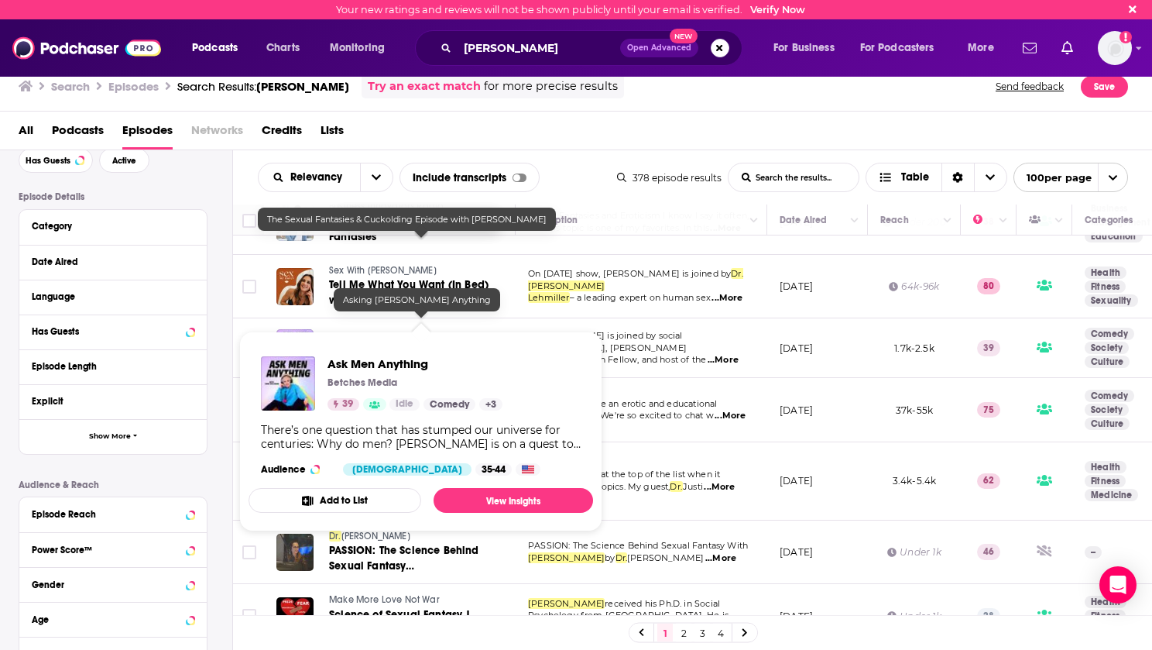
drag, startPoint x: 322, startPoint y: 308, endPoint x: 407, endPoint y: 311, distance: 85.2
click at [407, 329] on div "Ask Men Anything Asking [PERSON_NAME] Anything" at bounding box center [394, 347] width 237 height 37
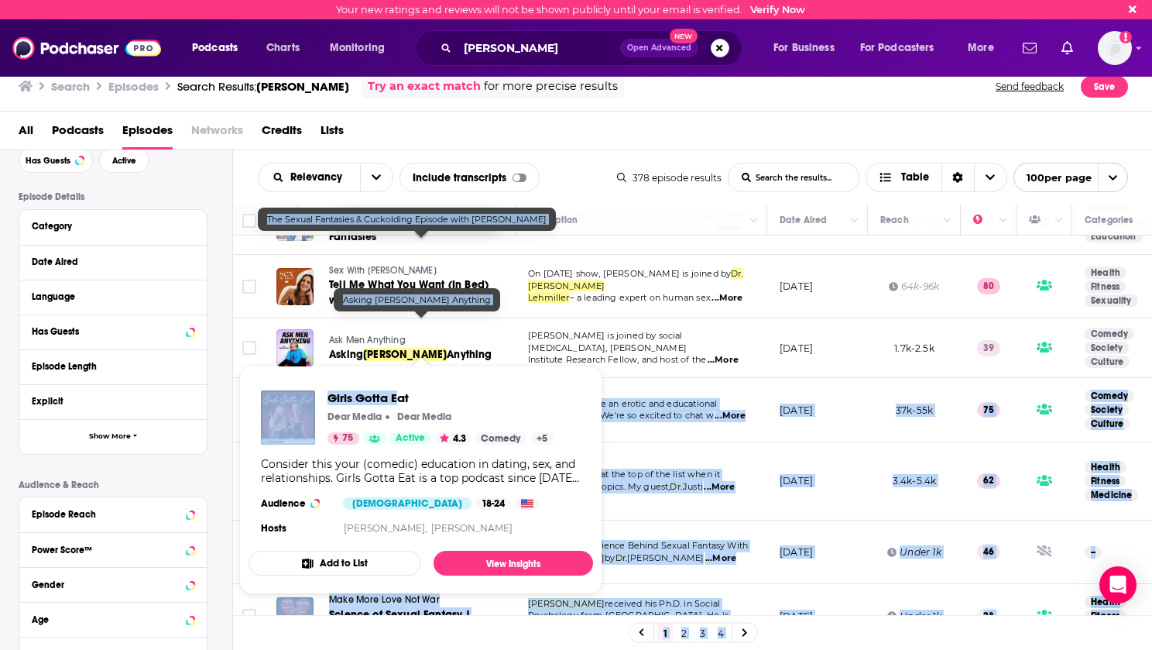
drag, startPoint x: 326, startPoint y: 361, endPoint x: 396, endPoint y: 361, distance: 70.5
click at [396, 361] on div "Your new ratings and reviews will not be shown publicly until your email is ver…" at bounding box center [576, 325] width 1152 height 650
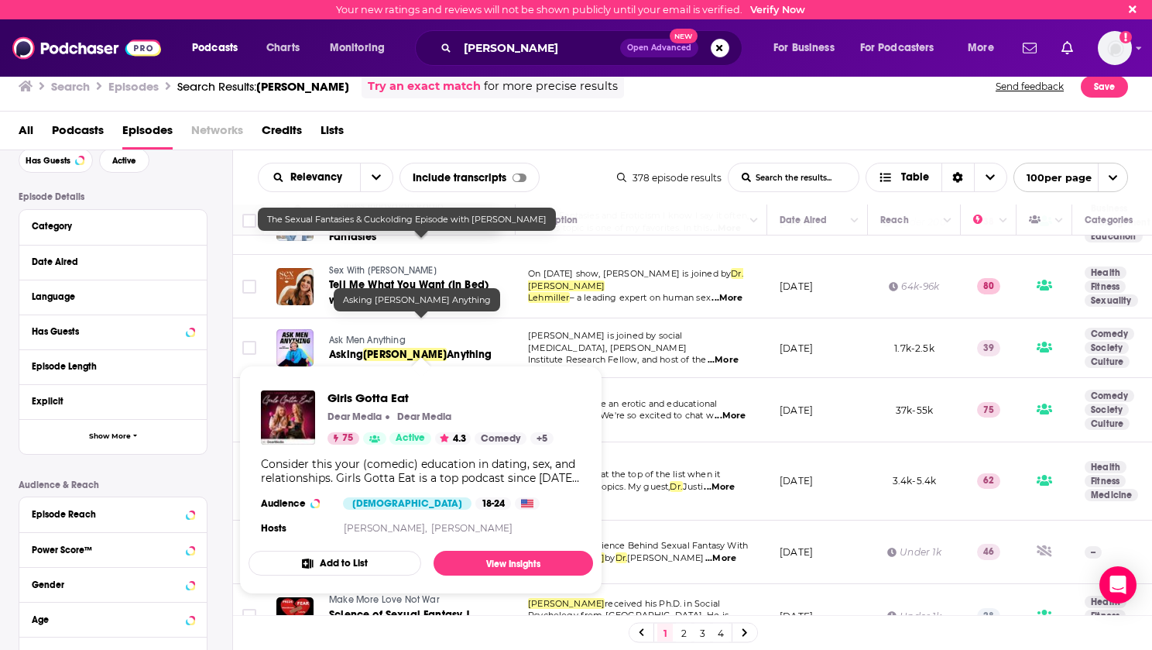
click at [256, 378] on td at bounding box center [248, 410] width 31 height 64
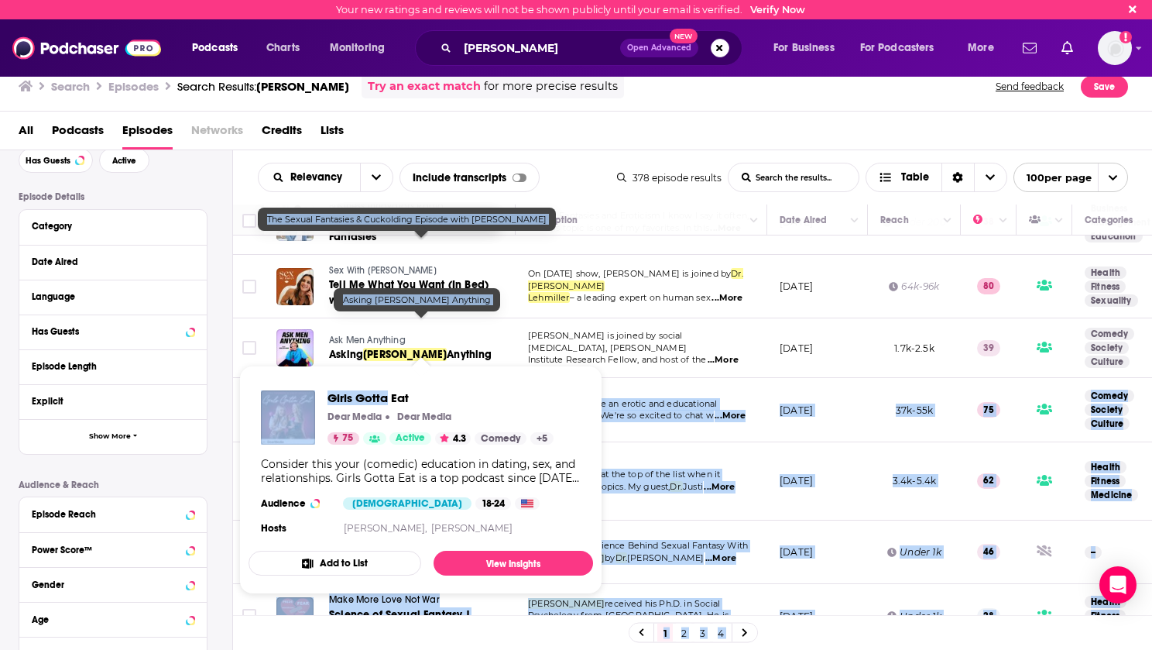
drag, startPoint x: 323, startPoint y: 354, endPoint x: 384, endPoint y: 359, distance: 61.4
click at [384, 359] on div "Your new ratings and reviews will not be shown publicly until your email is ver…" at bounding box center [576, 325] width 1152 height 650
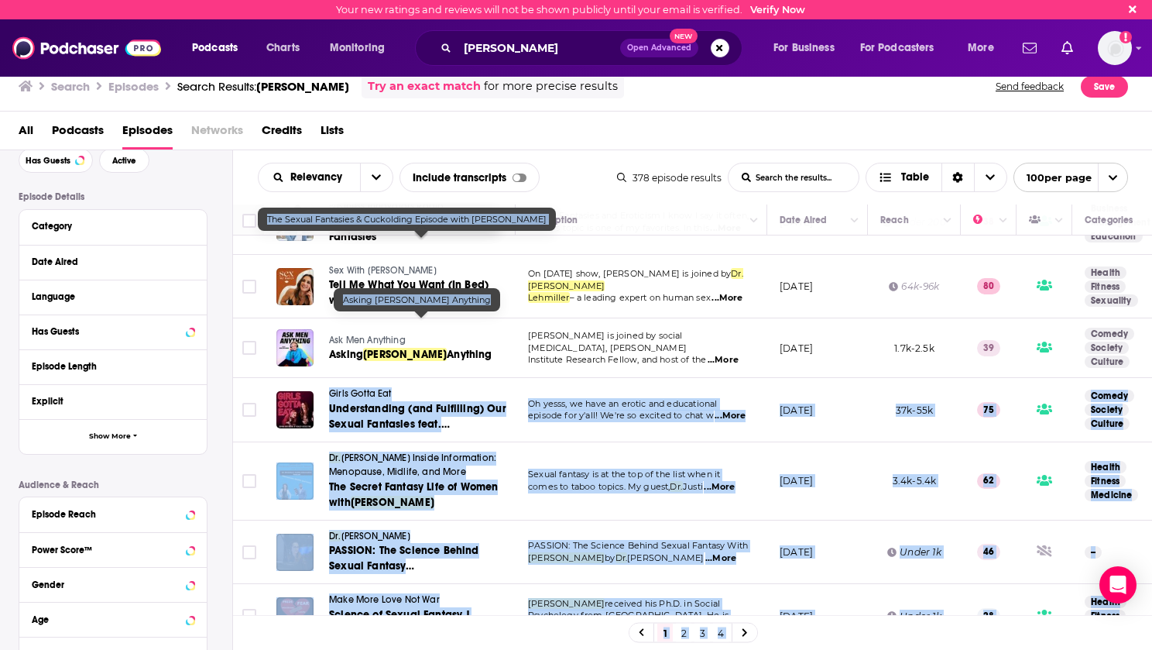
drag, startPoint x: 384, startPoint y: 359, endPoint x: 324, endPoint y: 351, distance: 60.1
click at [324, 378] on td "Girls Gotta Eat Understanding (and Fulfilling) Our Sexual Fantasies feat. [PERS…" at bounding box center [390, 410] width 252 height 64
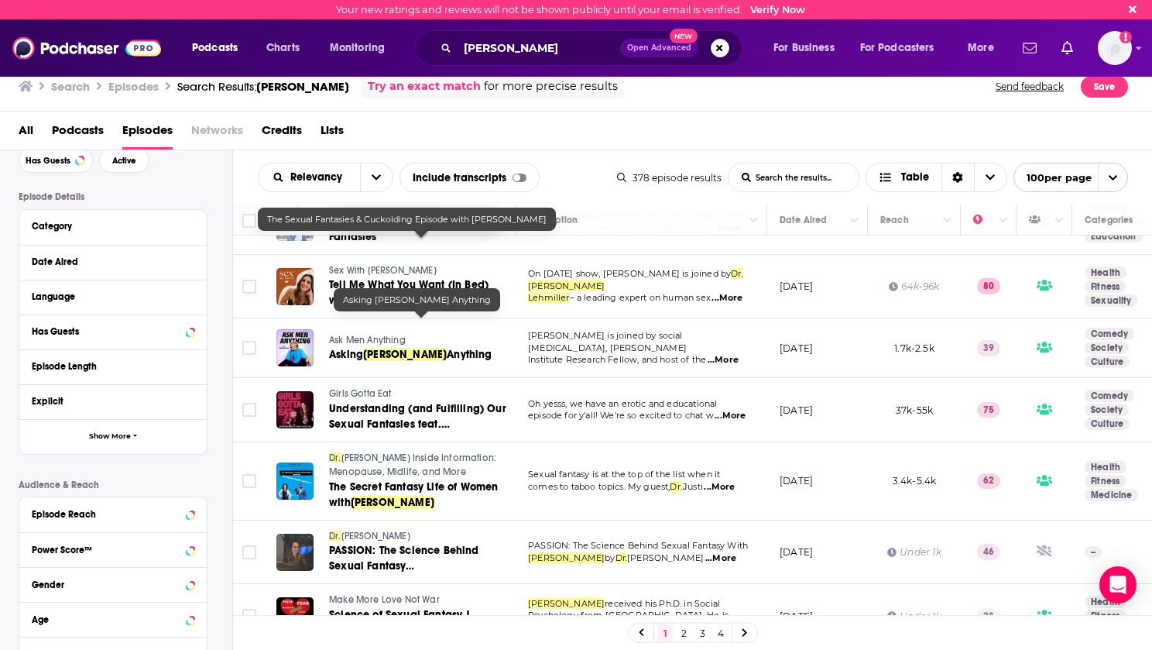
click at [240, 378] on td at bounding box center [248, 410] width 31 height 64
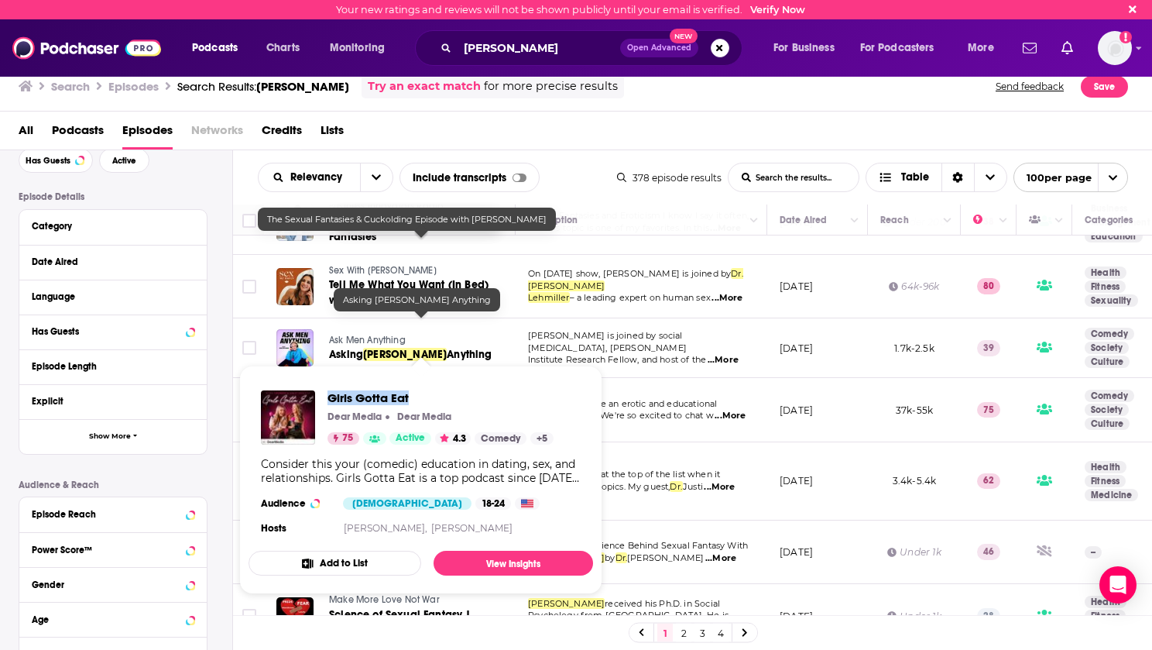
drag, startPoint x: 328, startPoint y: 386, endPoint x: 408, endPoint y: 390, distance: 80.6
click at [408, 390] on div "Girls Gotta Eat Dear Media Dear Media 75 Active 4.3 Comedy + 5 Consider this yo…" at bounding box center [421, 464] width 345 height 173
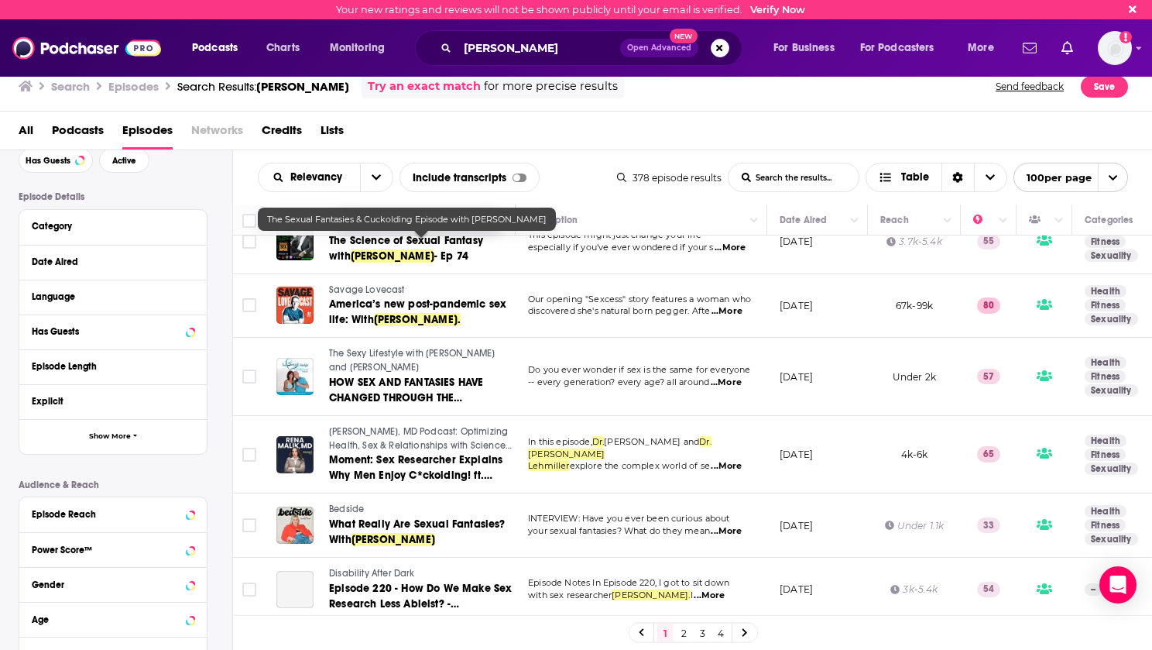
scroll to position [2168, 0]
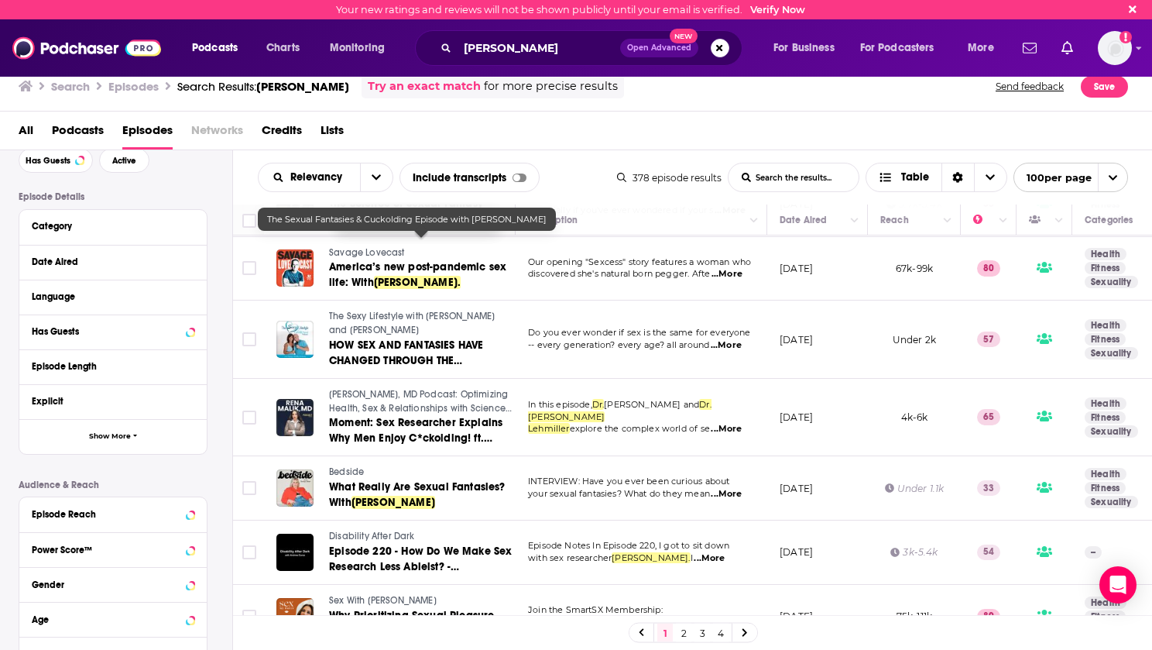
click at [687, 638] on link "2" at bounding box center [683, 632] width 15 height 19
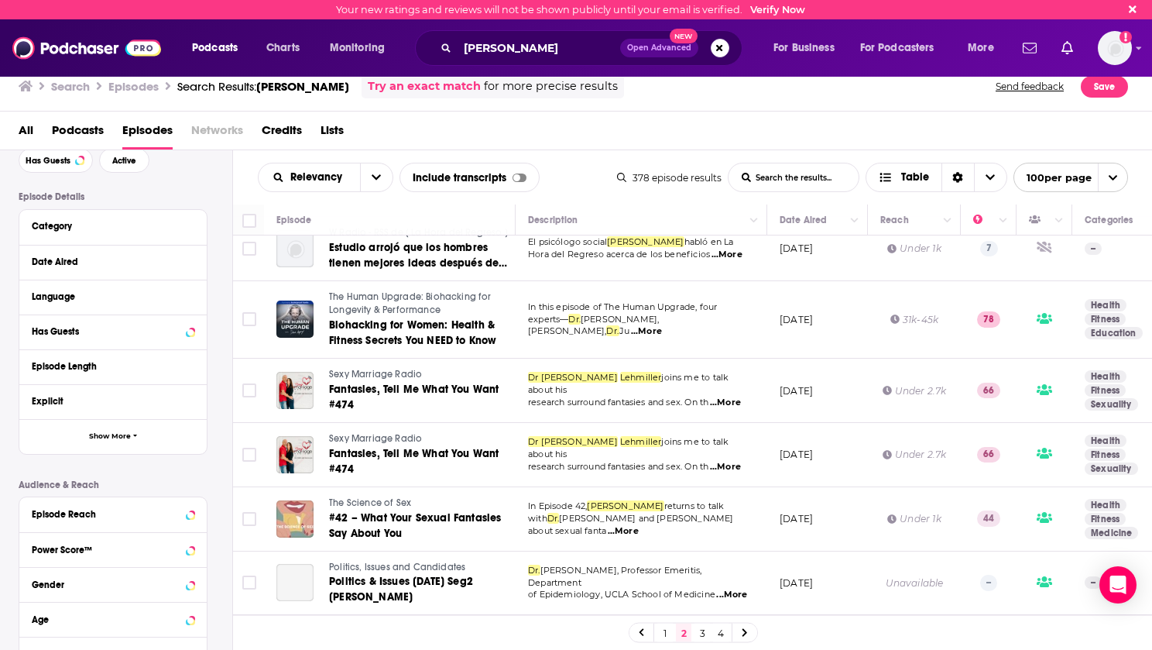
scroll to position [620, 0]
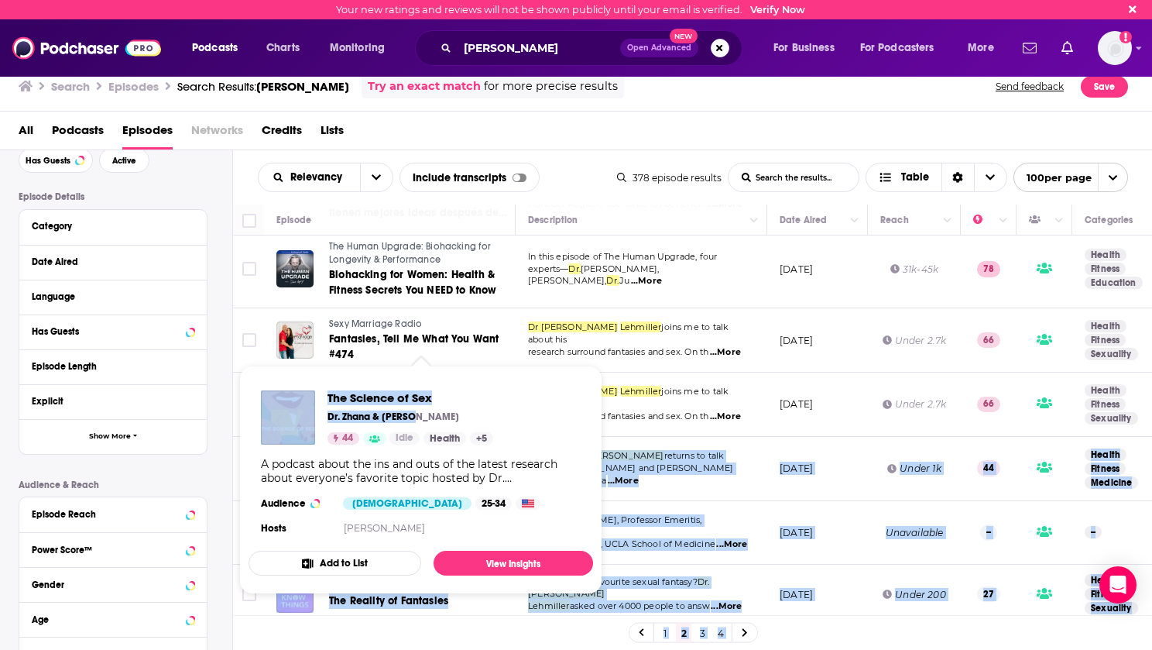
drag, startPoint x: 325, startPoint y: 427, endPoint x: 415, endPoint y: 419, distance: 90.2
click at [415, 419] on div "Your new ratings and reviews will not be shown publicly until your email is ver…" at bounding box center [576, 325] width 1152 height 650
click at [489, 404] on span "The Science of Sex" at bounding box center [411, 397] width 166 height 15
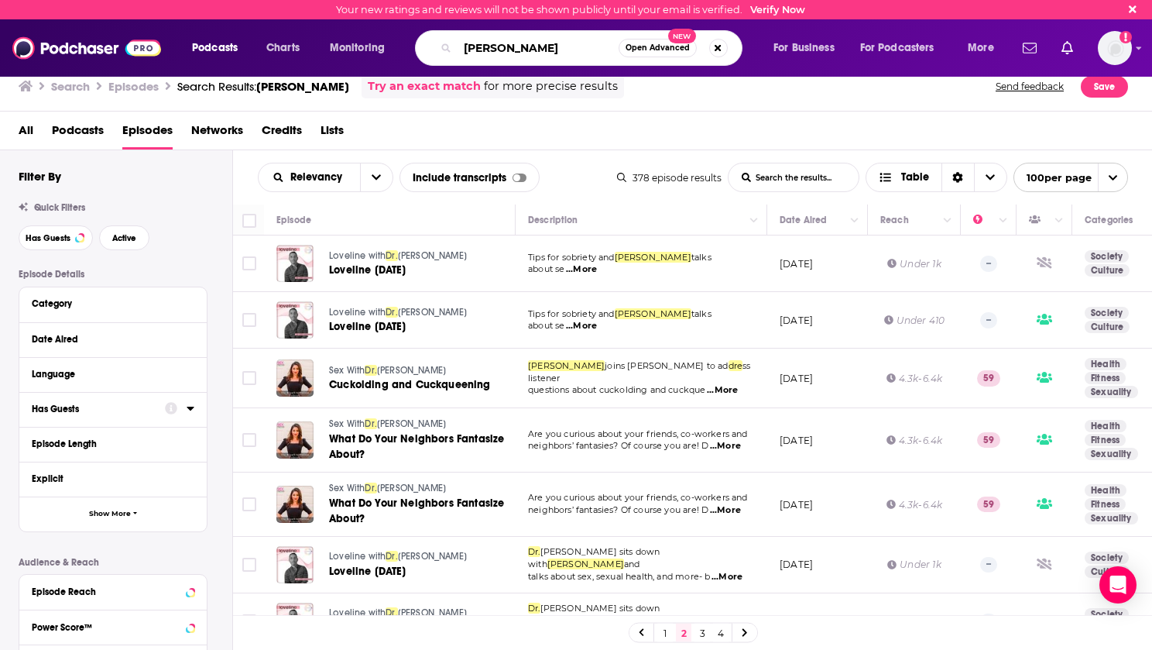
drag, startPoint x: 585, startPoint y: 49, endPoint x: 411, endPoint y: 57, distance: 173.7
click at [411, 57] on div "Podcasts Charts Monitoring [PERSON_NAME] Open Advanced New For Business For Pod…" at bounding box center [595, 48] width 828 height 36
type input "parenting"
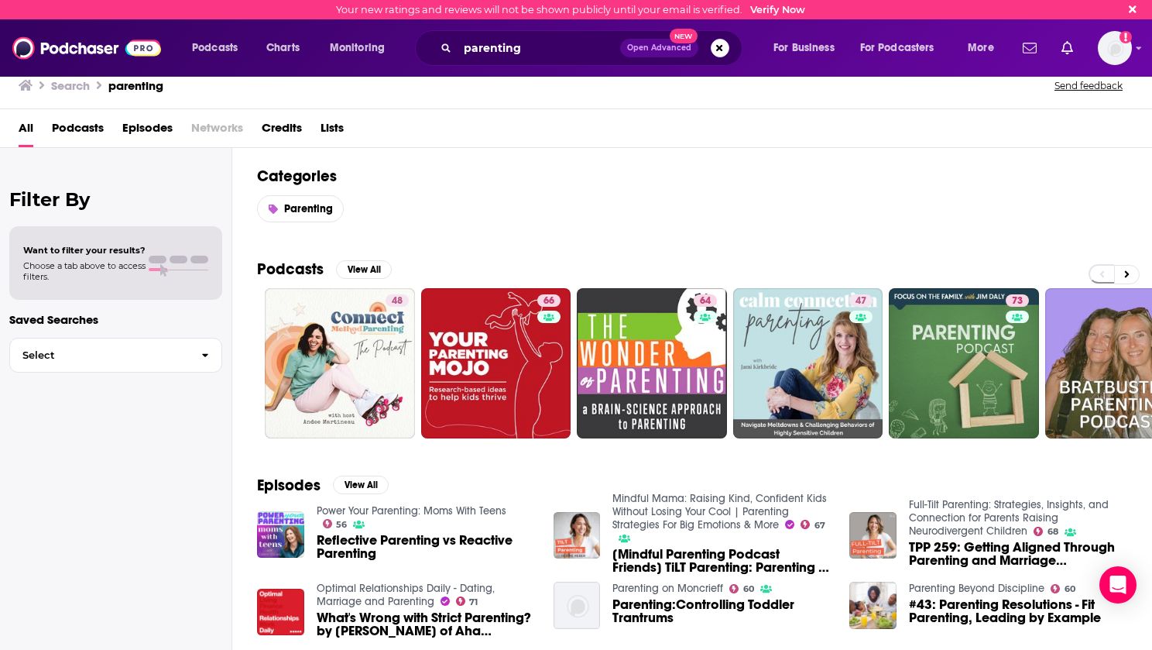
click at [81, 130] on span "Podcasts" at bounding box center [78, 131] width 52 height 32
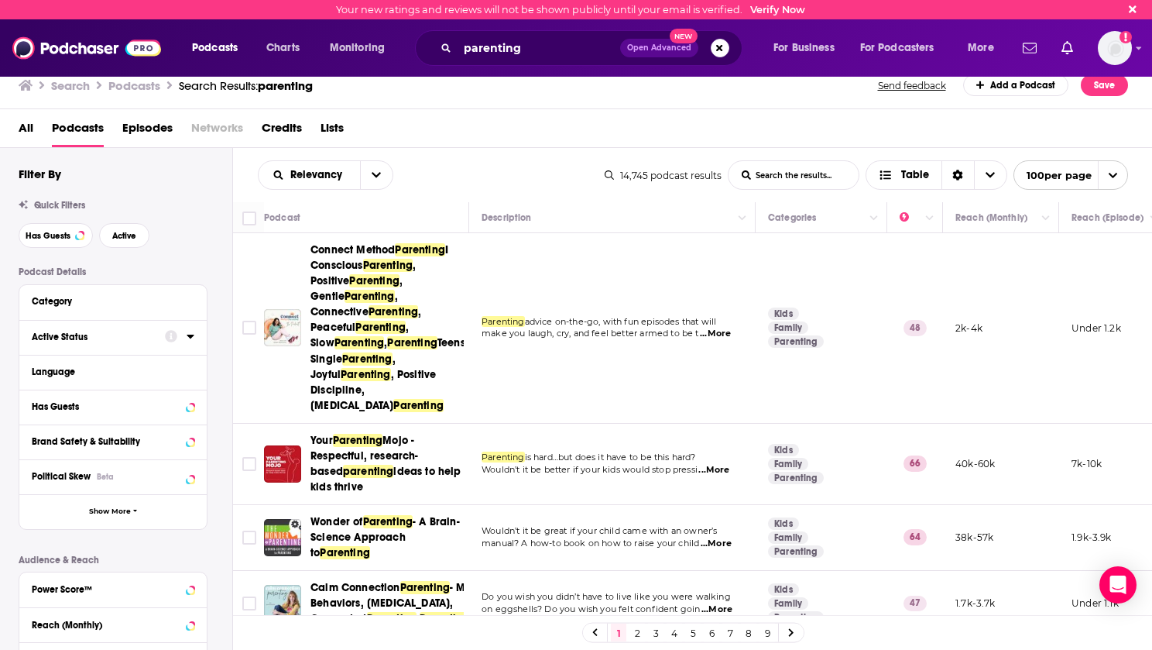
click at [190, 343] on div at bounding box center [179, 336] width 29 height 19
click at [189, 337] on icon at bounding box center [190, 337] width 7 height 4
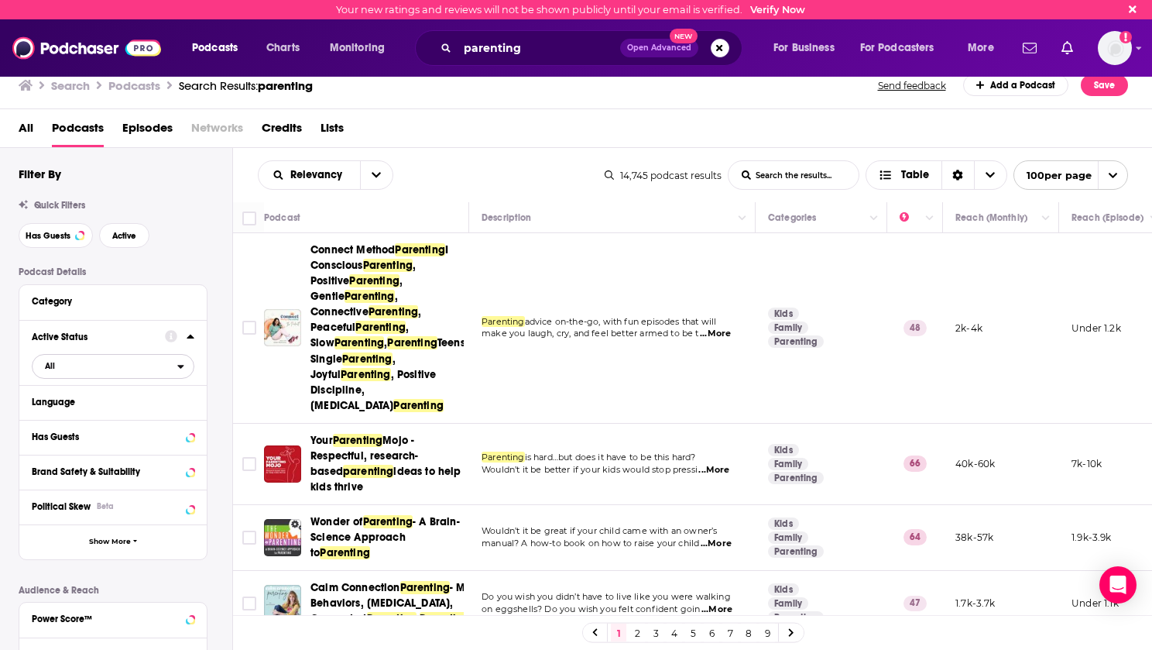
click at [183, 364] on icon "open menu" at bounding box center [180, 366] width 7 height 11
click at [123, 417] on span "2k" at bounding box center [157, 417] width 70 height 9
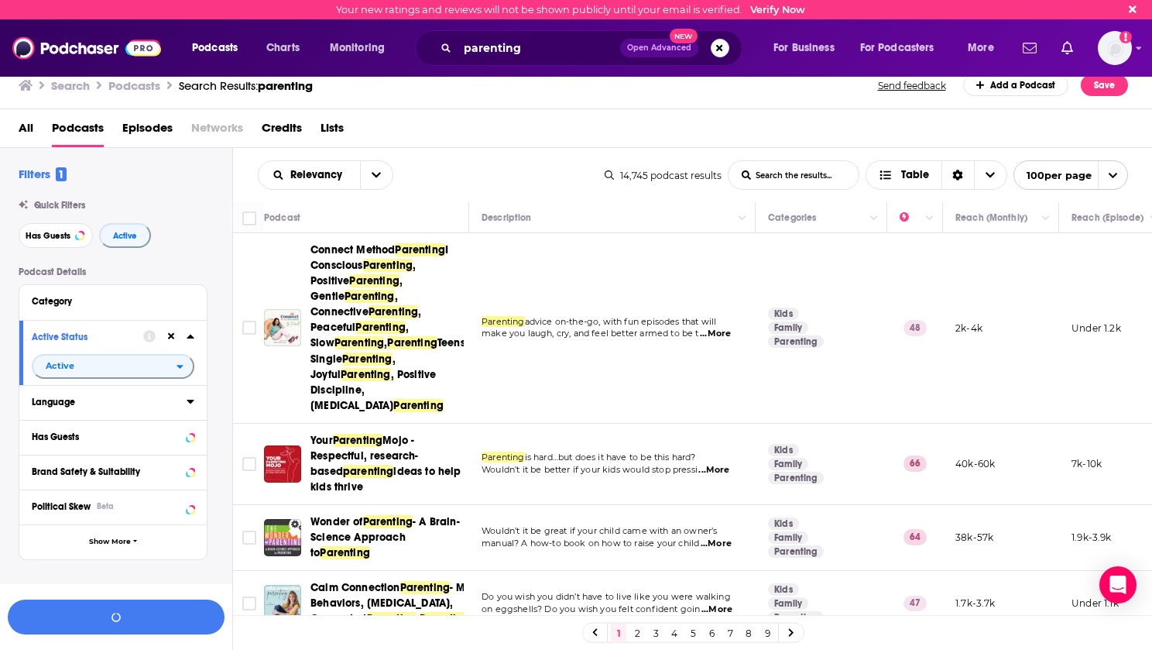
click at [188, 400] on icon at bounding box center [190, 402] width 7 height 4
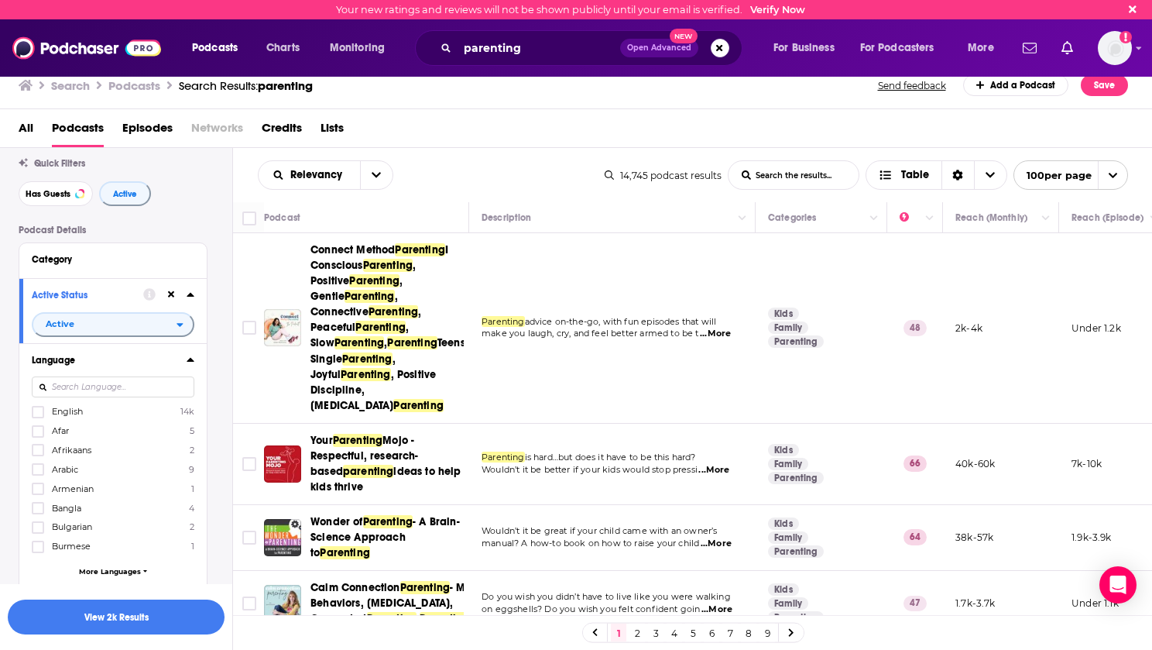
scroll to position [77, 0]
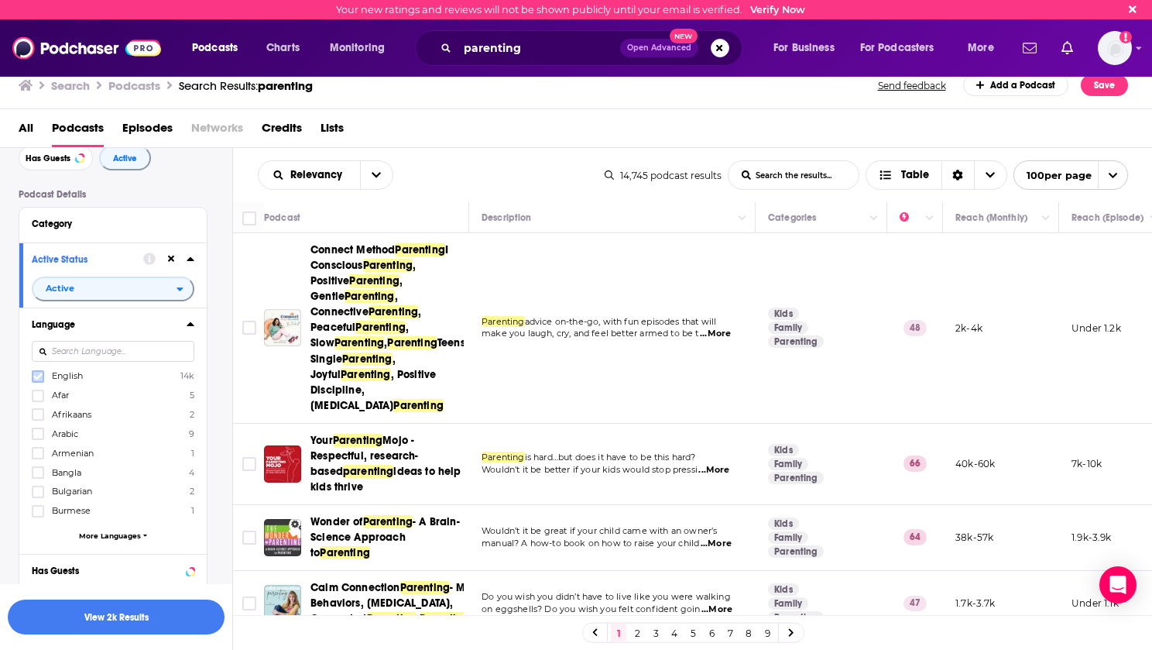
click at [40, 378] on icon at bounding box center [37, 376] width 9 height 9
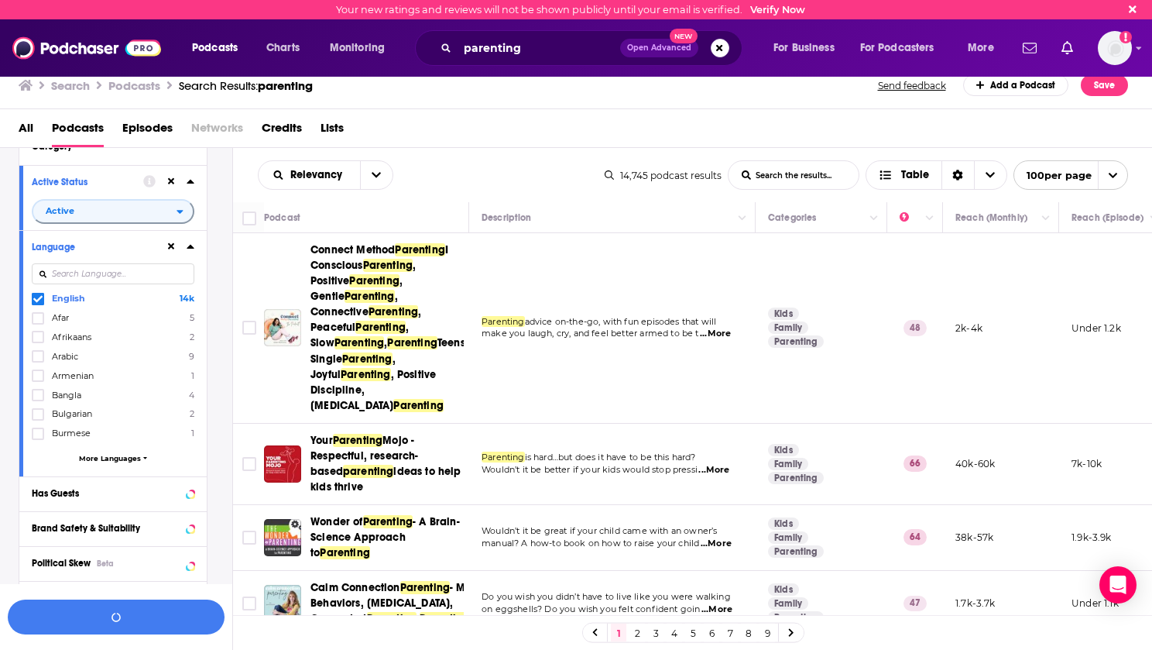
scroll to position [232, 0]
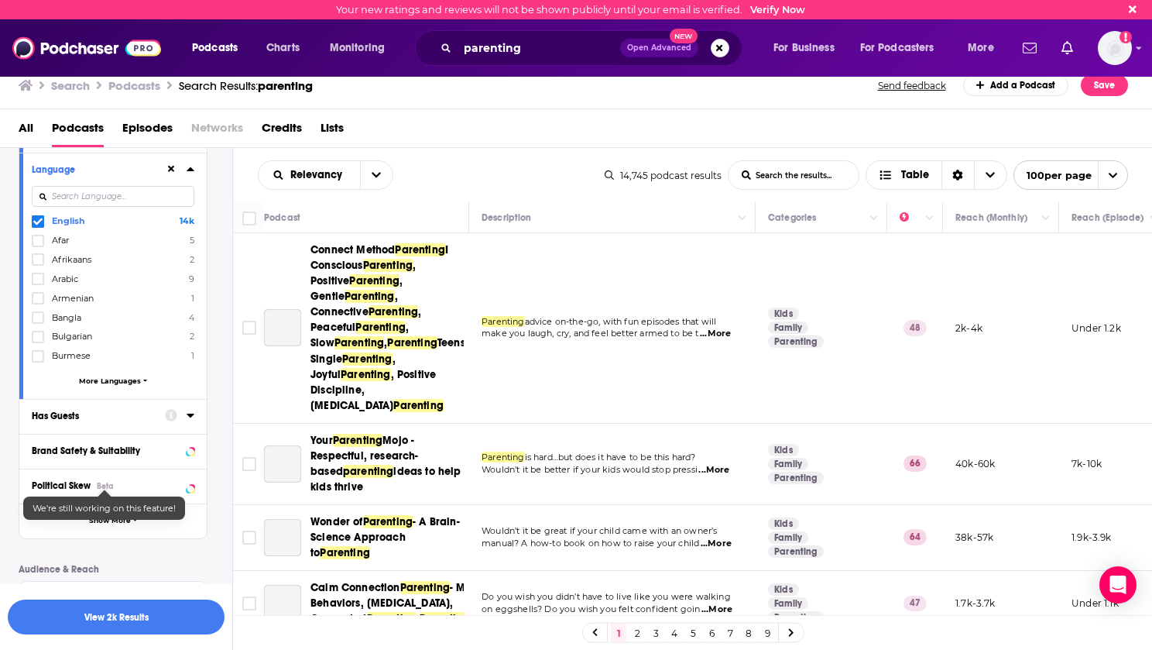
click at [156, 416] on button "Has Guests" at bounding box center [98, 415] width 133 height 19
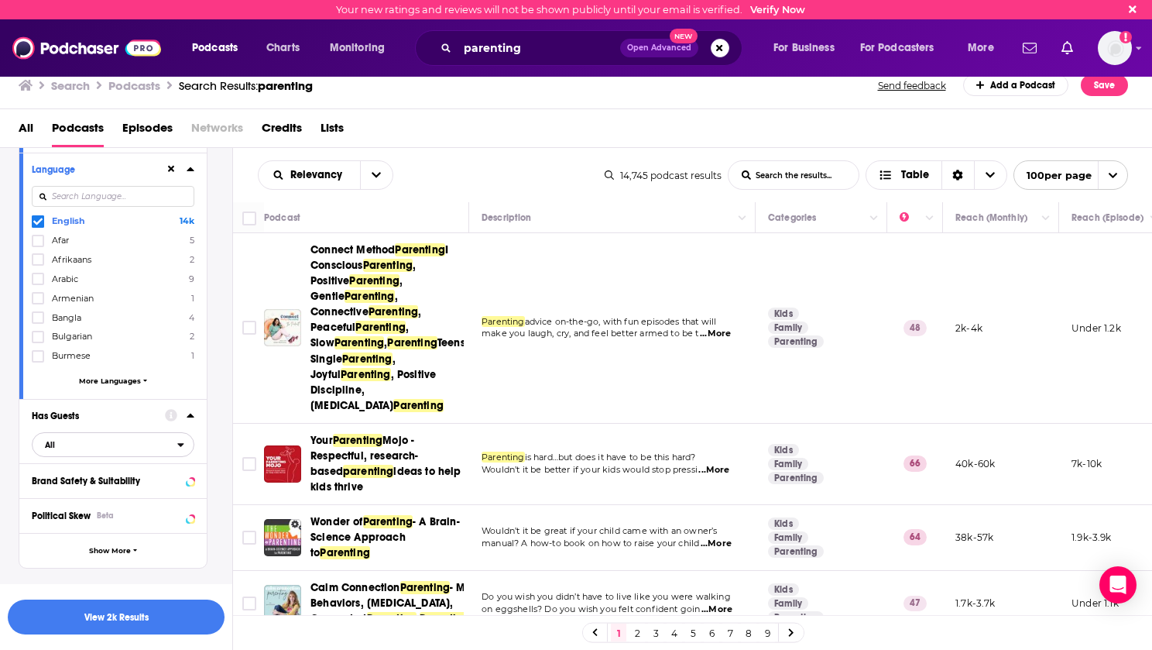
click at [184, 443] on div "open menu" at bounding box center [185, 444] width 16 height 11
click at [81, 500] on span "Has guests" at bounding box center [85, 496] width 92 height 9
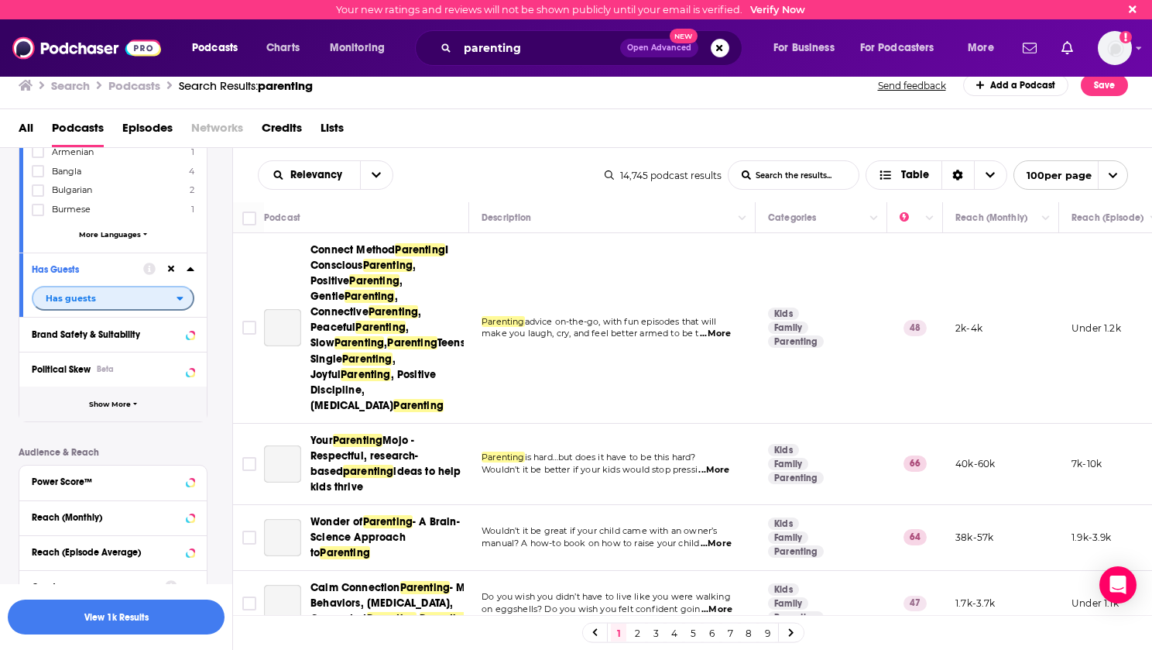
scroll to position [560, 0]
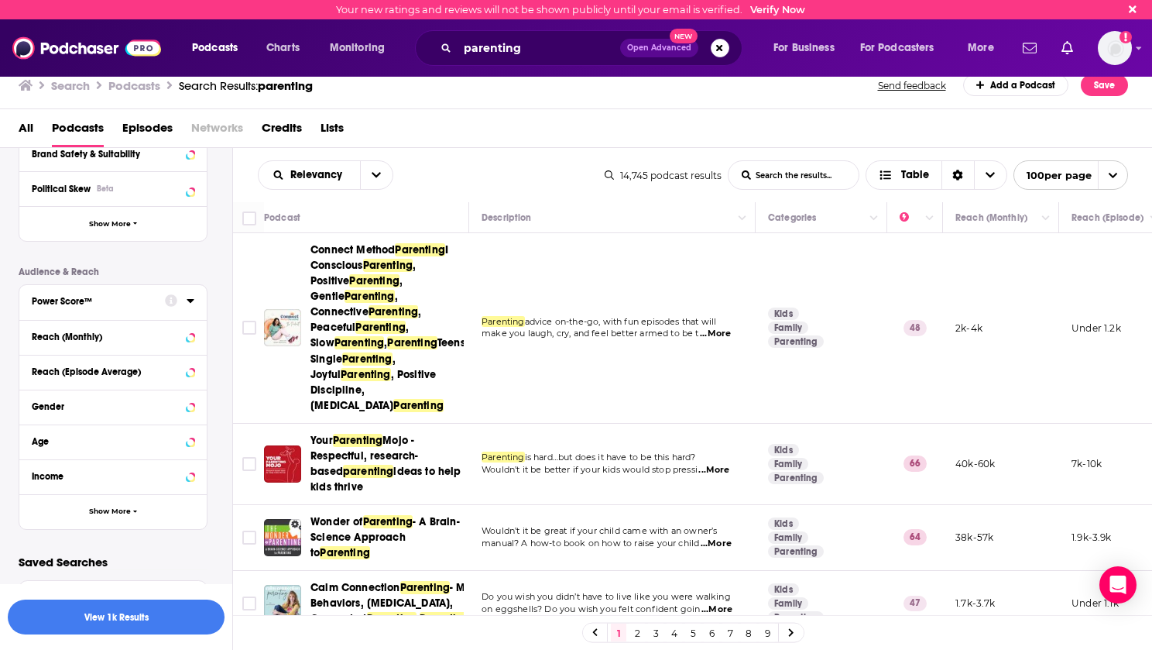
click at [191, 301] on icon at bounding box center [190, 301] width 7 height 4
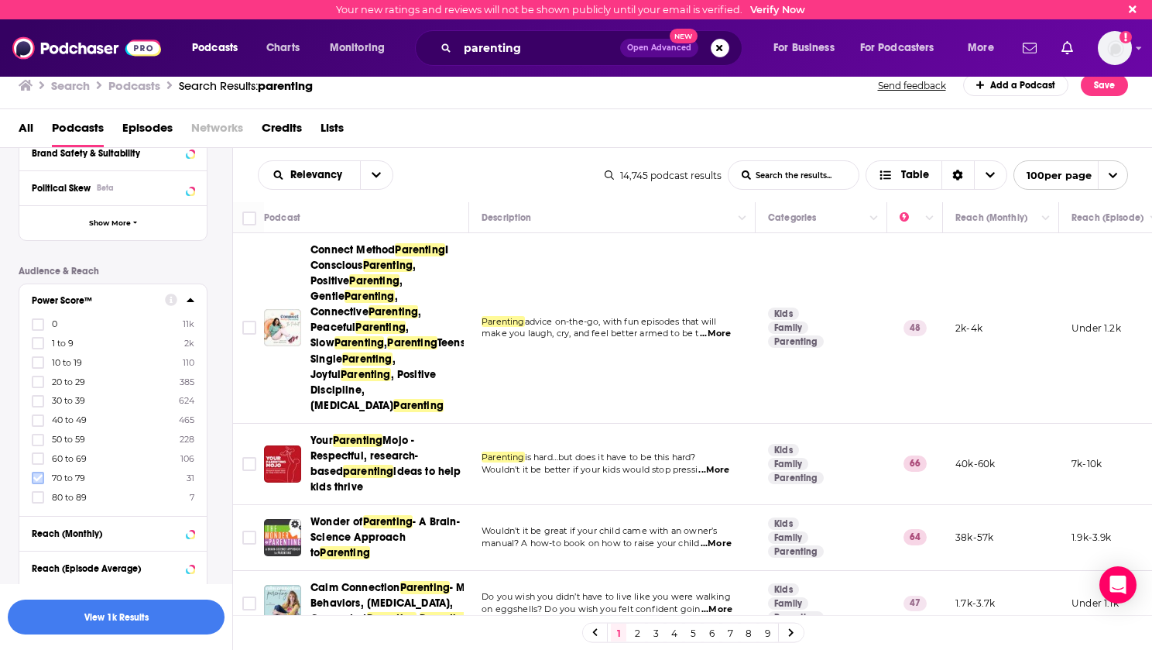
click at [39, 480] on icon at bounding box center [37, 477] width 9 height 9
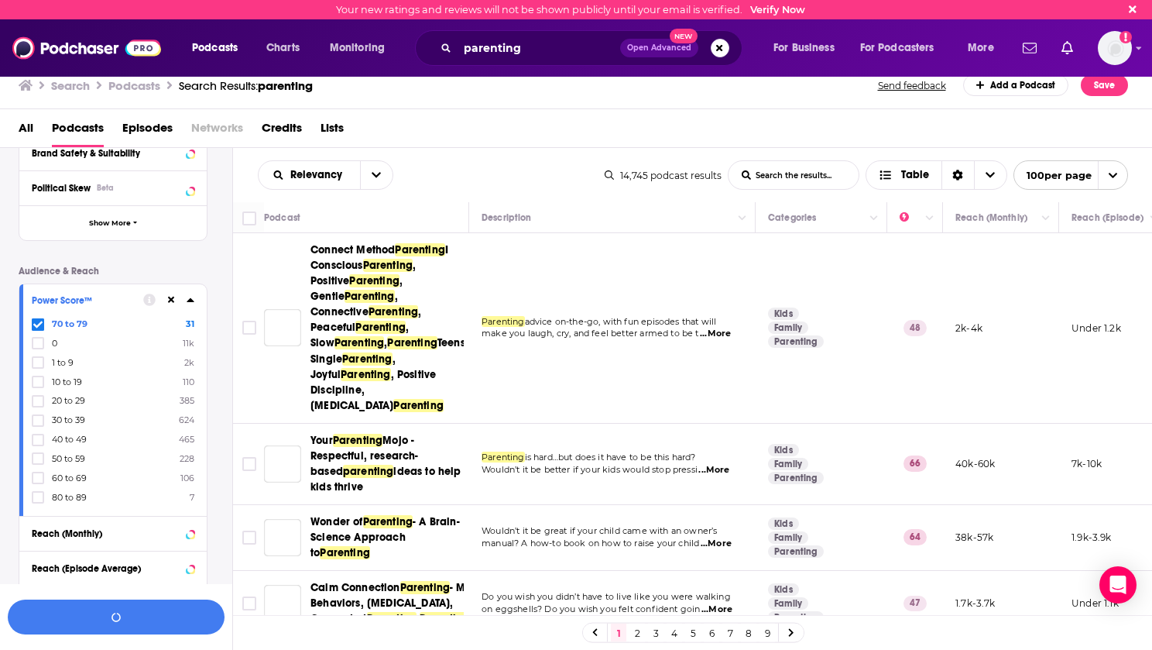
click at [39, 462] on icon at bounding box center [37, 458] width 9 height 9
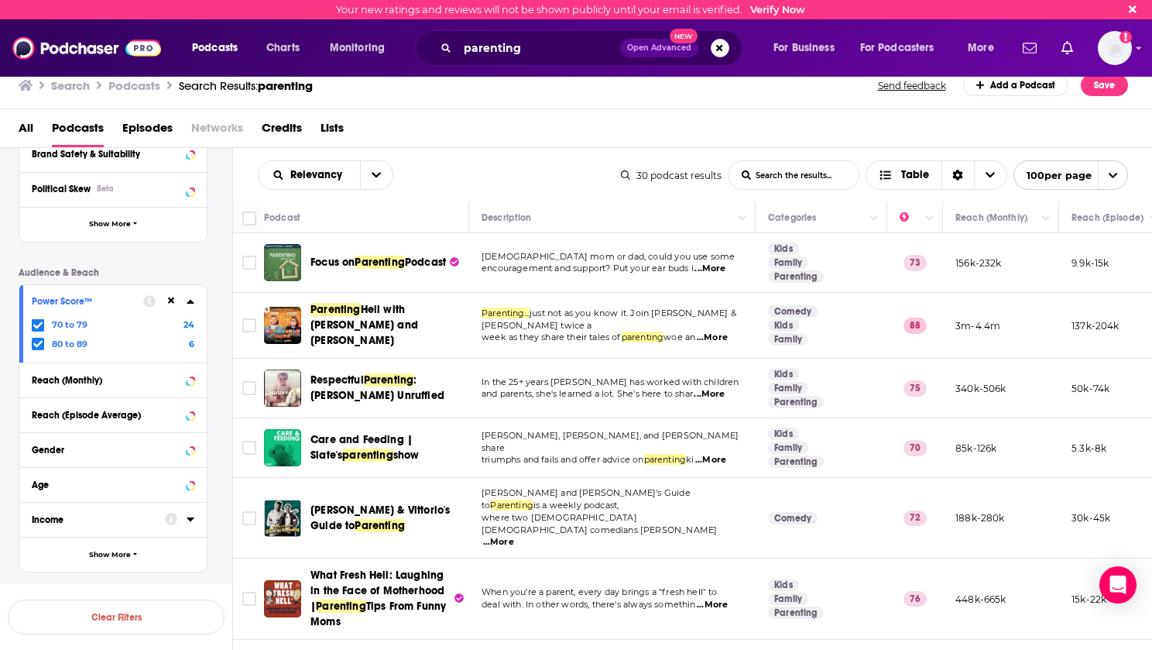
click at [39, 342] on icon at bounding box center [37, 343] width 9 height 9
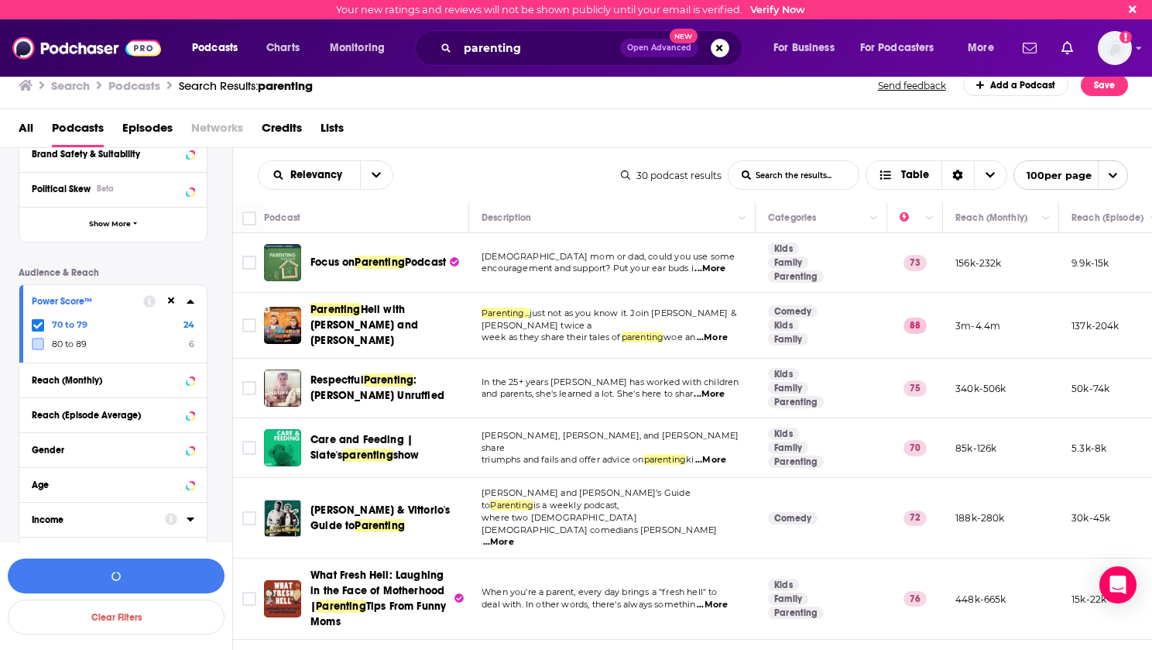
click at [37, 325] on icon at bounding box center [37, 324] width 9 height 7
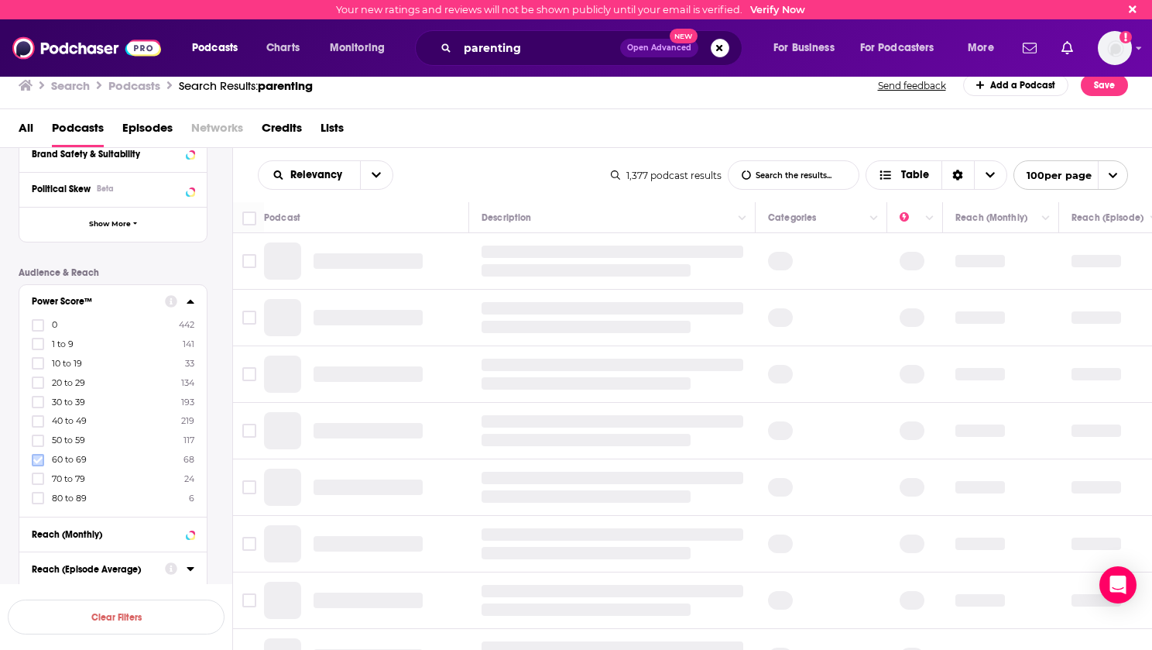
click at [41, 455] on icon at bounding box center [37, 459] width 9 height 9
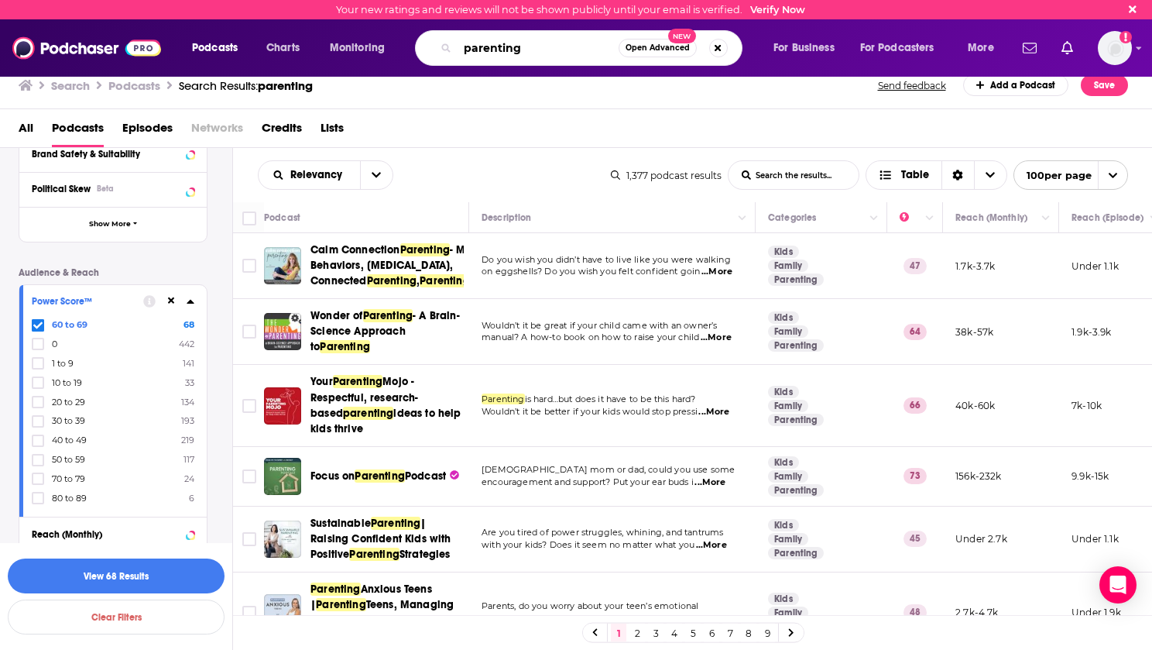
drag, startPoint x: 531, startPoint y: 49, endPoint x: 442, endPoint y: 48, distance: 89.1
click at [442, 48] on div "parenting Open Advanced New" at bounding box center [579, 48] width 328 height 36
type input "the good inside"
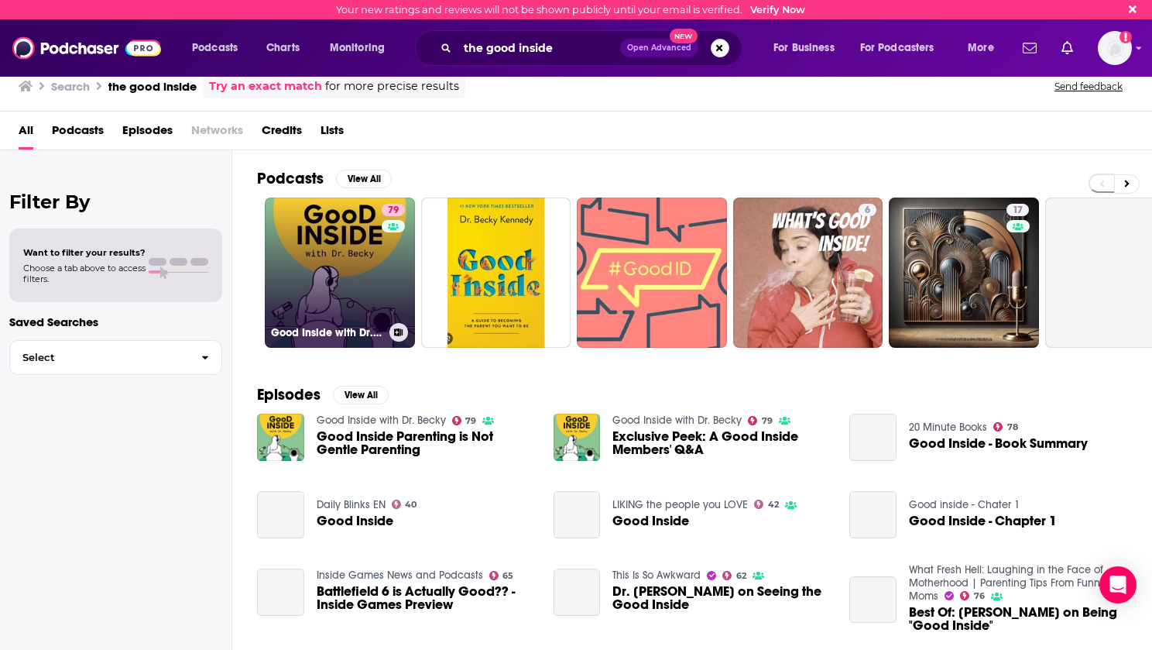
click at [338, 266] on link "79 Good Inside with Dr. Becky" at bounding box center [340, 272] width 150 height 150
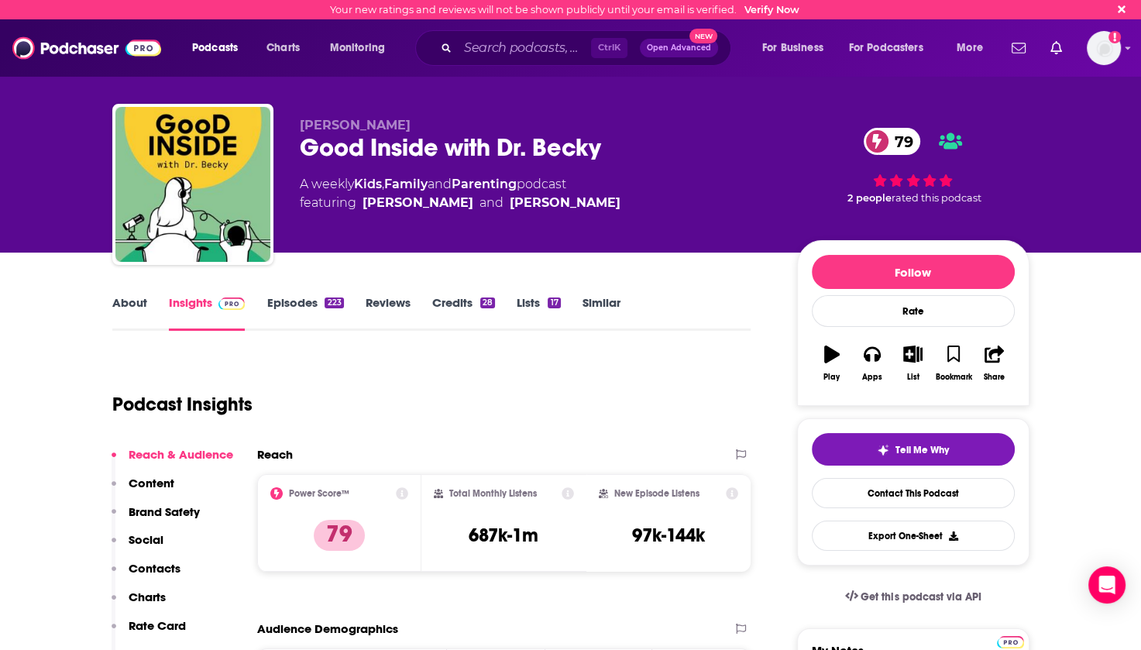
click at [290, 300] on link "Episodes 223" at bounding box center [304, 313] width 77 height 36
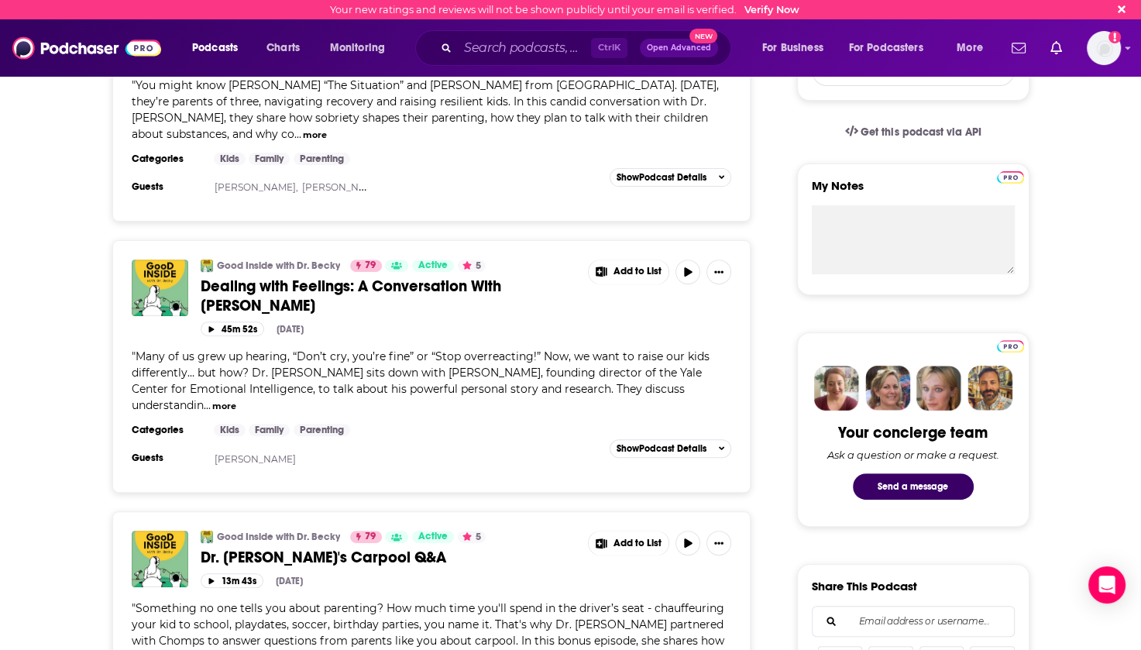
scroll to position [77, 0]
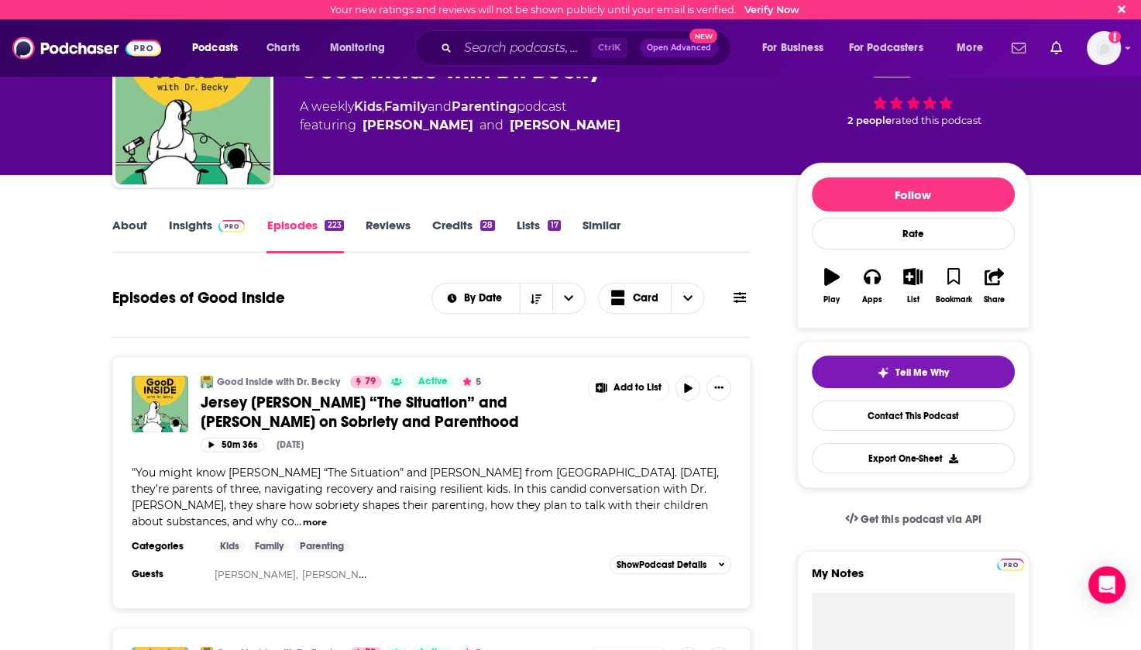
click at [115, 227] on link "About" at bounding box center [129, 236] width 35 height 36
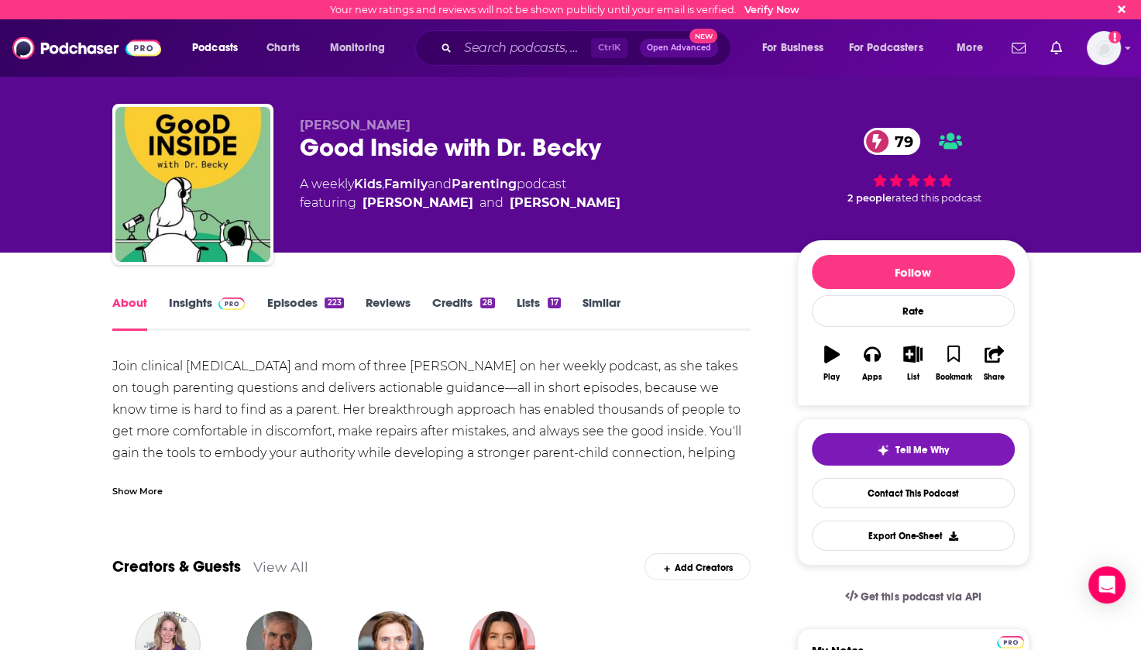
scroll to position [155, 0]
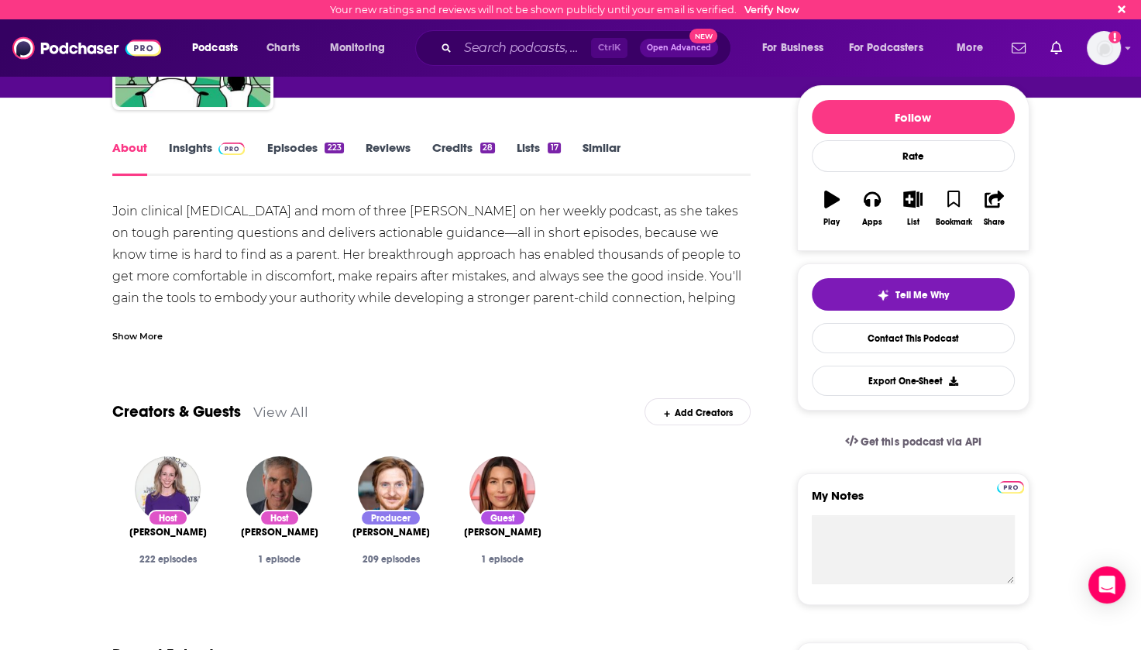
click at [275, 414] on link "View All" at bounding box center [280, 411] width 55 height 16
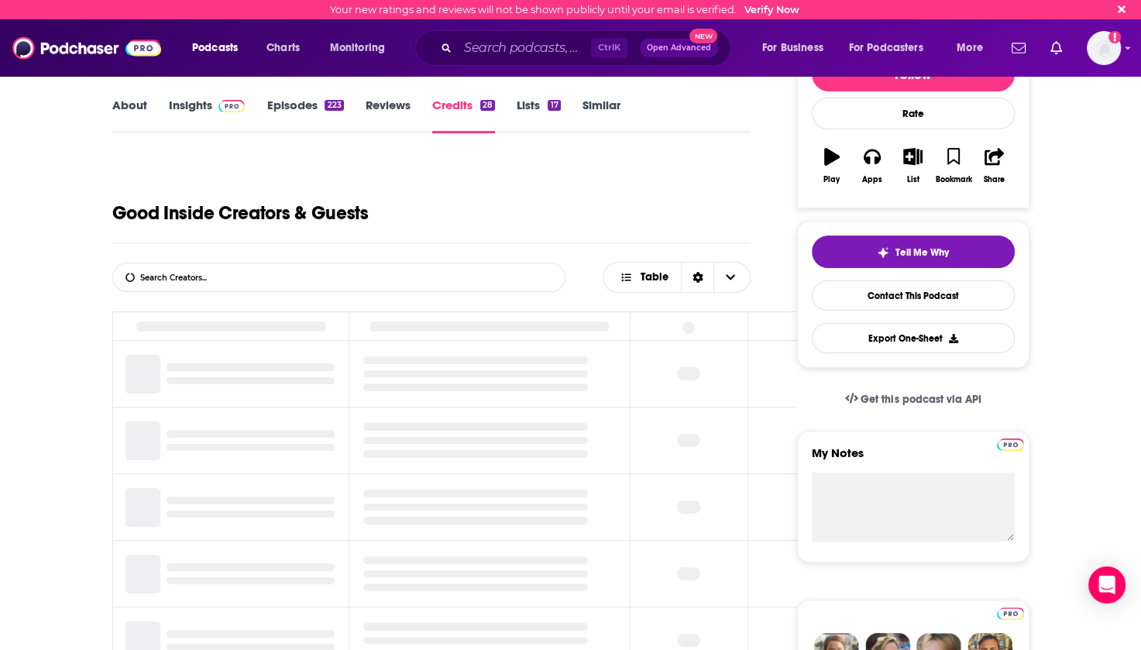
scroll to position [293, 0]
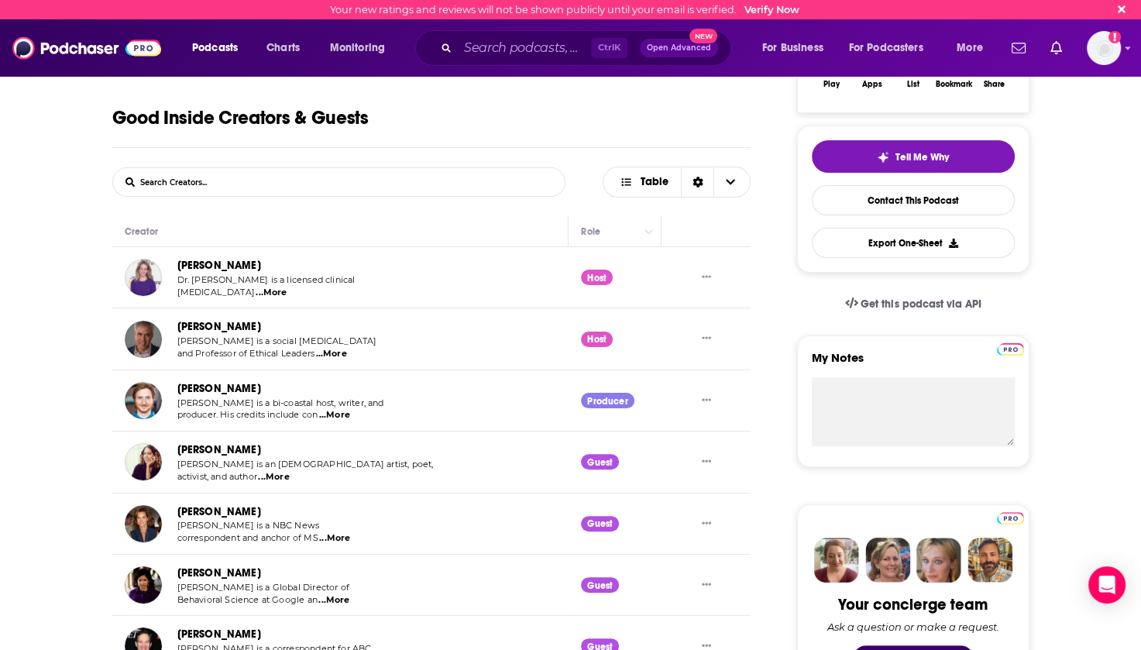
drag, startPoint x: 263, startPoint y: 328, endPoint x: 177, endPoint y: 328, distance: 86.0
click at [177, 328] on div "Jonathan Haidt" at bounding box center [277, 326] width 201 height 18
copy link "Jonathan Haidt"
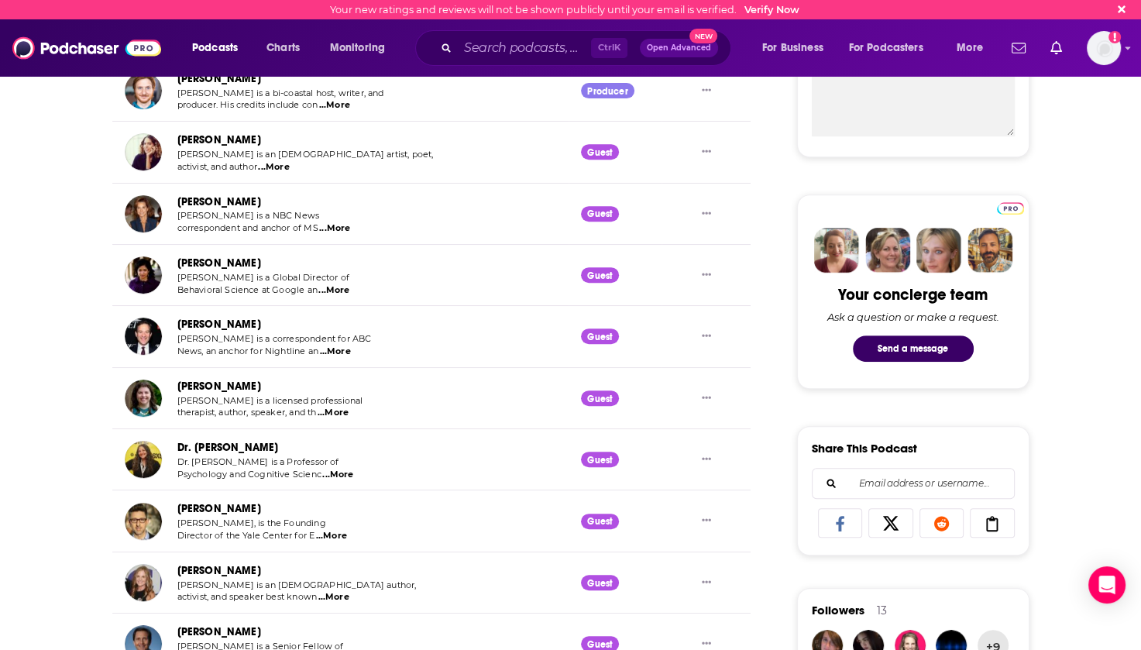
scroll to position [680, 0]
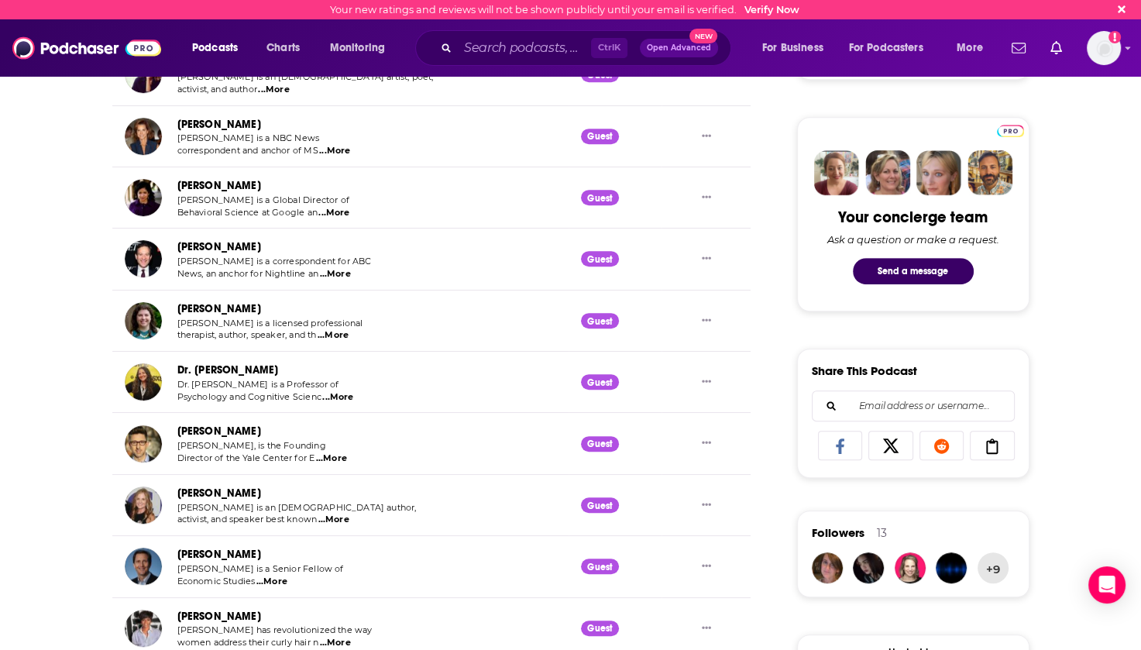
drag, startPoint x: 173, startPoint y: 190, endPoint x: 272, endPoint y: 185, distance: 98.5
click at [272, 185] on div "Dr. Maya Shankar Dr. Maya Shankar is a Global Director of Behavioral Science at…" at bounding box center [243, 198] width 237 height 42
copy link "Dr. Maya Shankar"
drag, startPoint x: 232, startPoint y: 308, endPoint x: 177, endPoint y: 311, distance: 55.0
click at [177, 311] on div "KC Davis" at bounding box center [270, 309] width 187 height 18
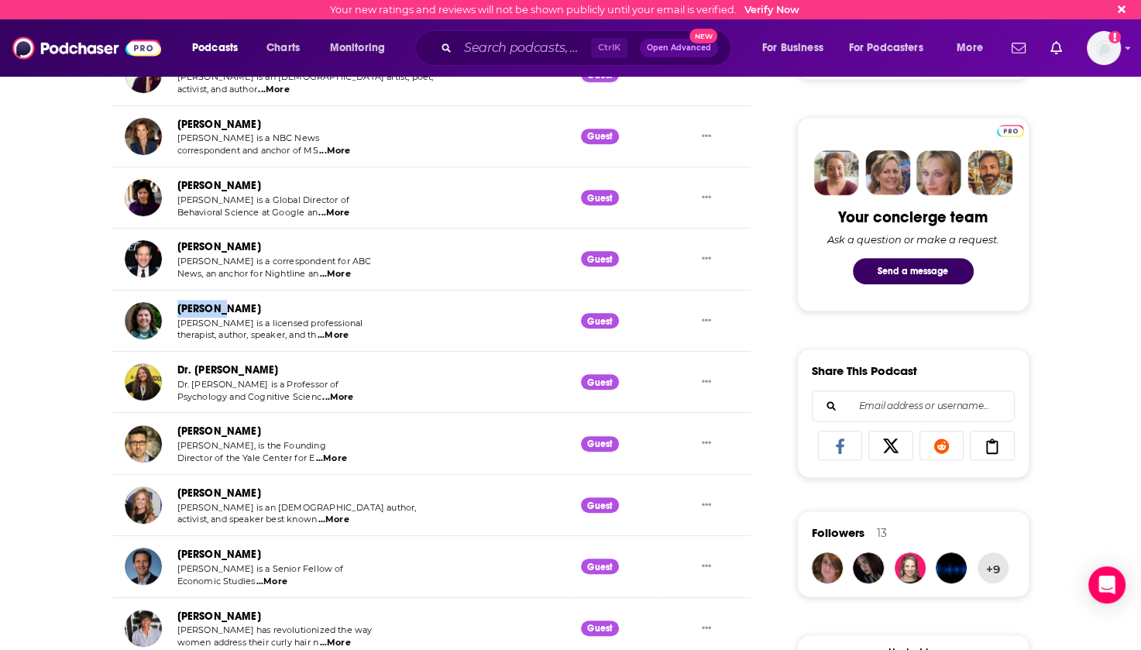
copy link "KC Davis"
drag, startPoint x: 169, startPoint y: 367, endPoint x: 260, endPoint y: 375, distance: 91.7
click at [260, 375] on div "Dr. Laurie Santos Dr. Laurie Santos is a Professor of Psychology and Cognitive …" at bounding box center [243, 382] width 237 height 42
copy link "Dr. Laurie Santos"
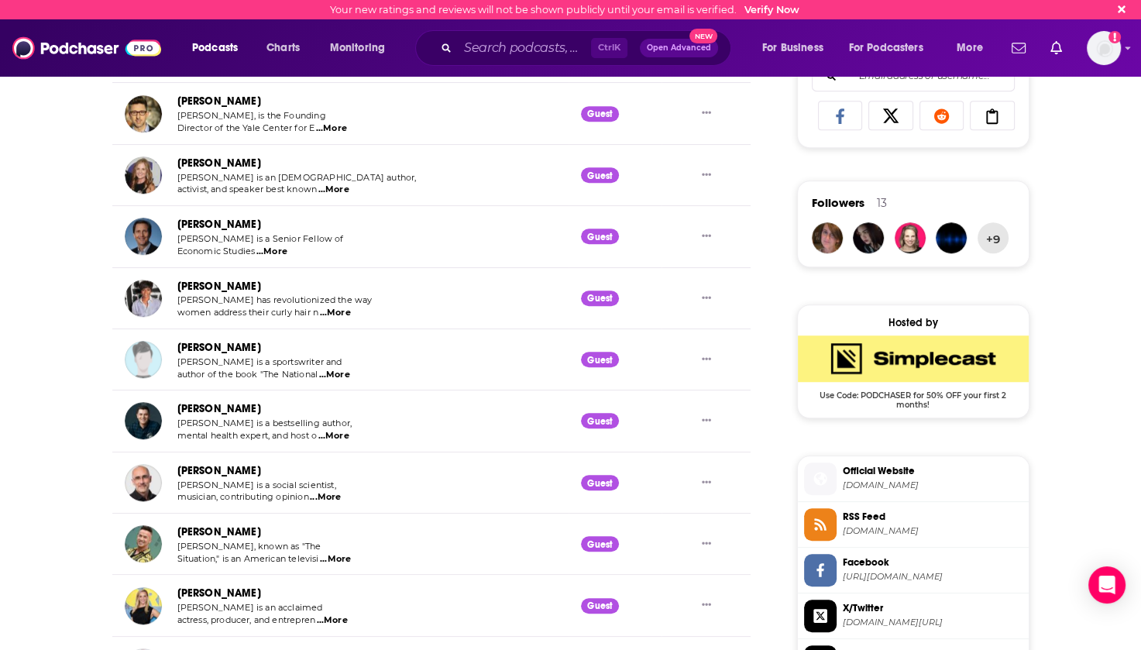
scroll to position [1067, 0]
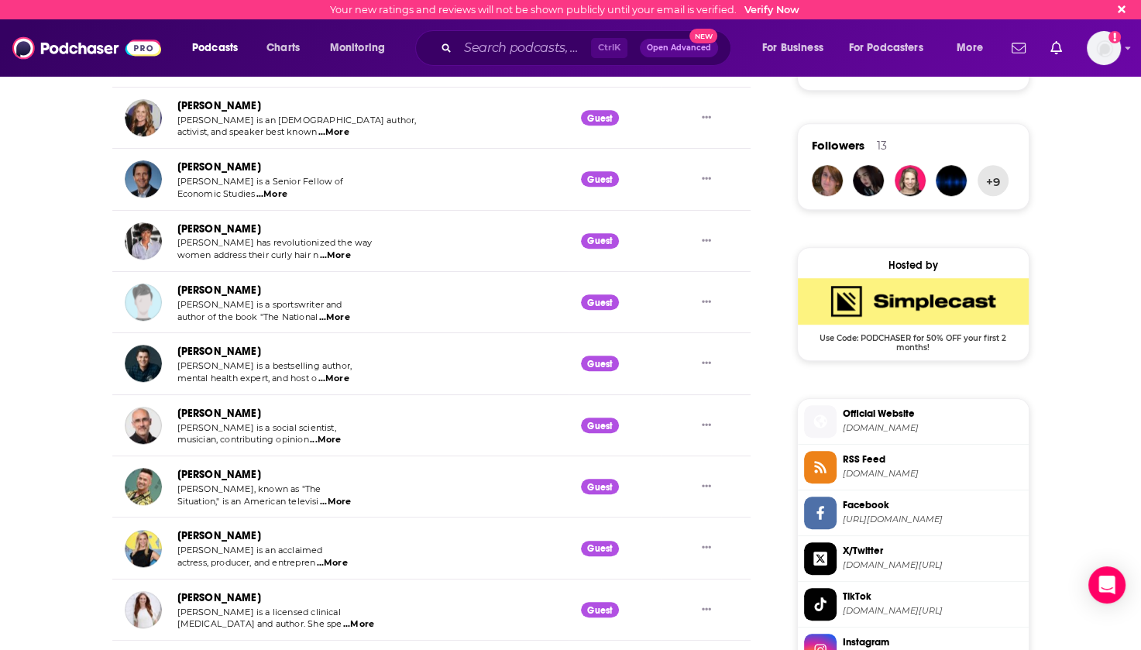
drag, startPoint x: 266, startPoint y: 349, endPoint x: 177, endPoint y: 354, distance: 89.2
click at [177, 354] on div "Dr. John Delony" at bounding box center [269, 351] width 184 height 18
copy link "Dr. John Delony"
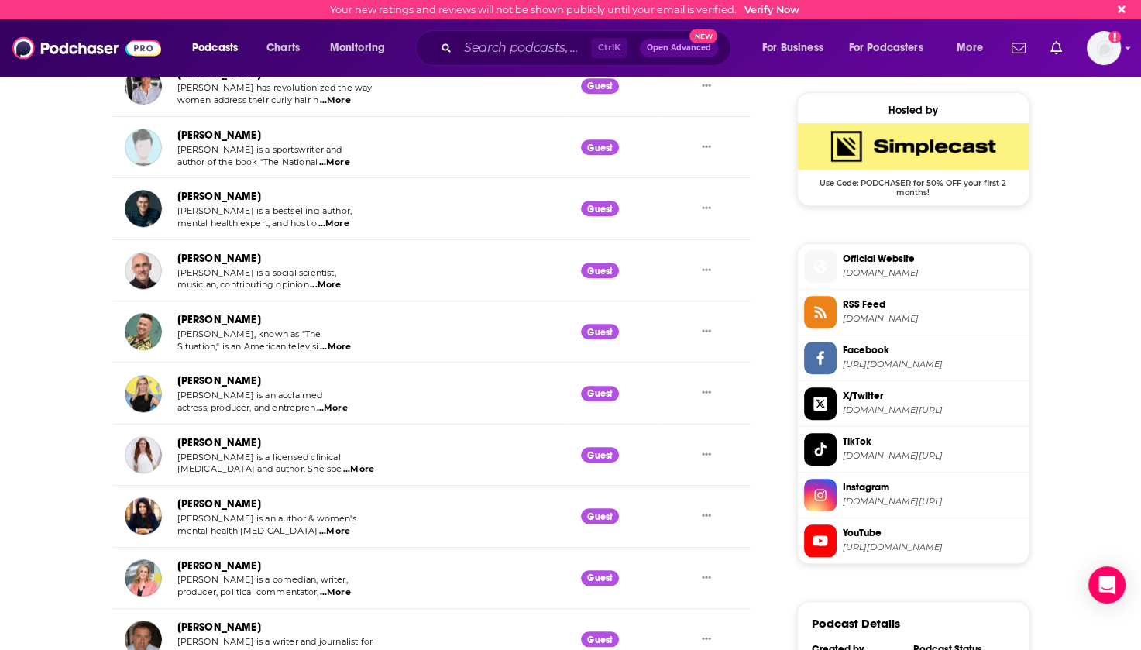
scroll to position [1299, 0]
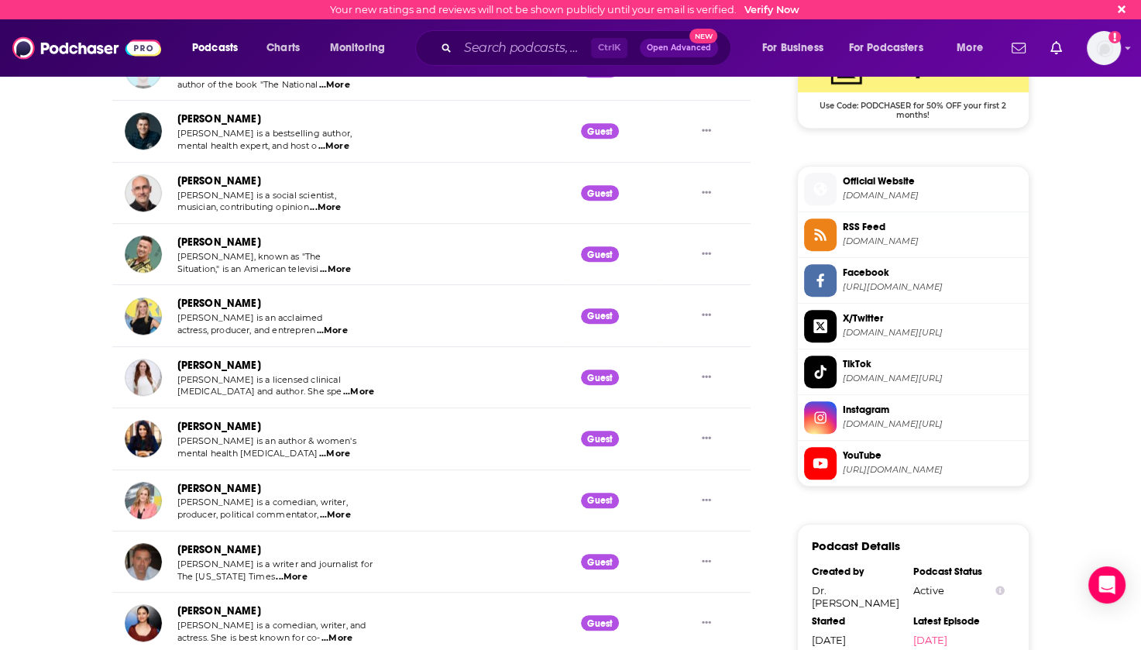
drag, startPoint x: 257, startPoint y: 362, endPoint x: 177, endPoint y: 365, distance: 79.8
click at [177, 365] on div "Dr. Jenny Taitz" at bounding box center [276, 365] width 198 height 18
copy link "Dr. Jenny Taitz"
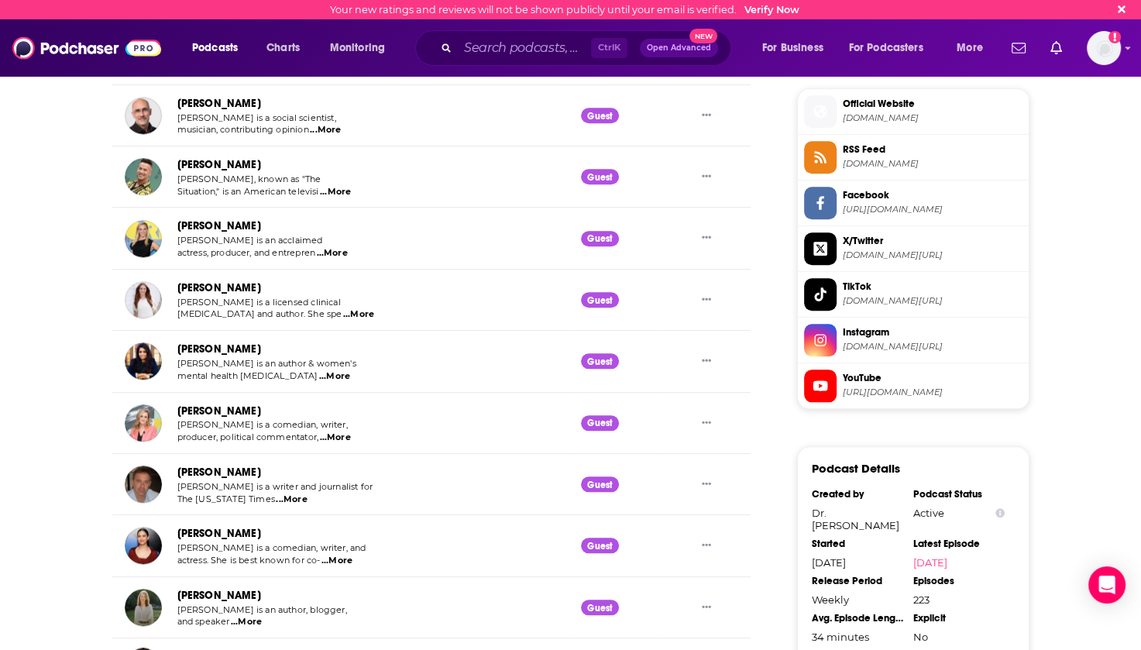
drag, startPoint x: 260, startPoint y: 345, endPoint x: 176, endPoint y: 352, distance: 84.7
click at [176, 352] on div "Pooja Lakshmin Pooja Lakshmin is an author & women's mental health psychiatrist…" at bounding box center [243, 361] width 237 height 42
copy link "Pooja Lakshmin"
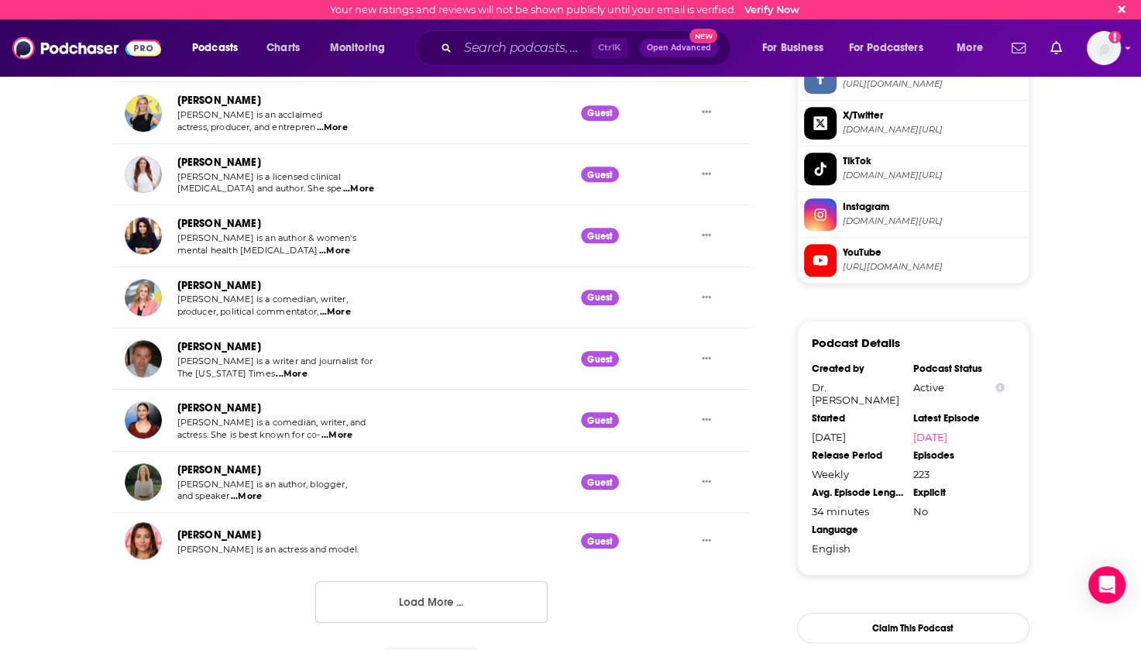
scroll to position [1532, 0]
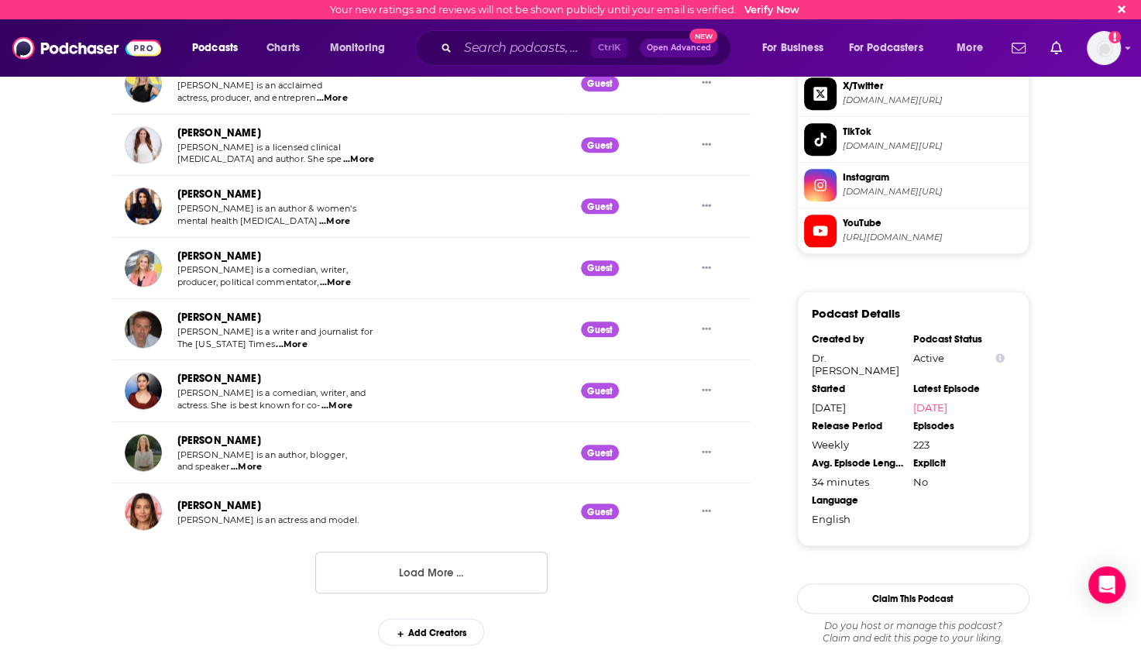
drag, startPoint x: 263, startPoint y: 439, endPoint x: 179, endPoint y: 441, distance: 83.6
click at [179, 441] on div "Gretchen Rubin" at bounding box center [269, 440] width 184 height 18
click at [438, 565] on button "Load More ..." at bounding box center [431, 572] width 232 height 42
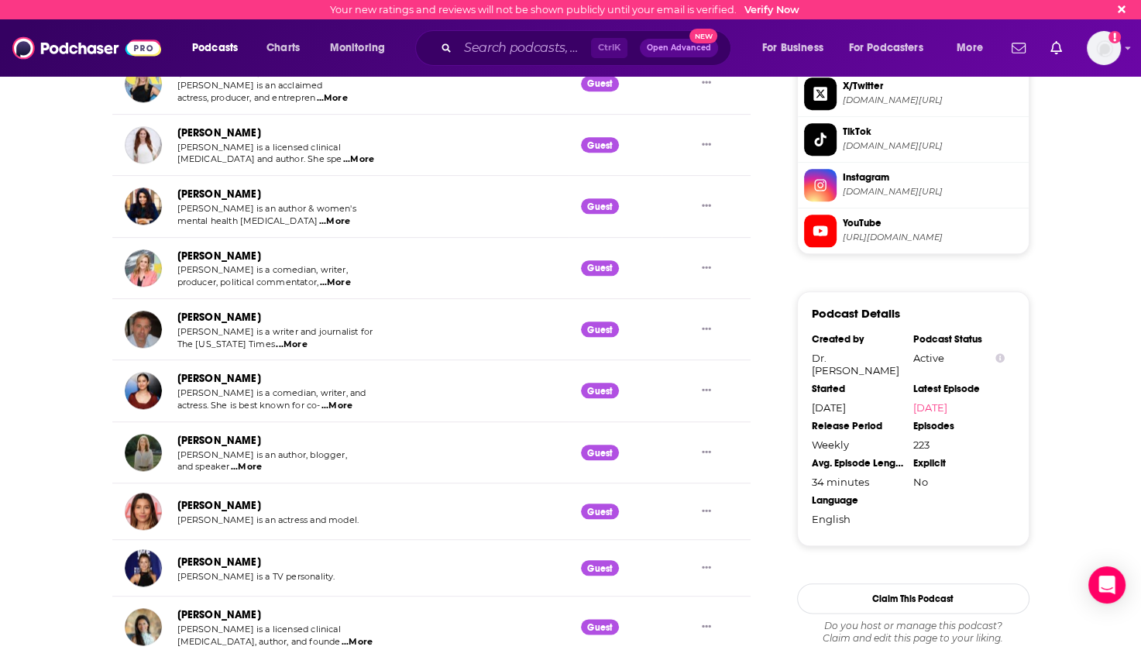
copy link "Gretchen Rubin"
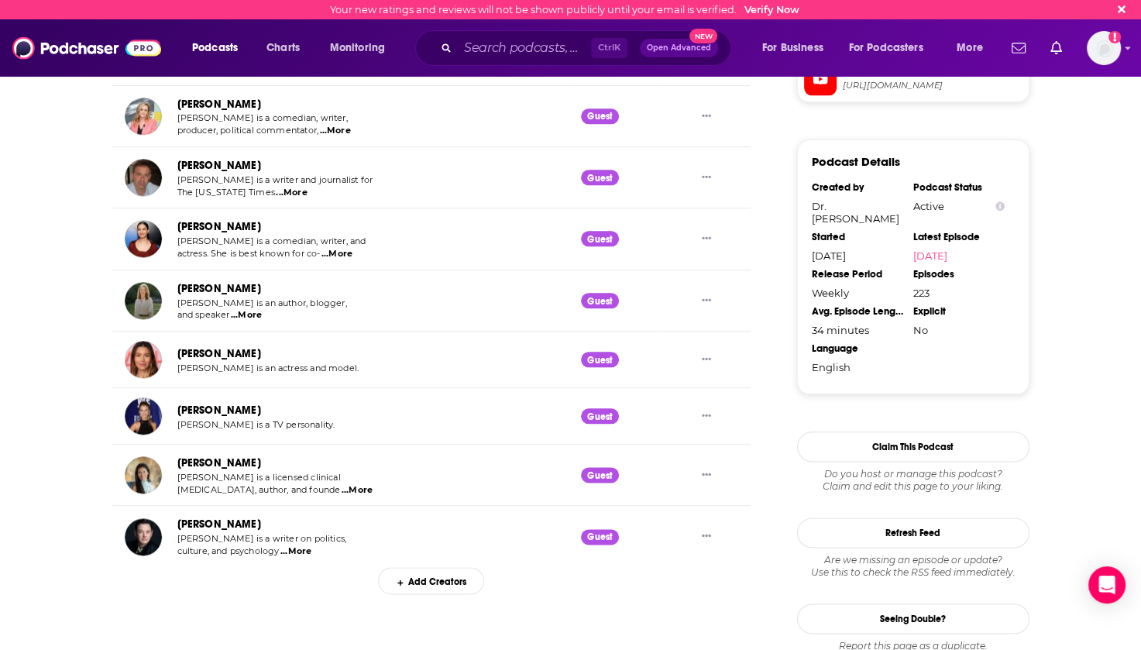
drag, startPoint x: 266, startPoint y: 458, endPoint x: 176, endPoint y: 465, distance: 90.9
click at [176, 465] on div "Dr. Sheryl Ziegler Dr. Sheryl G. Ziegler is a licensed clinical psychologist, a…" at bounding box center [249, 475] width 249 height 42
copy link "Dr. Sheryl Ziegler"
drag, startPoint x: 266, startPoint y: 516, endPoint x: 177, endPoint y: 520, distance: 89.2
click at [177, 520] on div "Andrew Solomon" at bounding box center [269, 524] width 184 height 18
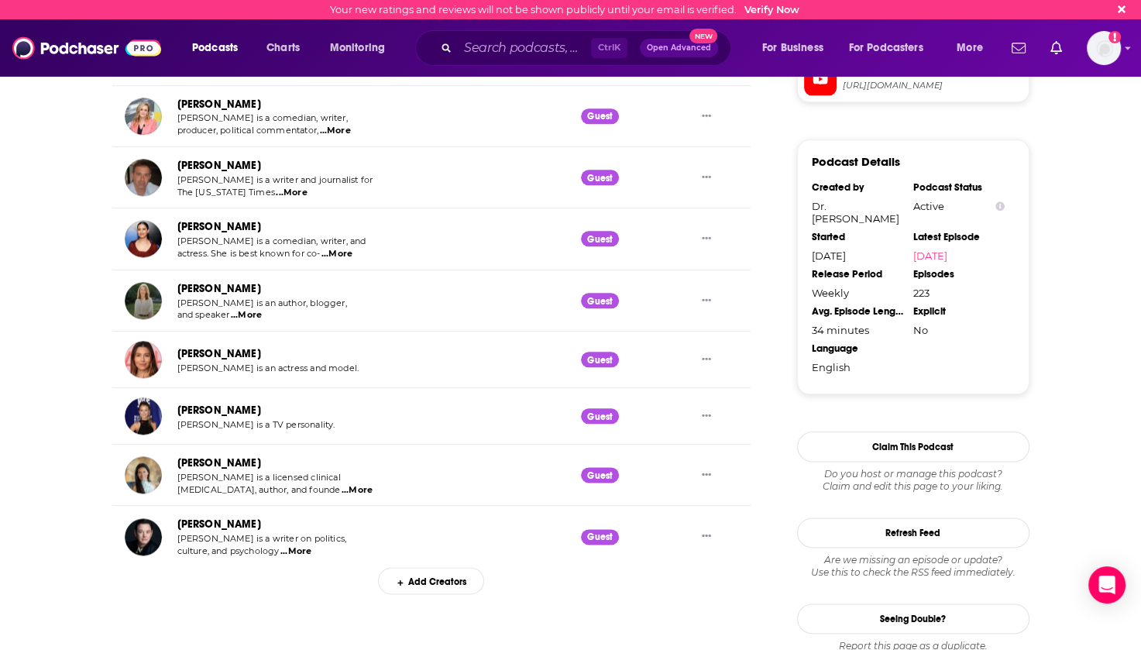
copy link "Andrew Solomon"
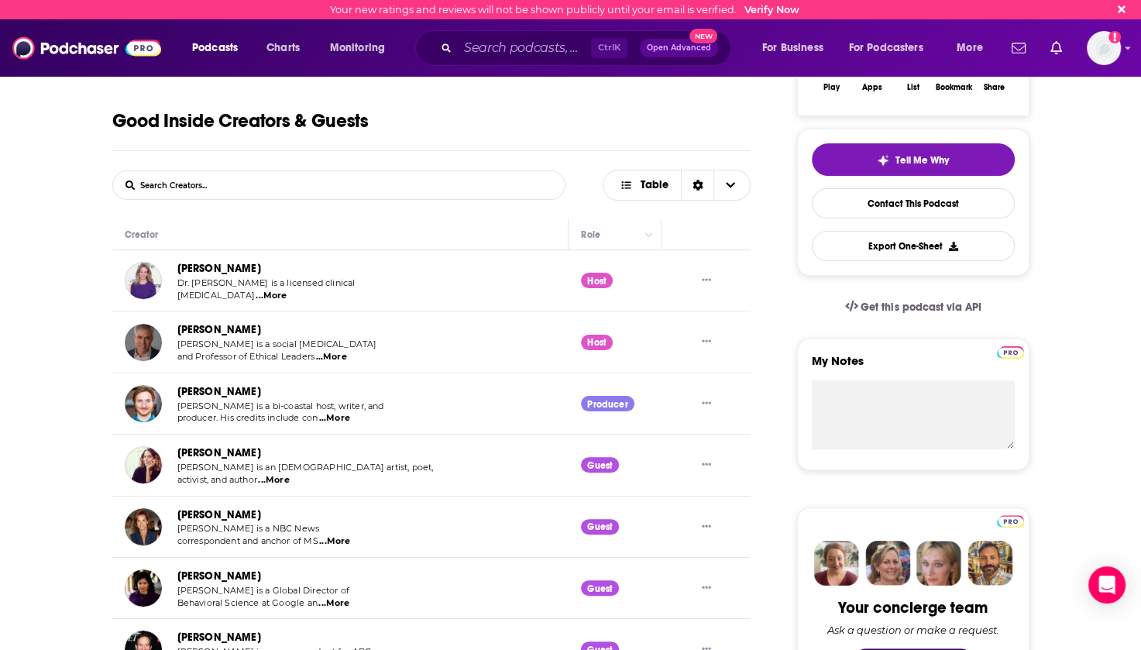
scroll to position [0, 0]
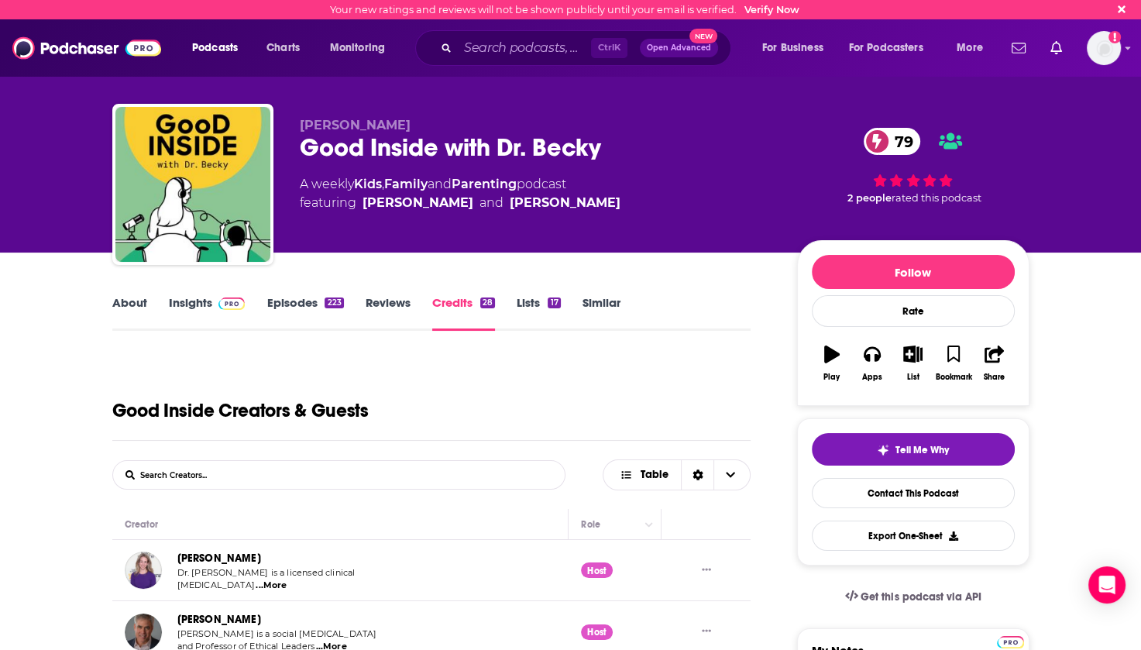
click at [288, 306] on link "Episodes 223" at bounding box center [304, 313] width 77 height 36
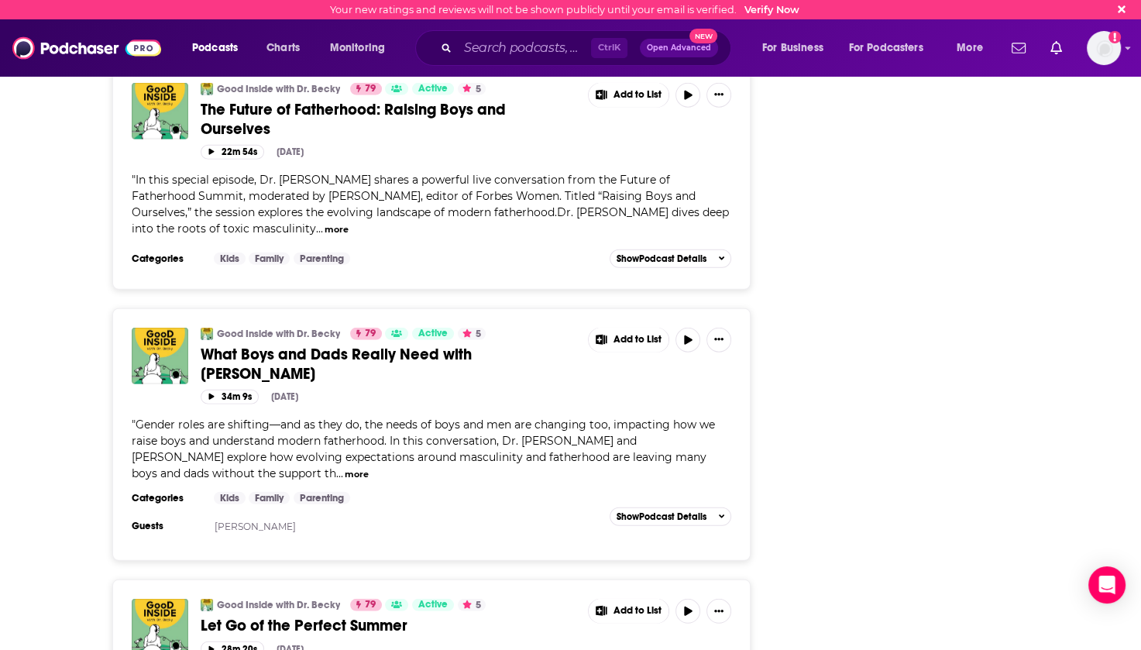
scroll to position [4027, 0]
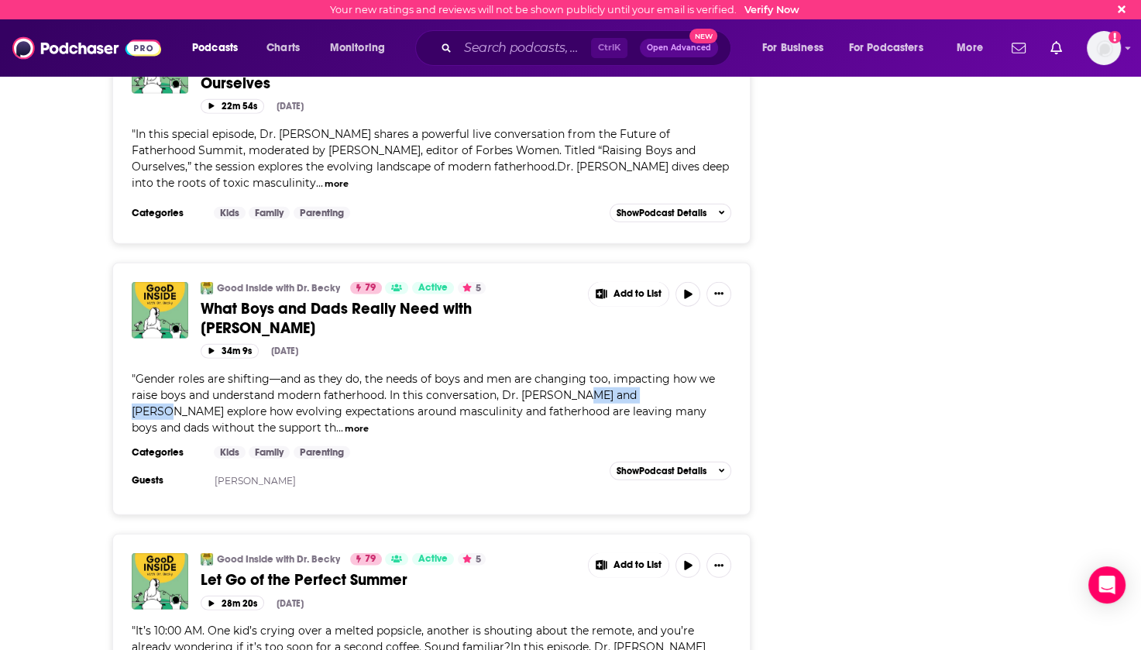
drag, startPoint x: 579, startPoint y: 259, endPoint x: 663, endPoint y: 262, distance: 83.7
click at [663, 372] on span "Gender roles are shifting—and as they do, the needs of boys and men are changin…" at bounding box center [423, 403] width 583 height 63
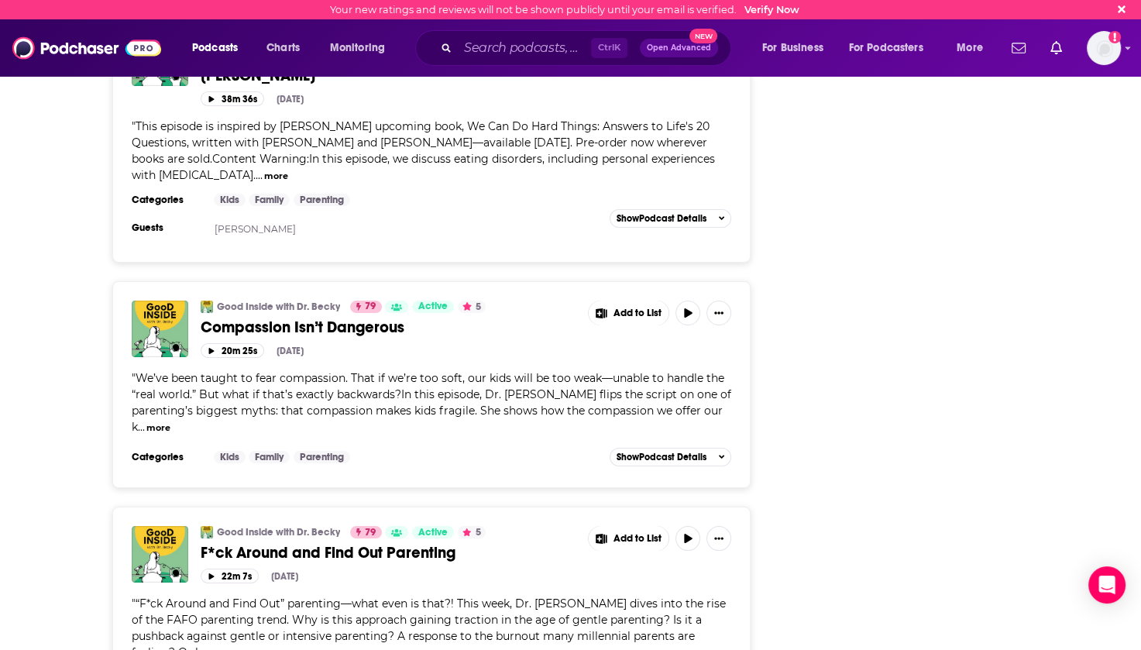
scroll to position [5732, 0]
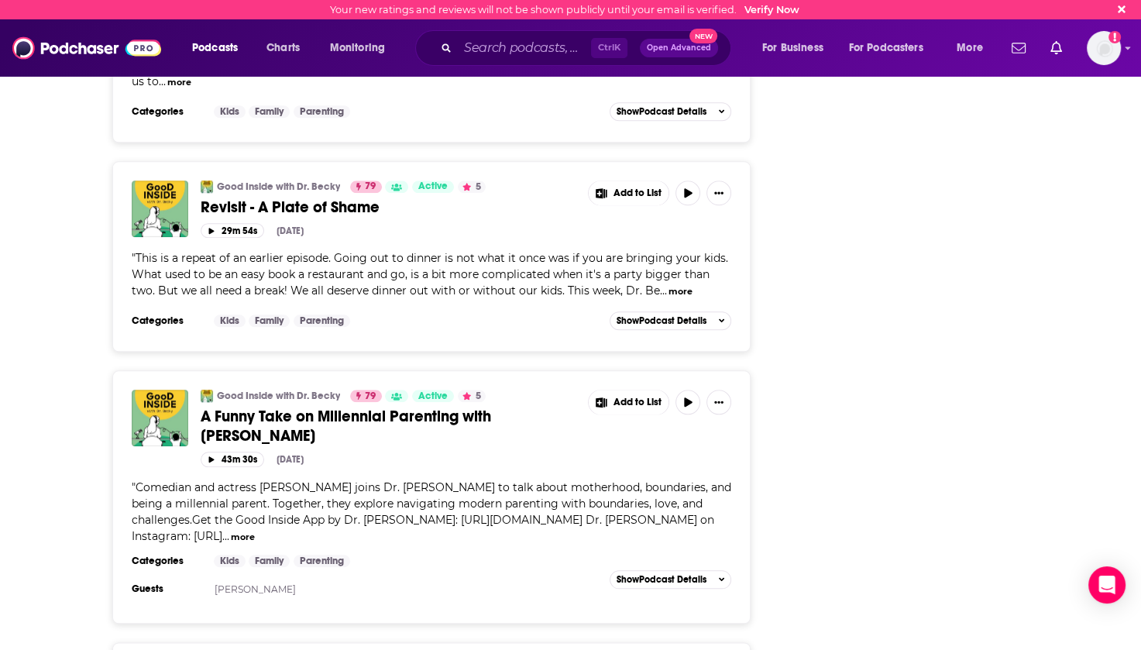
scroll to position [7513, 0]
